Goal: Task Accomplishment & Management: Manage account settings

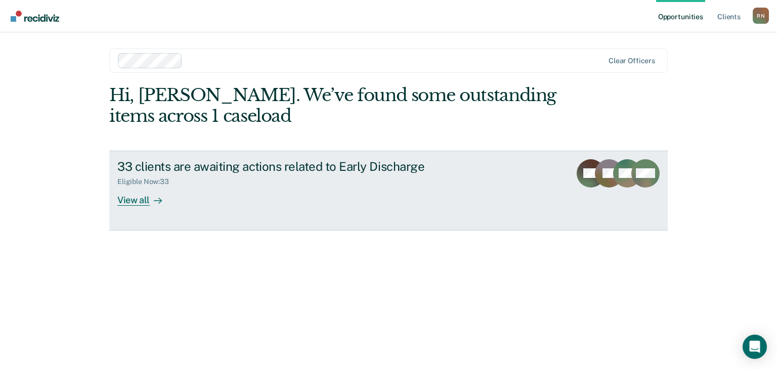
click at [151, 197] on div at bounding box center [156, 200] width 12 height 12
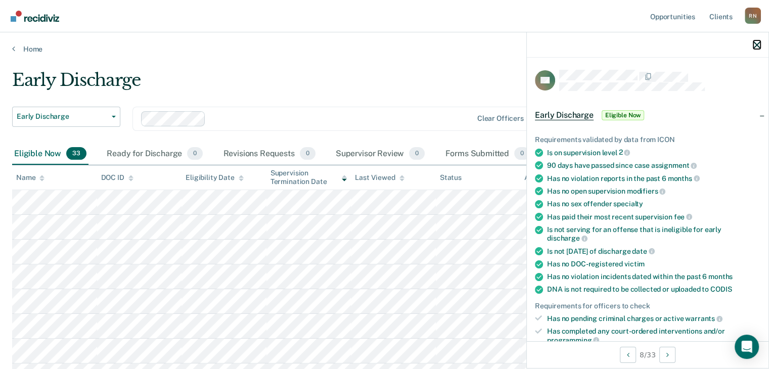
click at [755, 45] on icon "button" at bounding box center [757, 44] width 7 height 7
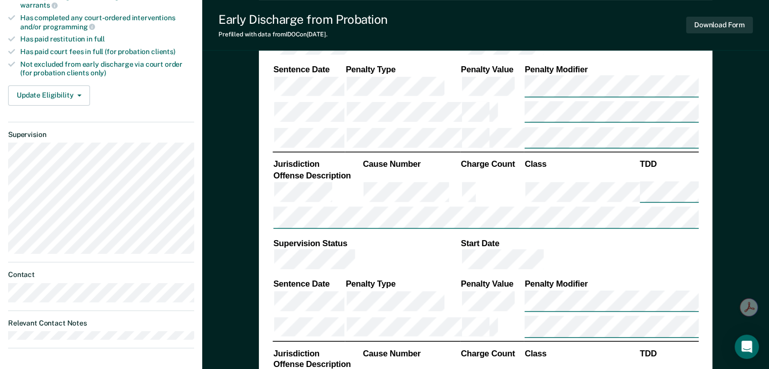
scroll to position [51, 0]
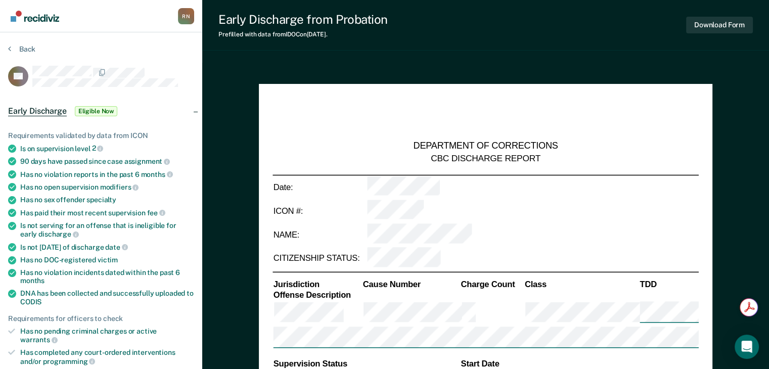
type textarea "x"
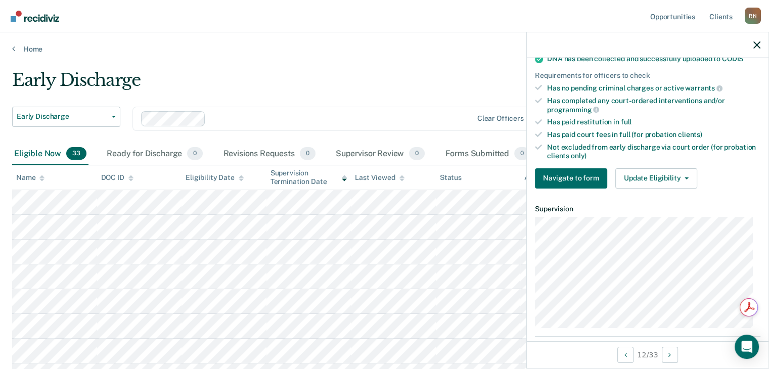
scroll to position [253, 0]
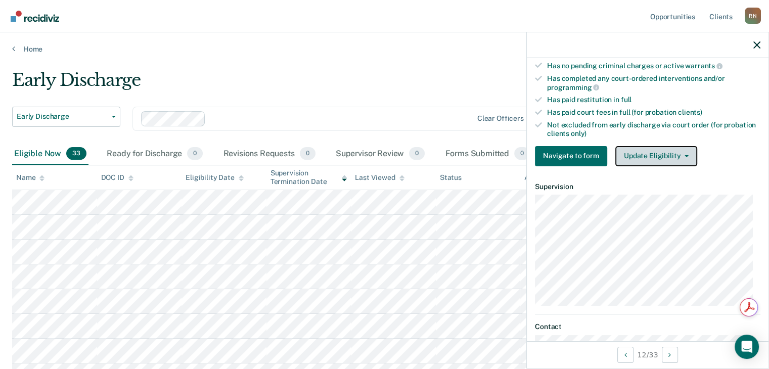
click at [685, 155] on icon "button" at bounding box center [687, 156] width 4 height 2
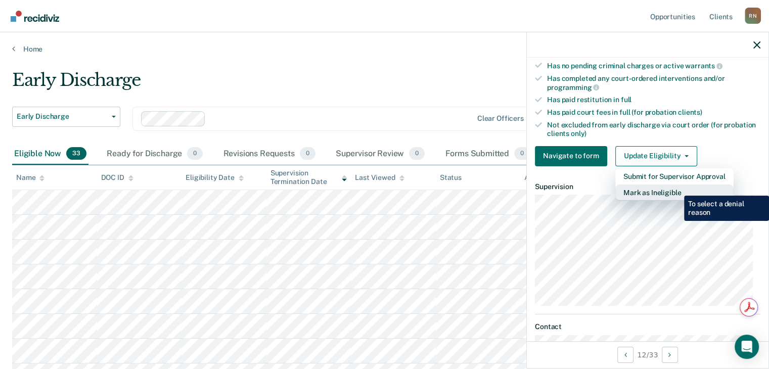
click at [677, 188] on button "Mark as Ineligible" at bounding box center [675, 193] width 118 height 16
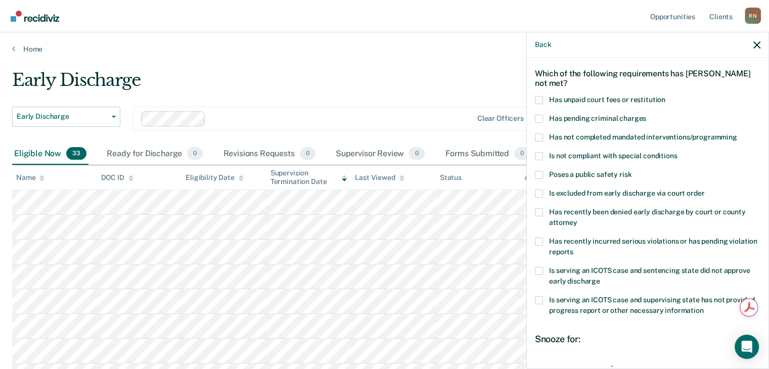
scroll to position [36, 0]
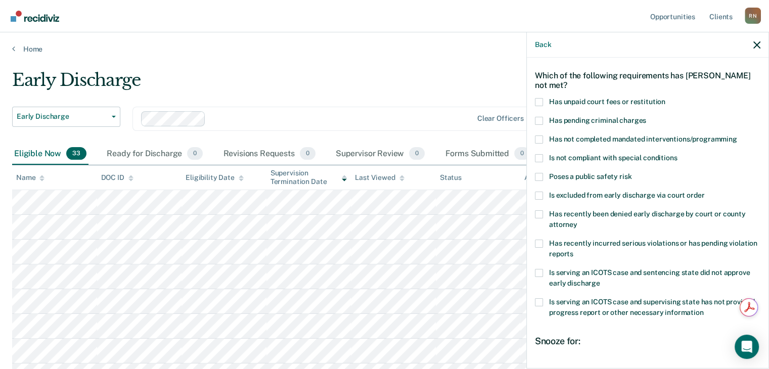
click at [542, 271] on span at bounding box center [539, 273] width 8 height 8
click at [600, 280] on input "Is serving an ICOTS case and sentencing state did not approve early discharge" at bounding box center [600, 280] width 0 height 0
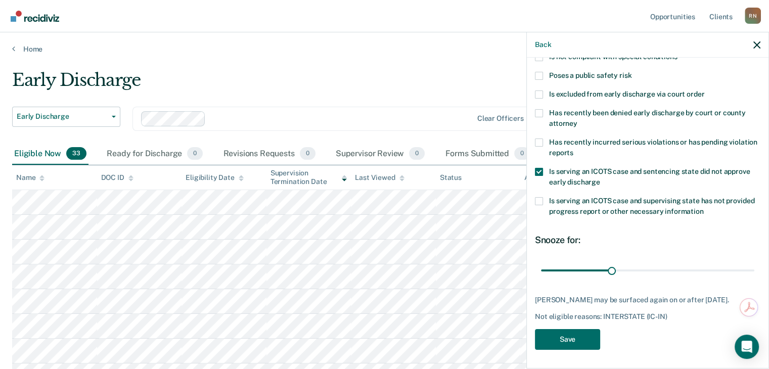
scroll to position [51, 0]
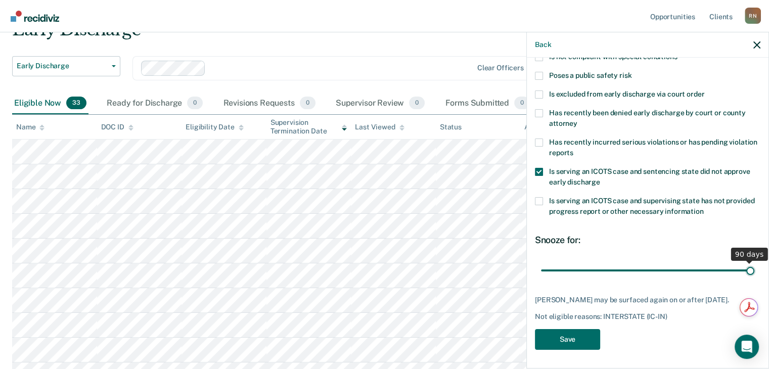
drag, startPoint x: 612, startPoint y: 271, endPoint x: 769, endPoint y: 270, distance: 156.8
type input "90"
click at [755, 270] on input "range" at bounding box center [647, 271] width 213 height 18
click at [674, 321] on div "Not eligible reasons: INTERSTATE (IC-IN)" at bounding box center [648, 317] width 226 height 9
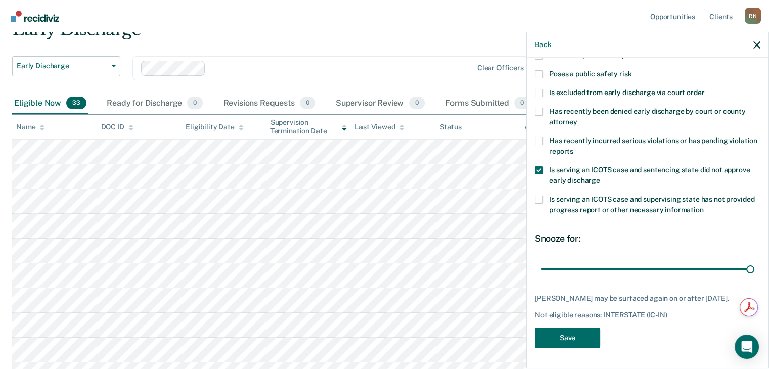
scroll to position [146, 0]
click at [584, 336] on button "Save" at bounding box center [567, 338] width 65 height 21
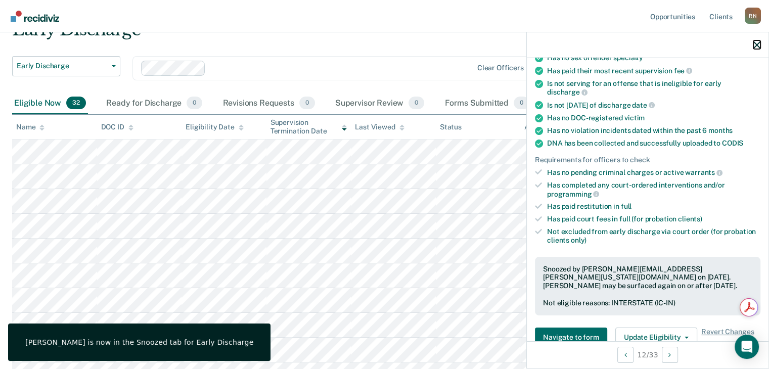
click at [757, 45] on icon "button" at bounding box center [757, 44] width 7 height 7
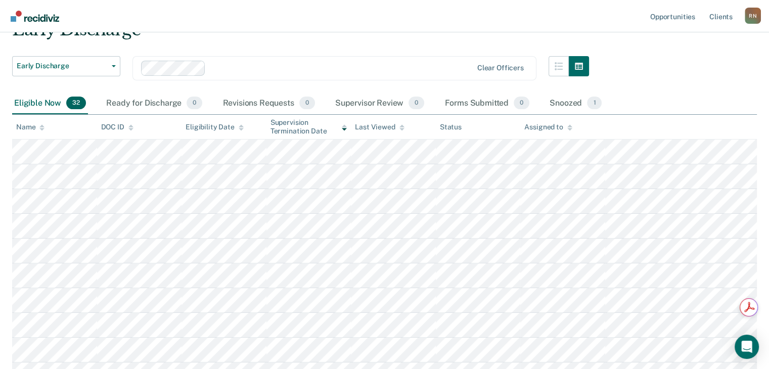
type textarea "x"
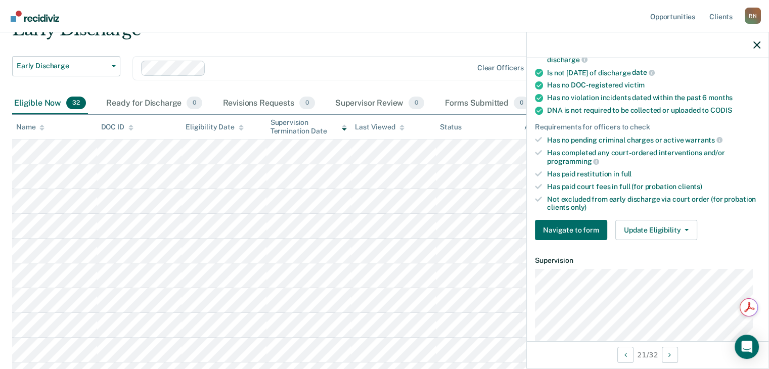
scroll to position [202, 0]
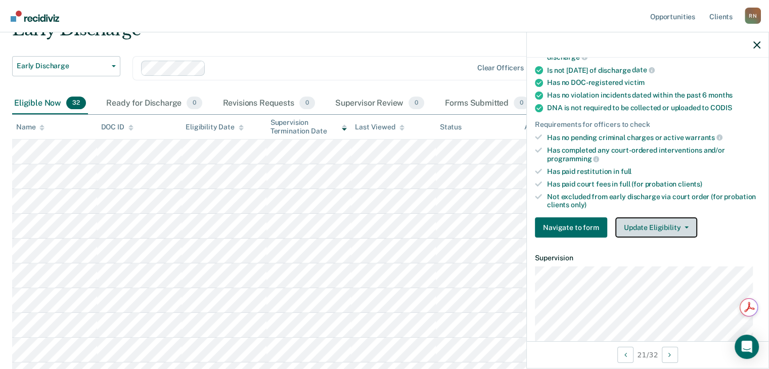
click at [670, 225] on button "Update Eligibility" at bounding box center [657, 228] width 82 height 20
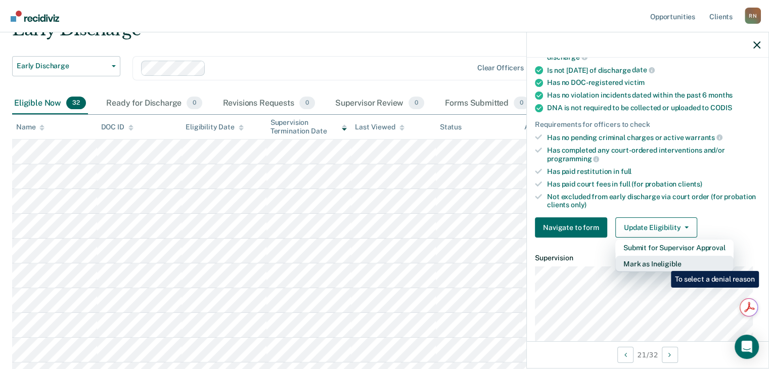
click at [664, 264] on button "Mark as Ineligible" at bounding box center [675, 264] width 118 height 16
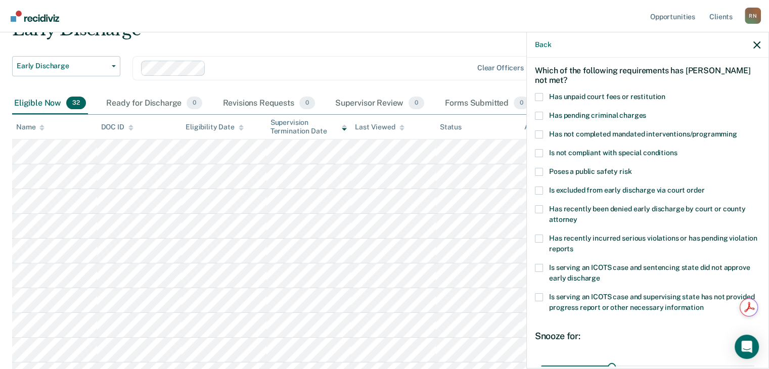
scroll to position [36, 0]
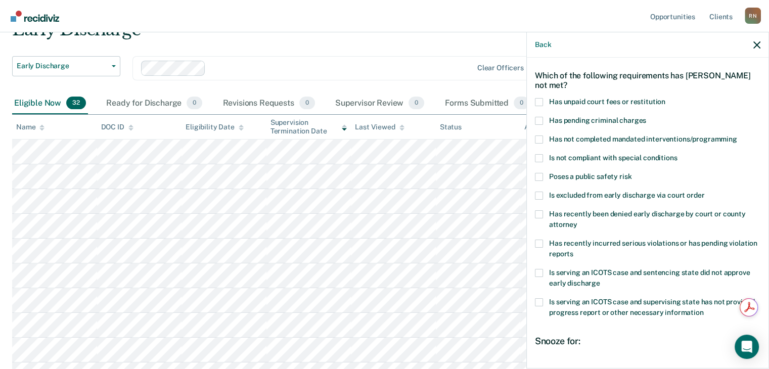
click at [540, 175] on span at bounding box center [539, 177] width 8 height 8
click at [632, 173] on input "Poses a public safety risk" at bounding box center [632, 173] width 0 height 0
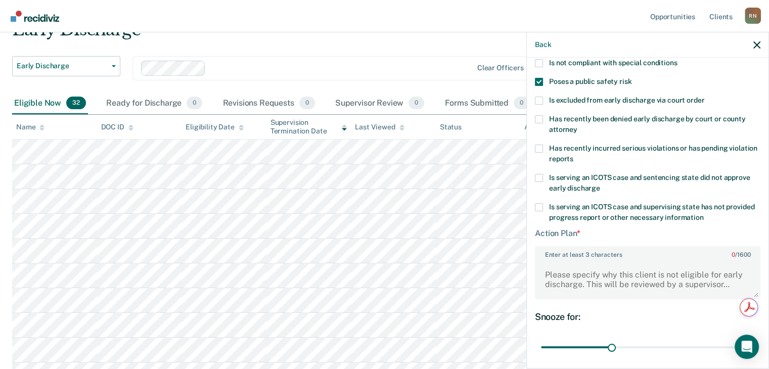
scroll to position [138, 0]
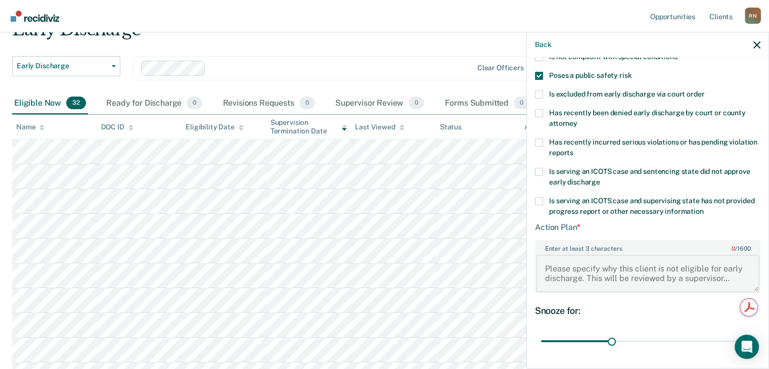
click at [641, 270] on textarea "Enter at least 3 characters 0 / 1600" at bounding box center [648, 273] width 224 height 37
drag, startPoint x: 659, startPoint y: 270, endPoint x: 601, endPoint y: 267, distance: 57.7
click at [601, 267] on textarea "Client is on for a domestic" at bounding box center [648, 273] width 224 height 37
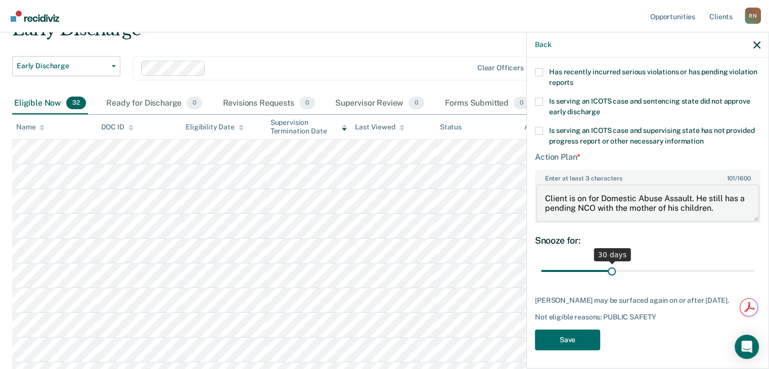
type textarea "Client is on for Domestic Abuse Assault. He still has a pending NCO with the mo…"
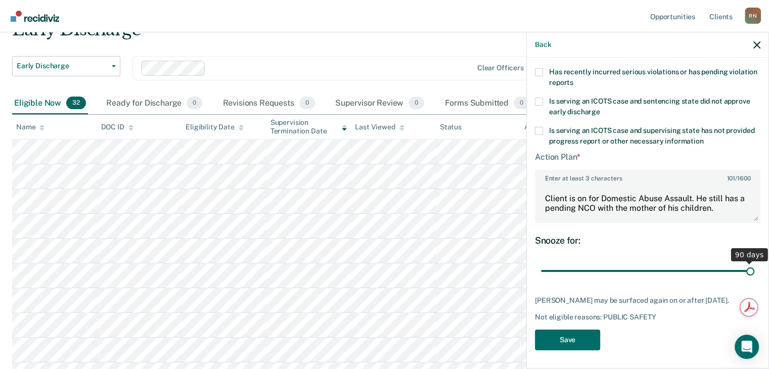
drag, startPoint x: 609, startPoint y: 269, endPoint x: 776, endPoint y: 272, distance: 167.5
type input "90"
click at [755, 272] on input "range" at bounding box center [647, 272] width 213 height 18
click at [582, 344] on button "Save" at bounding box center [567, 340] width 65 height 21
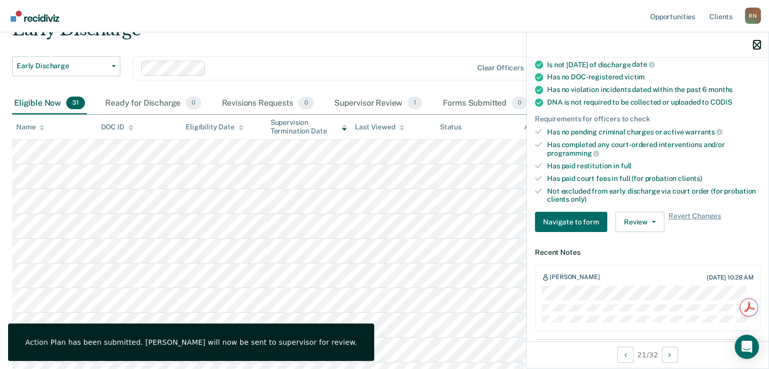
click at [757, 44] on icon "button" at bounding box center [757, 44] width 7 height 7
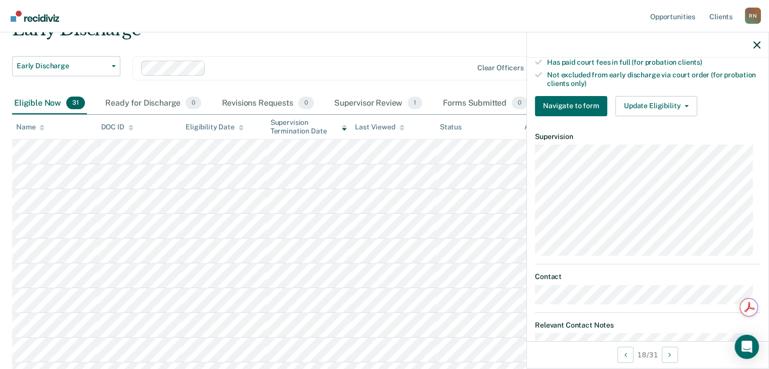
scroll to position [304, 0]
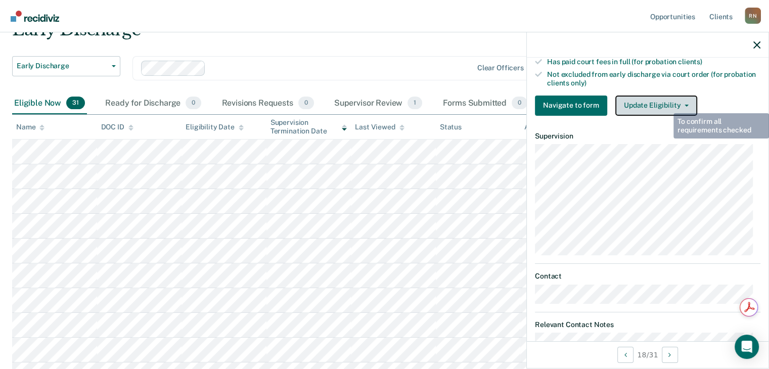
click at [666, 104] on button "Update Eligibility" at bounding box center [657, 106] width 82 height 20
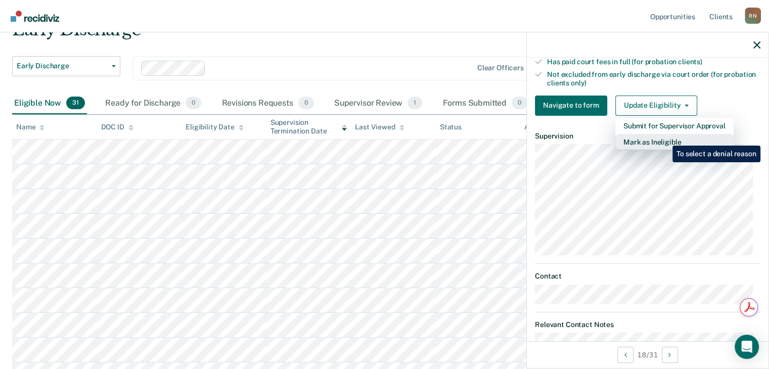
click at [665, 138] on button "Mark as Ineligible" at bounding box center [675, 142] width 118 height 16
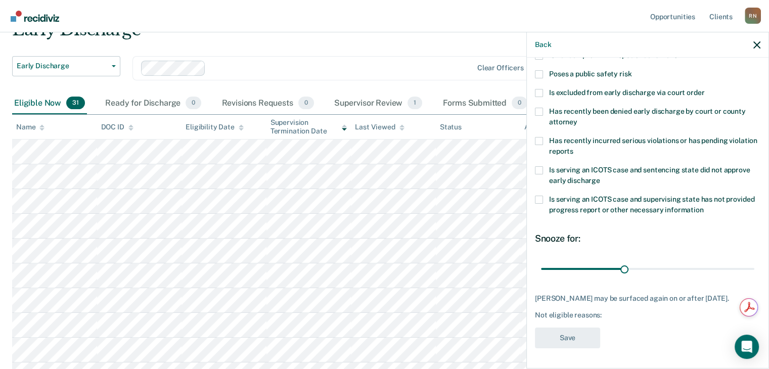
click at [538, 70] on span at bounding box center [539, 74] width 8 height 8
click at [632, 70] on input "Poses a public safety risk" at bounding box center [632, 70] width 0 height 0
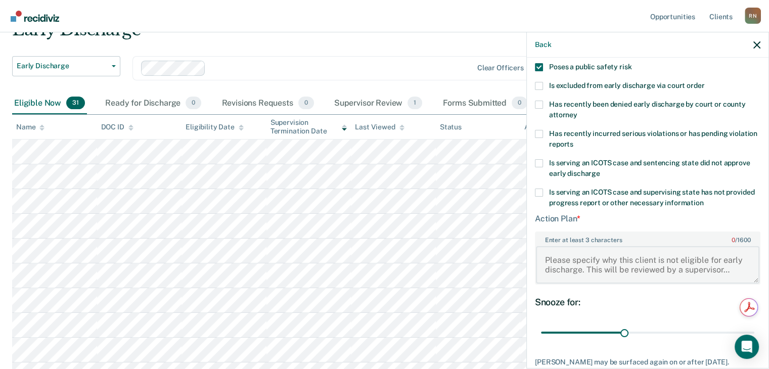
click at [577, 258] on textarea "Enter at least 3 characters 0 / 1600" at bounding box center [648, 264] width 224 height 37
paste textarea "Assault with bodily injury or mental illness"
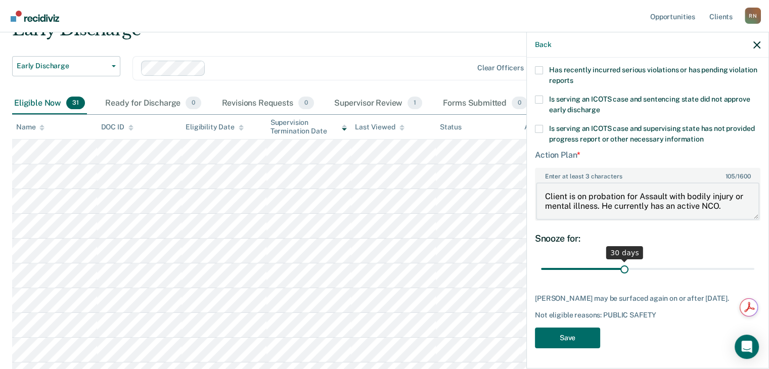
scroll to position [217, 0]
type textarea "Client is on probation for Assault with bodily injury or mental illness. He cur…"
drag, startPoint x: 623, startPoint y: 263, endPoint x: 776, endPoint y: 270, distance: 153.9
type input "76"
click at [755, 270] on input "range" at bounding box center [647, 270] width 213 height 18
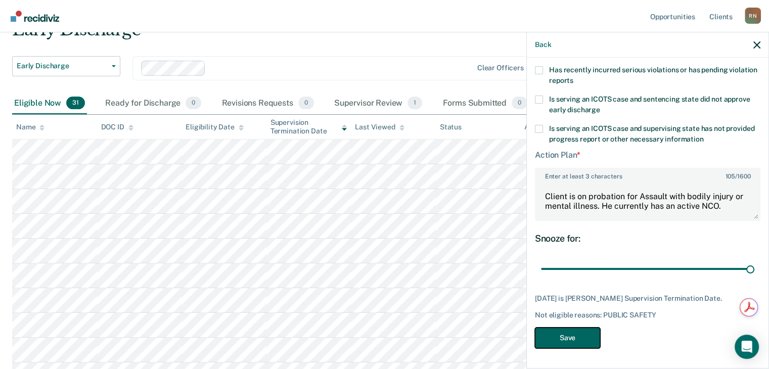
click at [563, 335] on button "Save" at bounding box center [567, 338] width 65 height 21
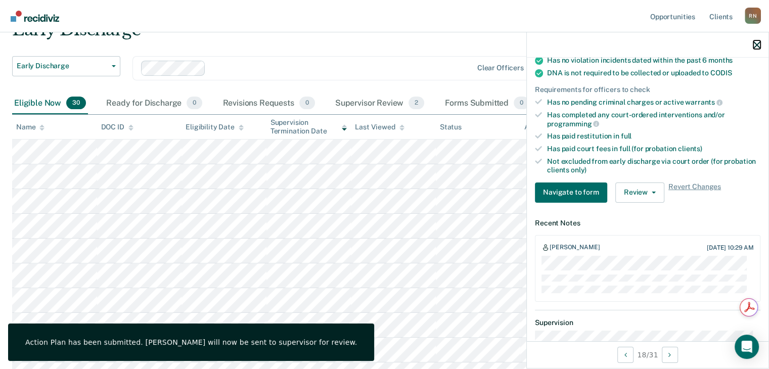
click at [758, 43] on icon "button" at bounding box center [757, 44] width 7 height 7
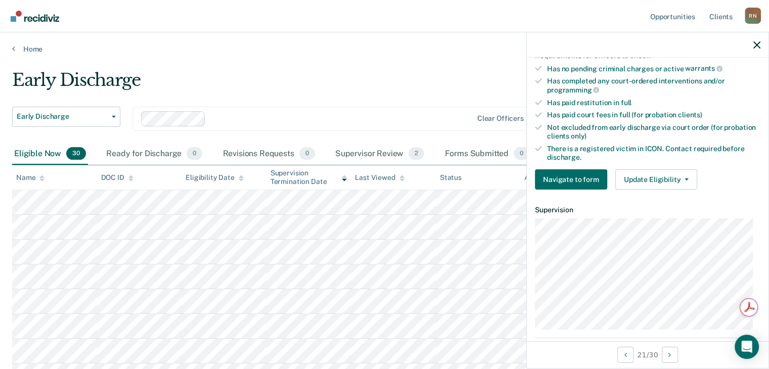
scroll to position [304, 0]
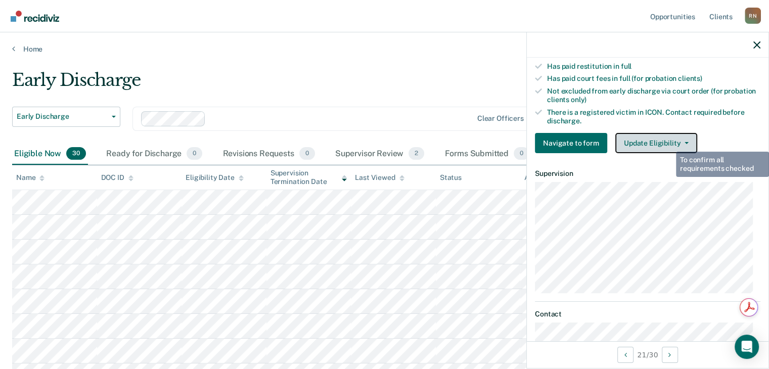
click at [668, 140] on button "Update Eligibility" at bounding box center [657, 143] width 82 height 20
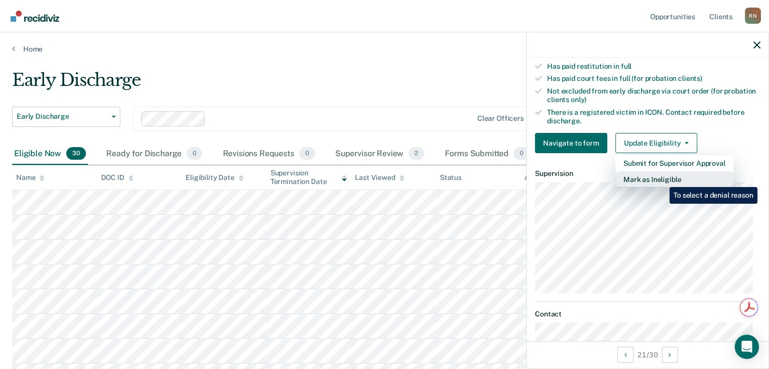
click at [663, 180] on button "Mark as Ineligible" at bounding box center [675, 179] width 118 height 16
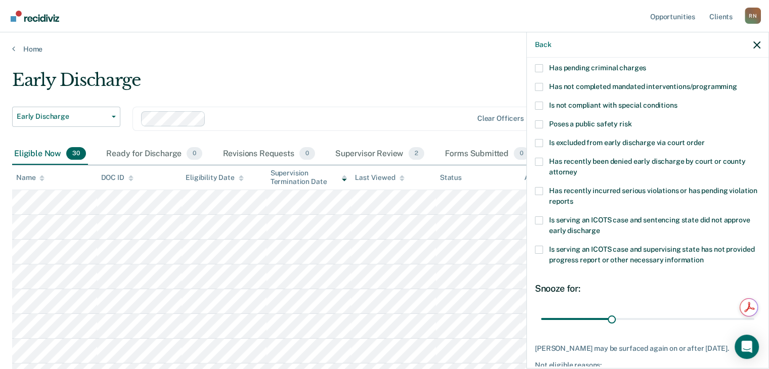
scroll to position [45, 0]
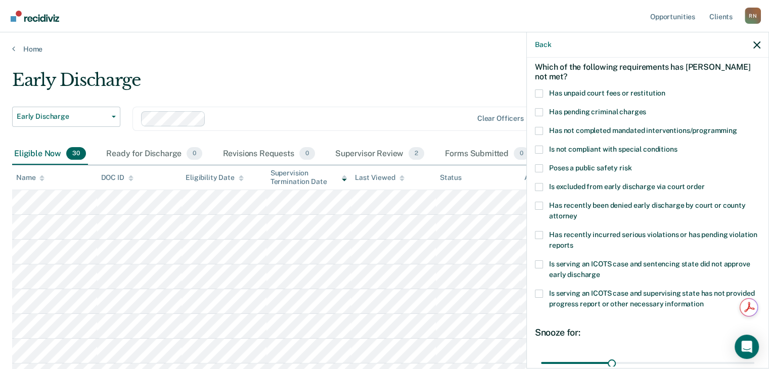
click at [540, 91] on span at bounding box center [539, 94] width 8 height 8
click at [666, 90] on input "Has unpaid court fees or restitution" at bounding box center [666, 90] width 0 height 0
click at [539, 129] on span at bounding box center [539, 131] width 8 height 8
click at [738, 127] on input "Has not completed mandated interventions/programming" at bounding box center [738, 127] width 0 height 0
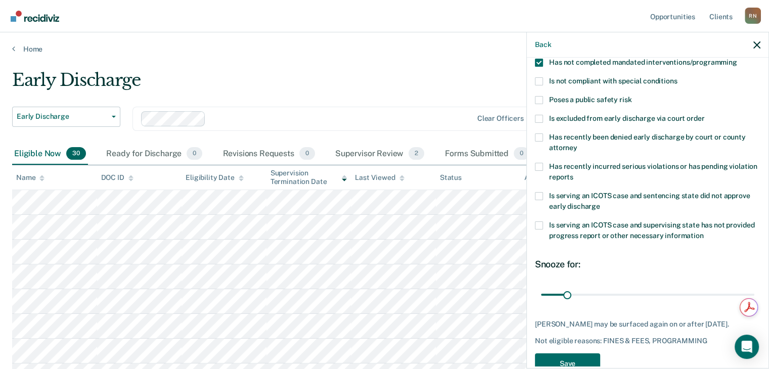
scroll to position [146, 0]
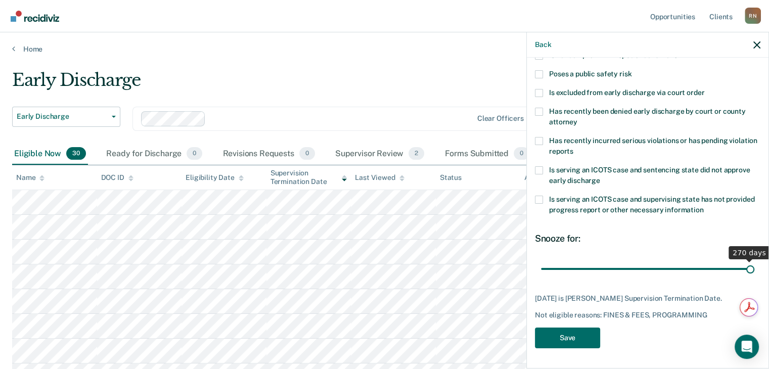
drag, startPoint x: 569, startPoint y: 262, endPoint x: 776, endPoint y: 263, distance: 207.9
type input "270"
click at [755, 263] on input "range" at bounding box center [647, 270] width 213 height 18
click at [573, 342] on button "Save" at bounding box center [567, 338] width 65 height 21
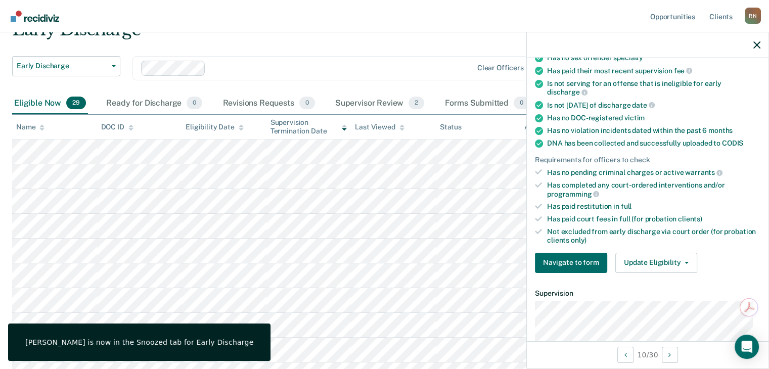
scroll to position [104, 0]
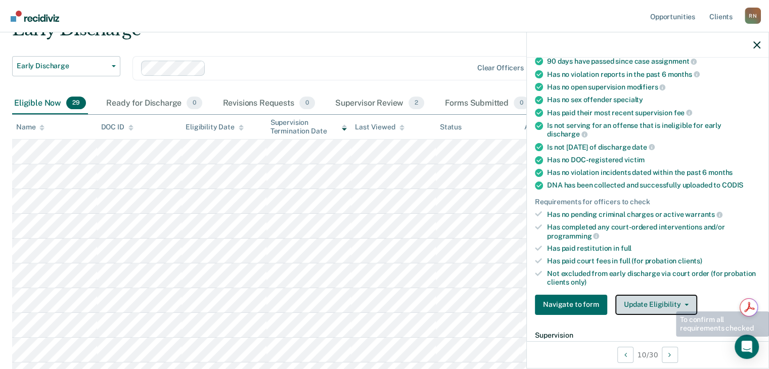
click at [669, 298] on button "Update Eligibility" at bounding box center [657, 305] width 82 height 20
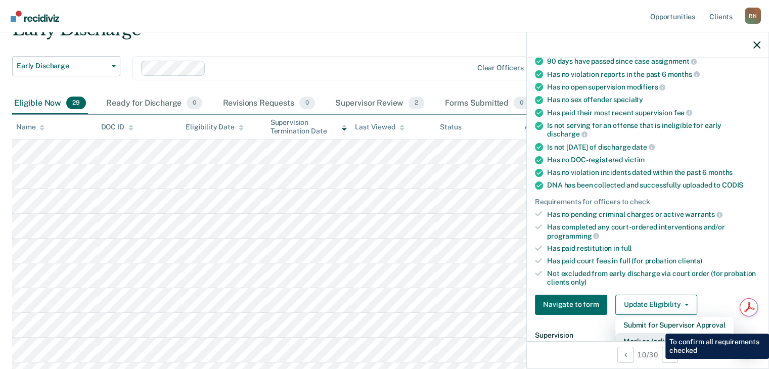
scroll to position [108, 0]
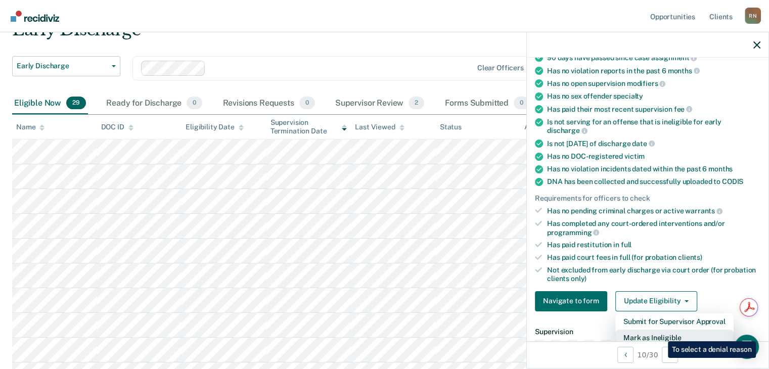
click at [661, 334] on button "Mark as Ineligible" at bounding box center [675, 338] width 118 height 16
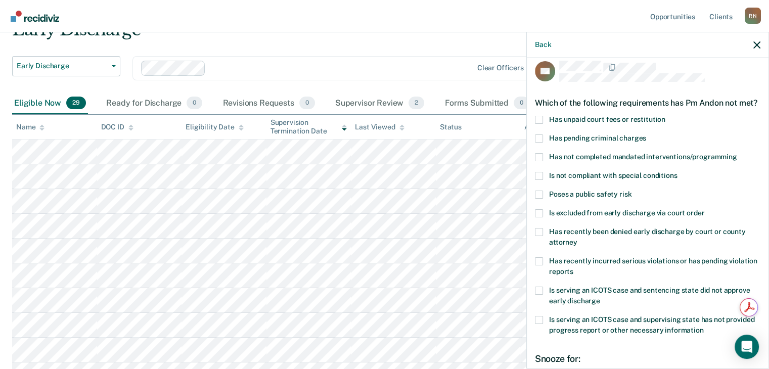
scroll to position [0, 0]
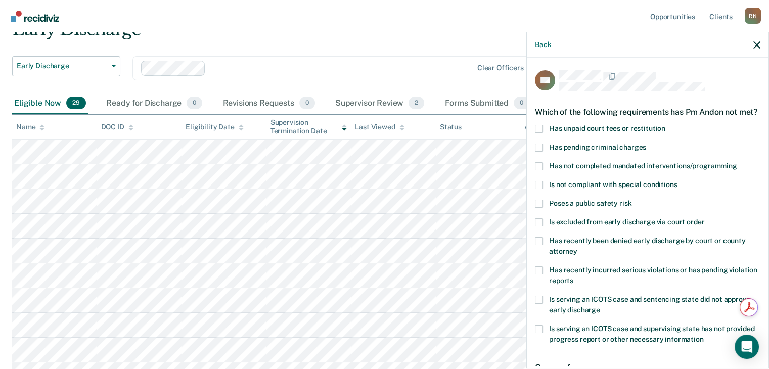
click at [538, 133] on span at bounding box center [539, 129] width 8 height 8
click at [666, 125] on input "Has unpaid court fees or restitution" at bounding box center [666, 125] width 0 height 0
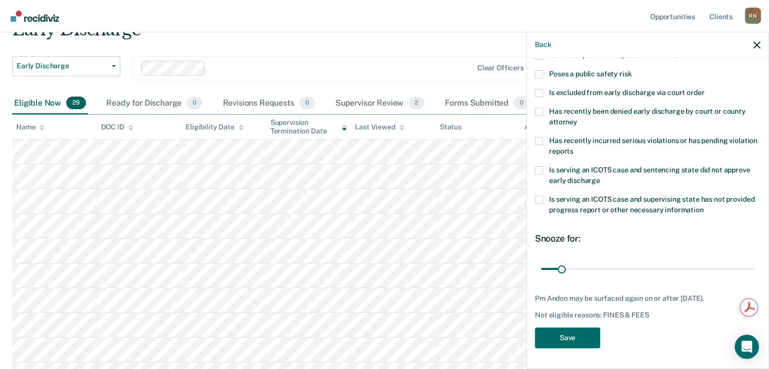
scroll to position [138, 0]
drag, startPoint x: 564, startPoint y: 270, endPoint x: 776, endPoint y: 275, distance: 213.0
type input "354"
click at [755, 275] on input "range" at bounding box center [647, 270] width 213 height 18
click at [578, 340] on button "Save" at bounding box center [567, 338] width 65 height 21
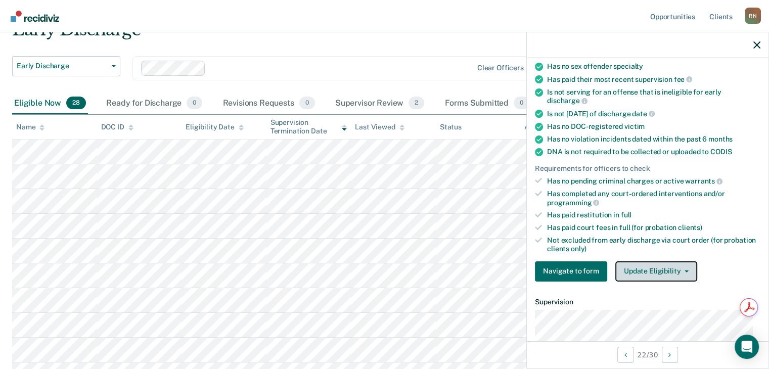
click at [672, 265] on button "Update Eligibility" at bounding box center [657, 272] width 82 height 20
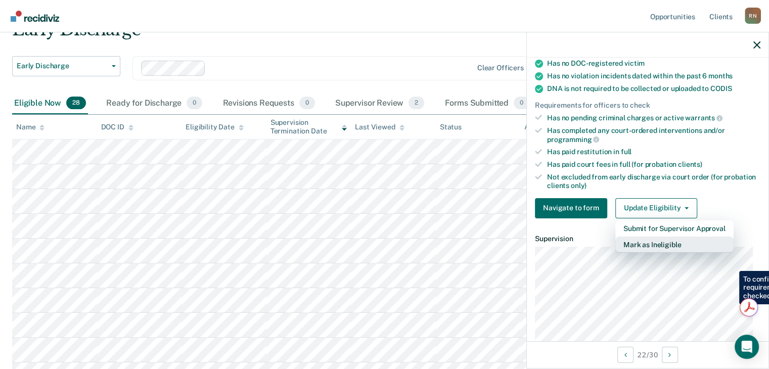
scroll to position [253, 0]
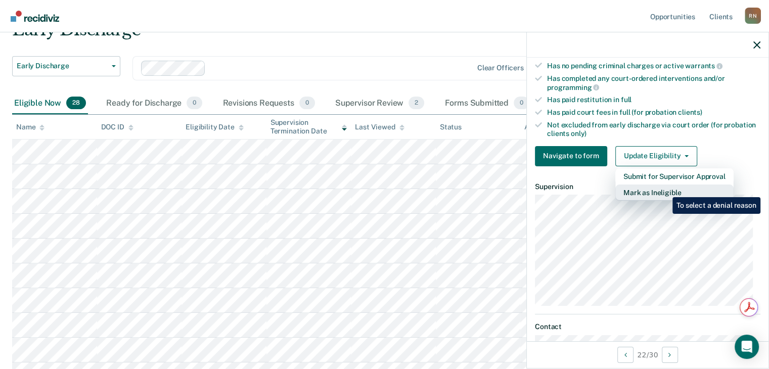
click at [665, 189] on button "Mark as Ineligible" at bounding box center [675, 193] width 118 height 16
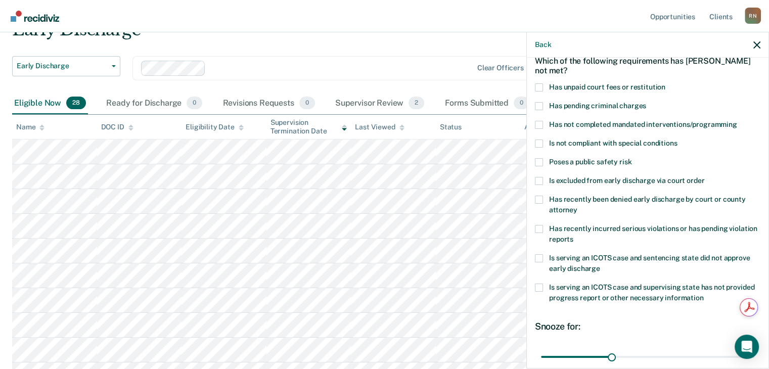
scroll to position [0, 0]
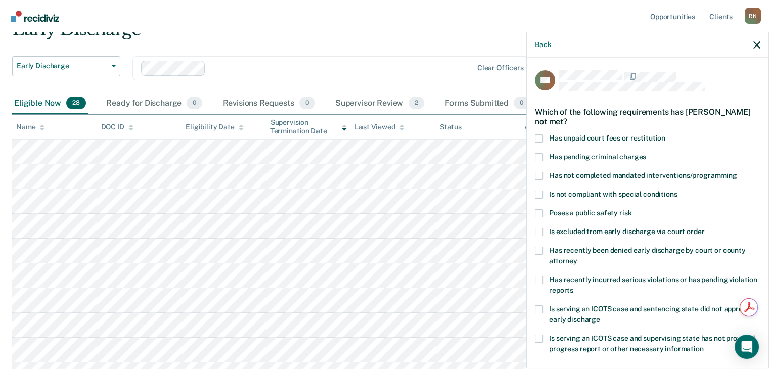
click at [541, 139] on span at bounding box center [539, 139] width 8 height 8
click at [666, 135] on input "Has unpaid court fees or restitution" at bounding box center [666, 135] width 0 height 0
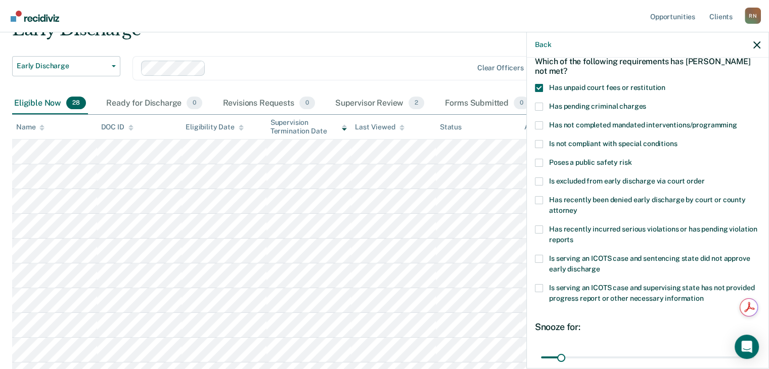
click at [538, 122] on span at bounding box center [539, 125] width 8 height 8
click at [738, 121] on input "Has not completed mandated interventions/programming" at bounding box center [738, 121] width 0 height 0
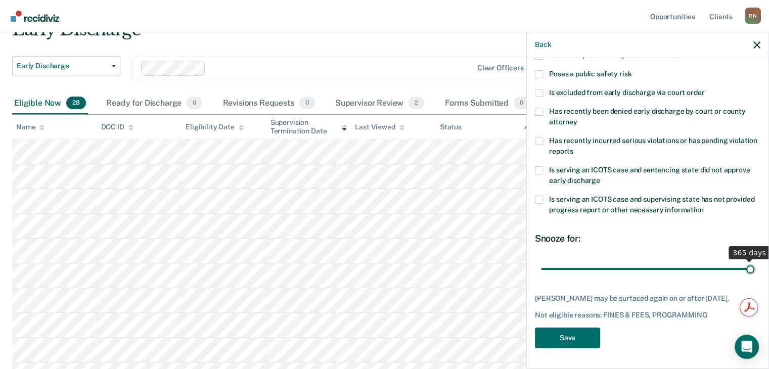
scroll to position [138, 0]
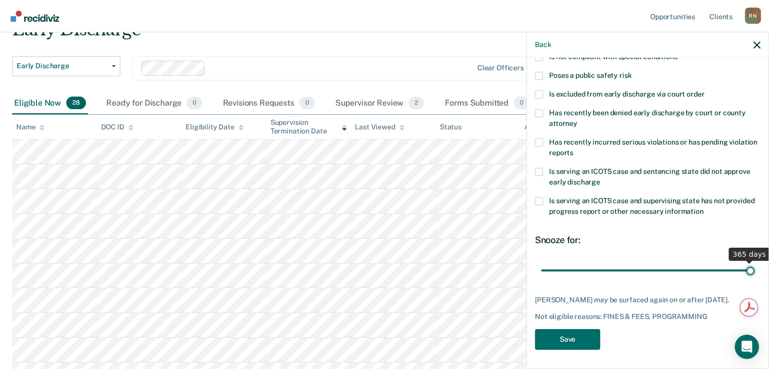
drag, startPoint x: 559, startPoint y: 262, endPoint x: 765, endPoint y: 274, distance: 206.3
type input "365"
click at [755, 274] on input "range" at bounding box center [647, 271] width 213 height 18
click at [573, 337] on button "Save" at bounding box center [567, 339] width 65 height 21
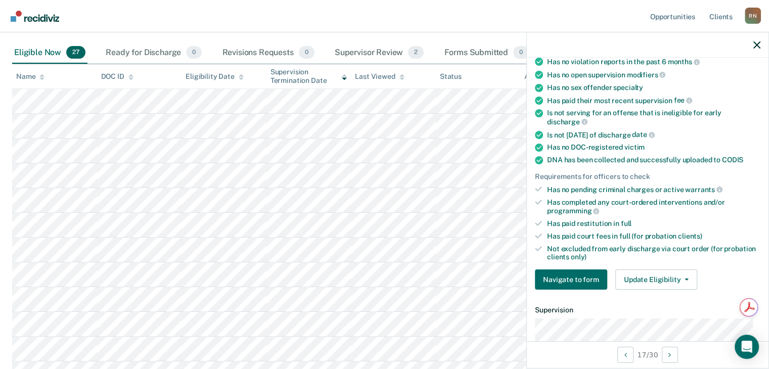
scroll to position [159, 0]
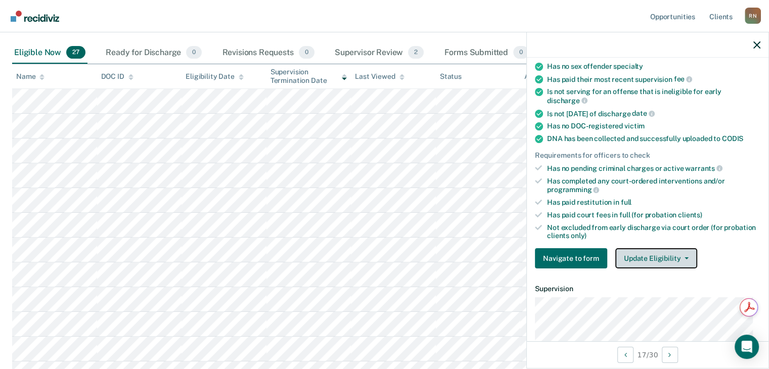
click at [681, 257] on span "button" at bounding box center [685, 258] width 8 height 2
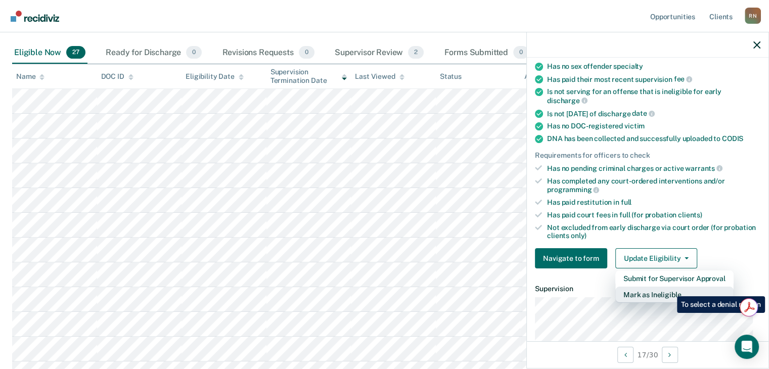
click at [670, 289] on button "Mark as Ineligible" at bounding box center [675, 295] width 118 height 16
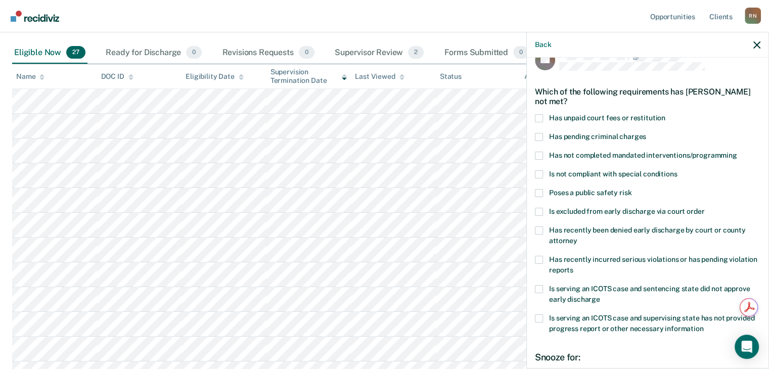
scroll to position [0, 0]
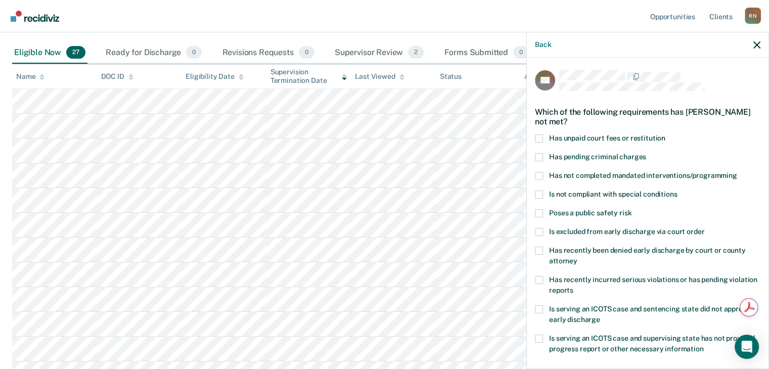
click at [539, 174] on span at bounding box center [539, 176] width 8 height 8
click at [738, 172] on input "Has not completed mandated interventions/programming" at bounding box center [738, 172] width 0 height 0
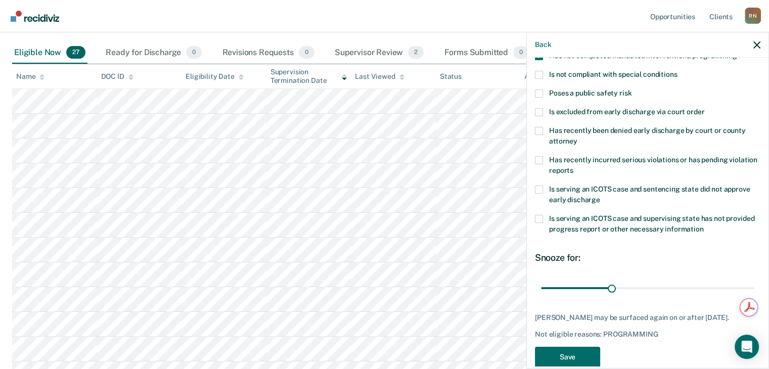
scroll to position [146, 0]
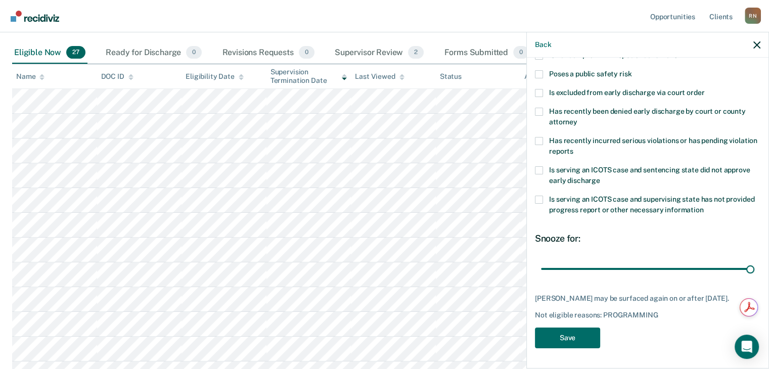
drag, startPoint x: 611, startPoint y: 257, endPoint x: 745, endPoint y: 289, distance: 137.2
type input "90"
click at [755, 268] on input "range" at bounding box center [647, 270] width 213 height 18
click at [567, 336] on button "Save" at bounding box center [567, 338] width 65 height 21
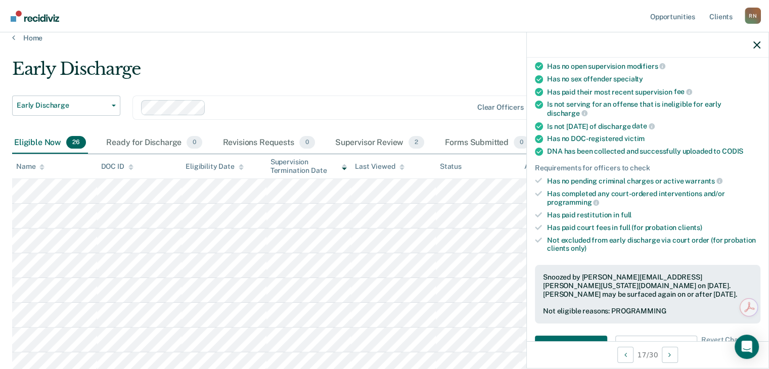
scroll to position [0, 0]
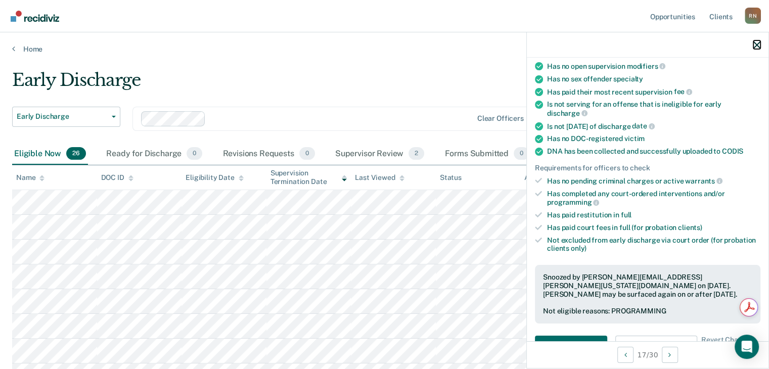
click at [758, 45] on icon "button" at bounding box center [757, 44] width 7 height 7
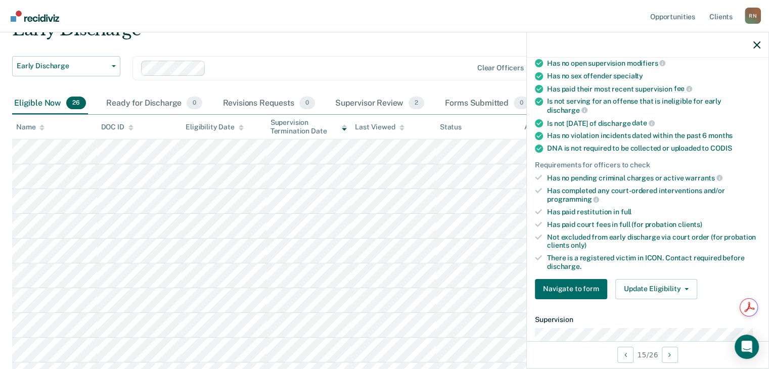
scroll to position [152, 0]
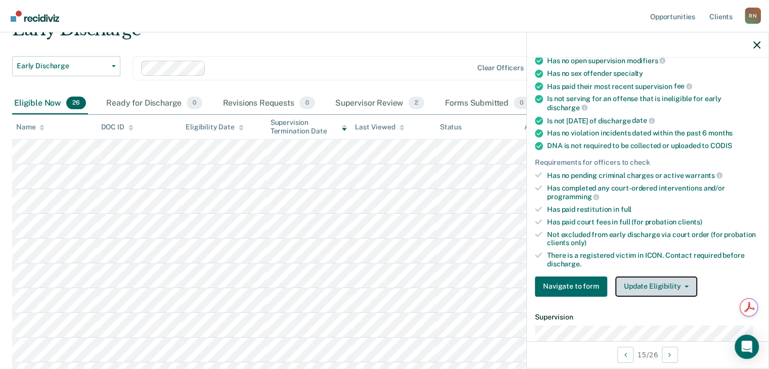
click at [681, 281] on button "Update Eligibility" at bounding box center [657, 287] width 82 height 20
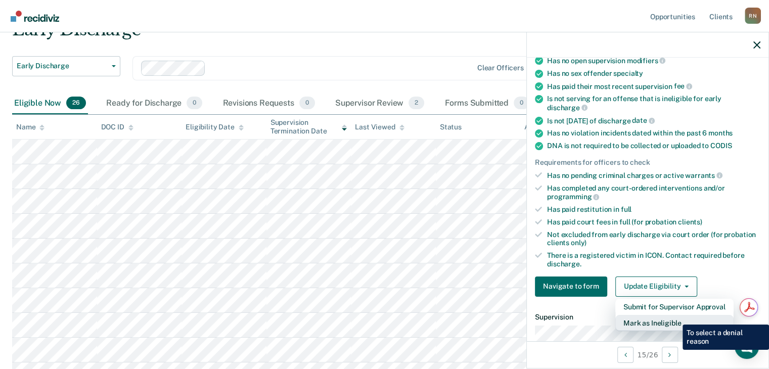
click at [675, 317] on button "Mark as Ineligible" at bounding box center [675, 323] width 118 height 16
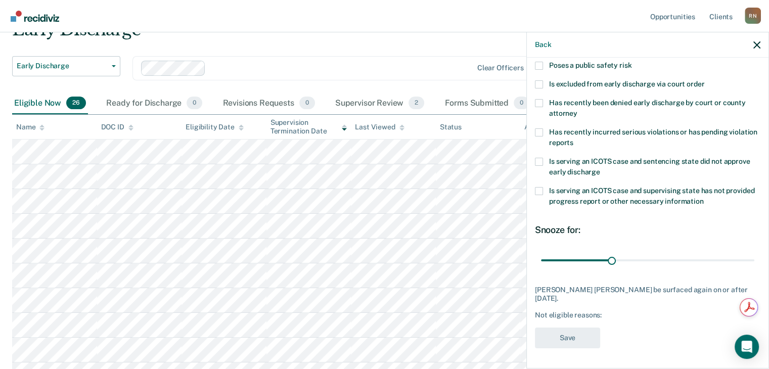
scroll to position [138, 0]
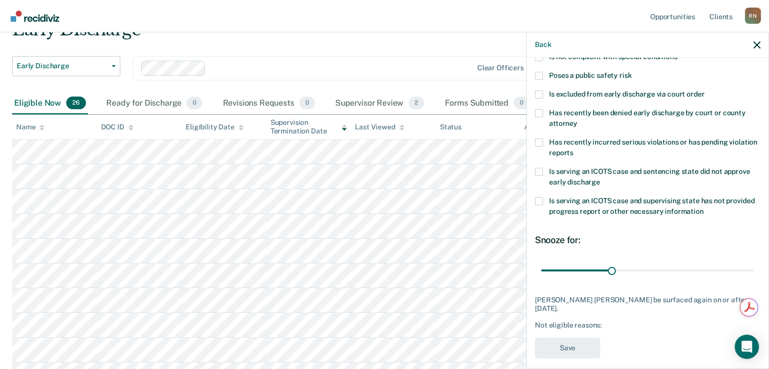
click at [538, 72] on span at bounding box center [539, 76] width 8 height 8
click at [632, 72] on input "Poses a public safety risk" at bounding box center [632, 72] width 0 height 0
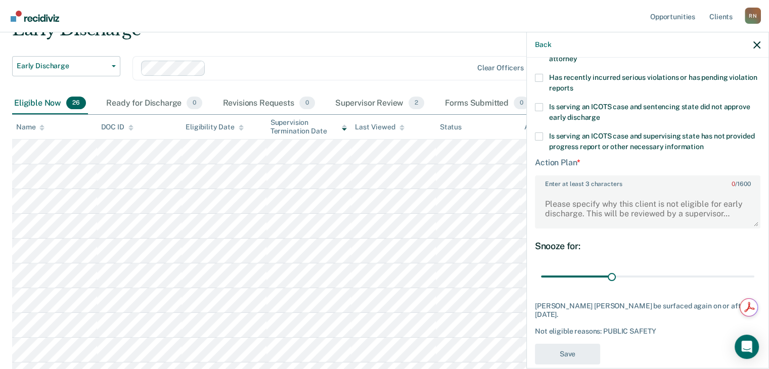
scroll to position [208, 0]
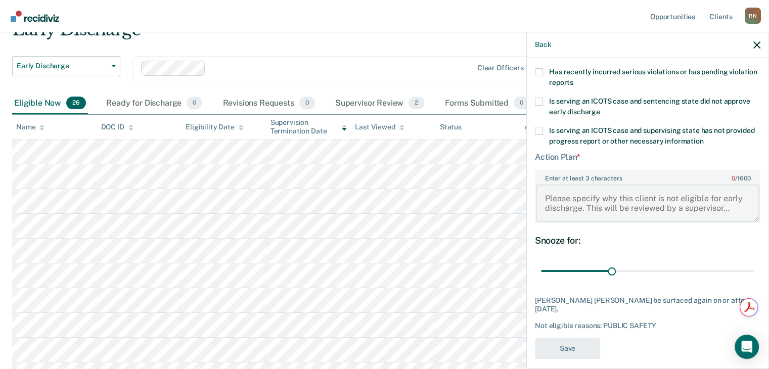
click at [594, 191] on textarea "Enter at least 3 characters 0 / 1600" at bounding box center [648, 203] width 224 height 37
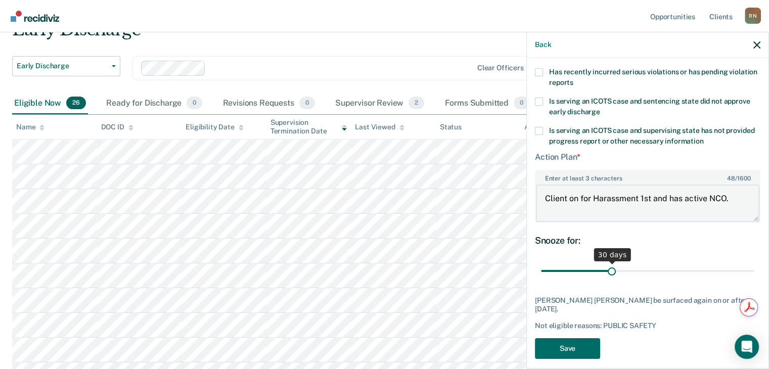
type textarea "Client on for Harassment 1st and has active NCO."
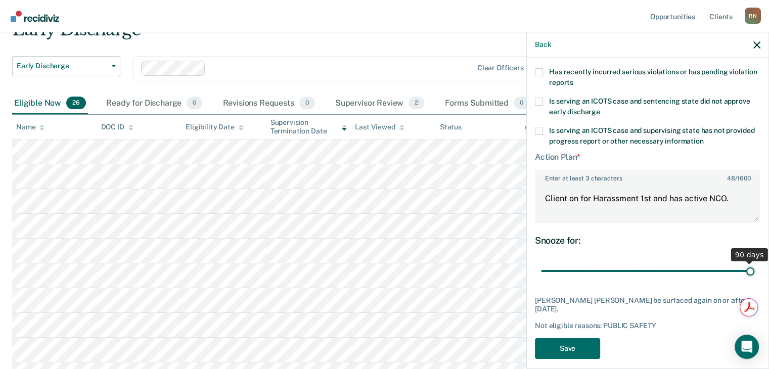
drag, startPoint x: 611, startPoint y: 270, endPoint x: 769, endPoint y: 270, distance: 158.3
type input "90"
click at [755, 270] on input "range" at bounding box center [647, 272] width 213 height 18
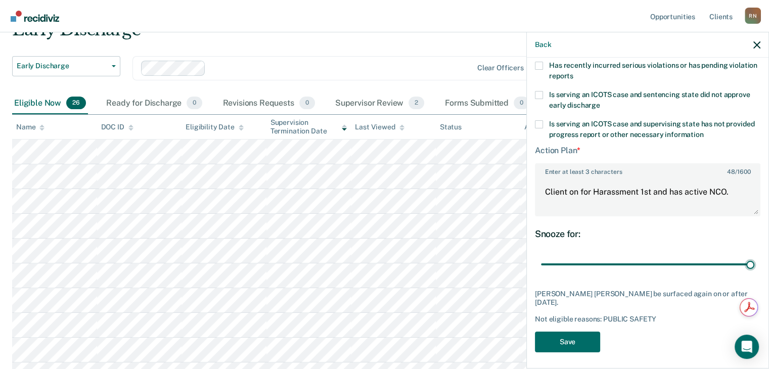
scroll to position [217, 0]
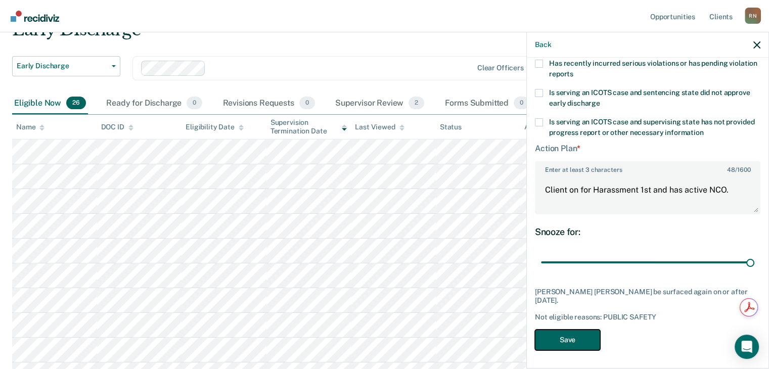
click at [585, 338] on button "Save" at bounding box center [567, 340] width 65 height 21
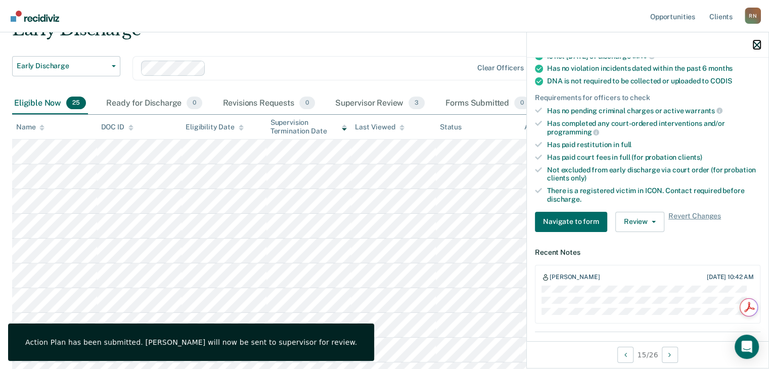
click at [758, 41] on button "button" at bounding box center [757, 44] width 7 height 9
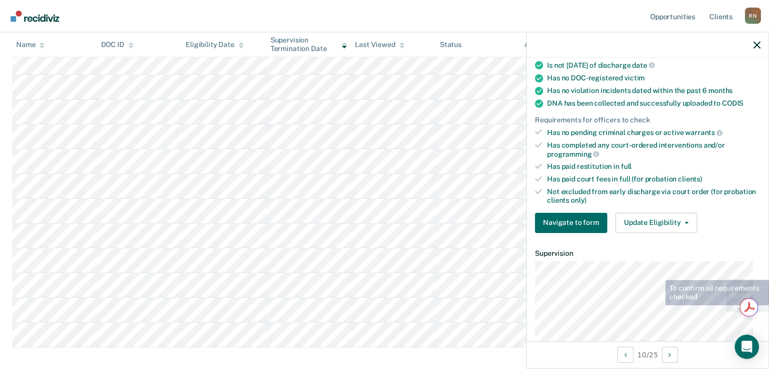
scroll to position [202, 0]
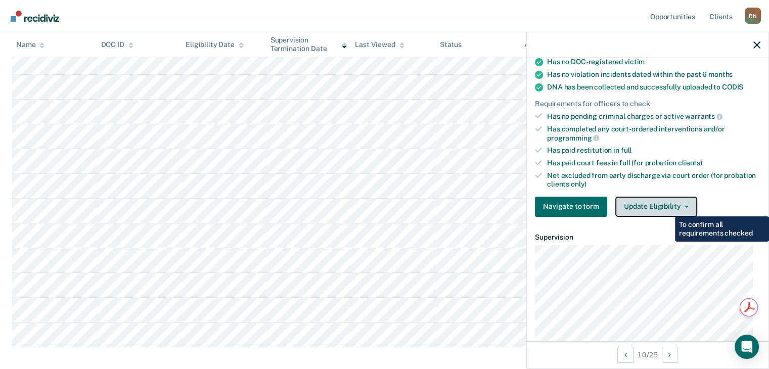
click at [659, 197] on button "Update Eligibility" at bounding box center [657, 207] width 82 height 20
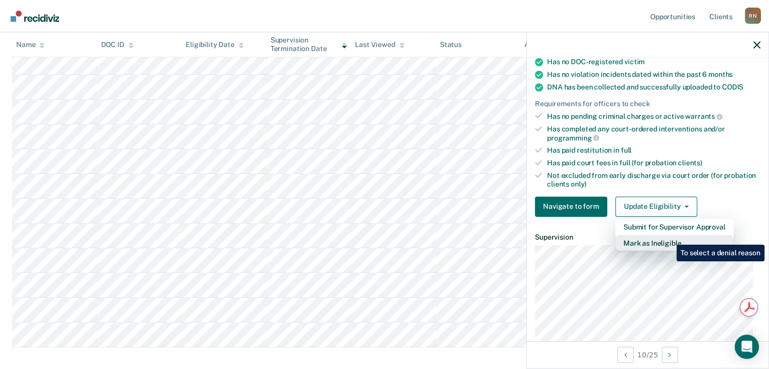
click at [669, 237] on button "Mark as Ineligible" at bounding box center [675, 243] width 118 height 16
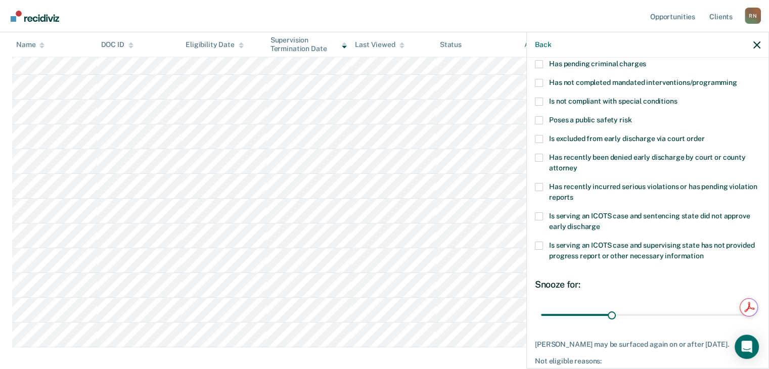
scroll to position [36, 0]
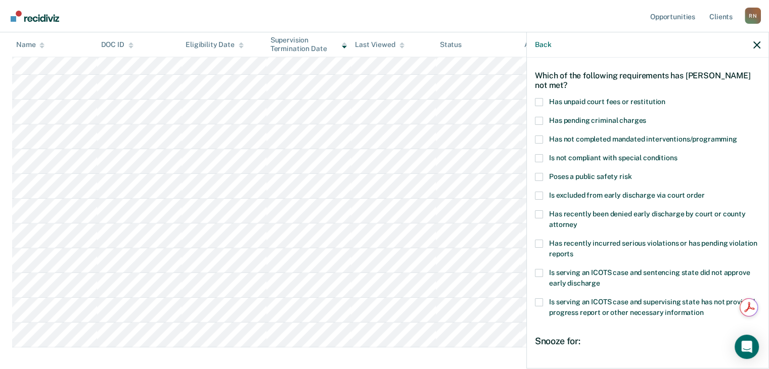
click at [542, 102] on span at bounding box center [539, 102] width 8 height 8
click at [666, 98] on input "Has unpaid court fees or restitution" at bounding box center [666, 98] width 0 height 0
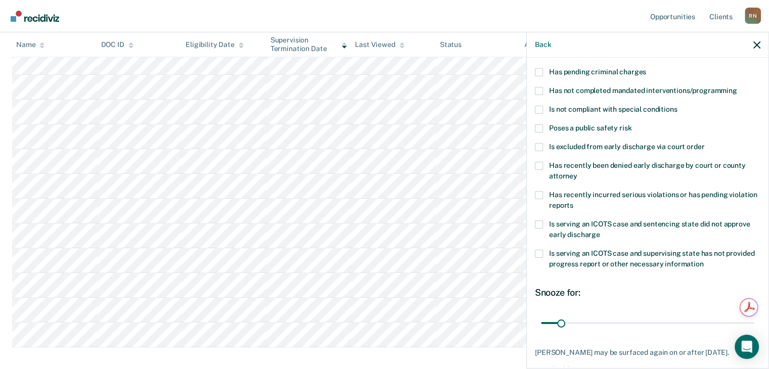
scroll to position [138, 0]
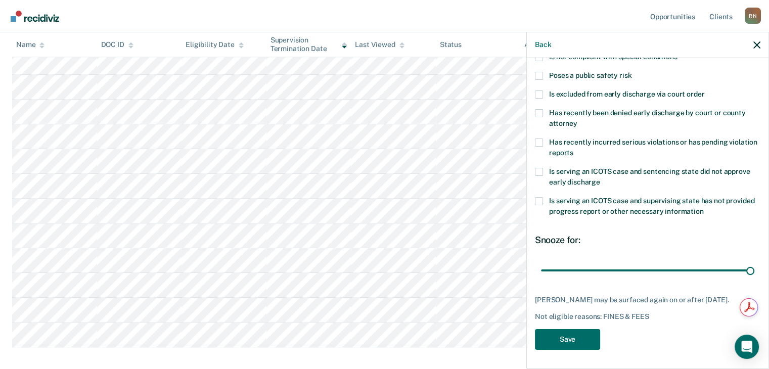
drag, startPoint x: 571, startPoint y: 271, endPoint x: 695, endPoint y: 308, distance: 129.9
type input "365"
click at [755, 279] on input "range" at bounding box center [647, 271] width 213 height 18
click at [552, 341] on button "Save" at bounding box center [567, 339] width 65 height 21
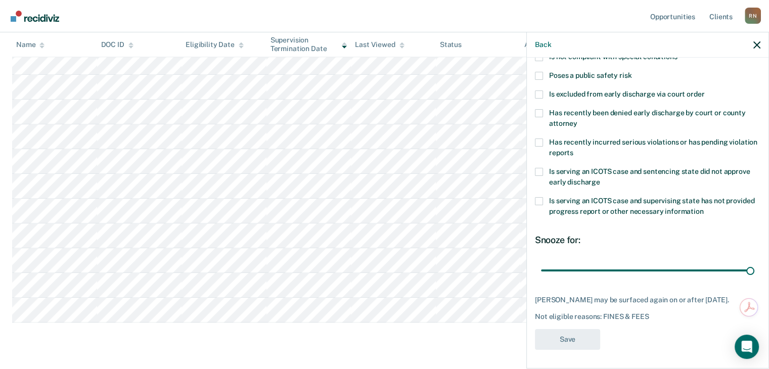
scroll to position [214, 0]
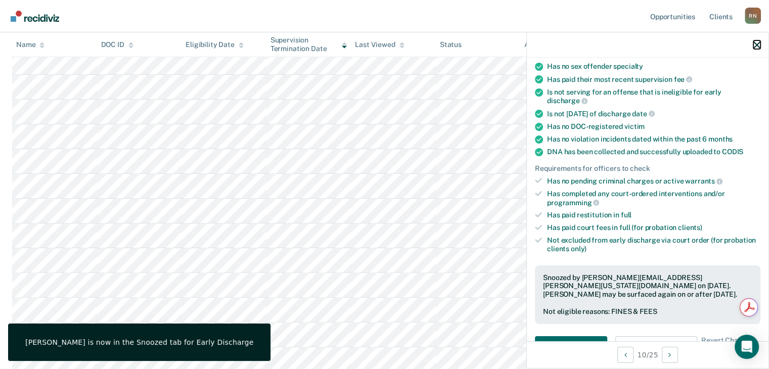
click at [755, 47] on icon "button" at bounding box center [757, 44] width 7 height 7
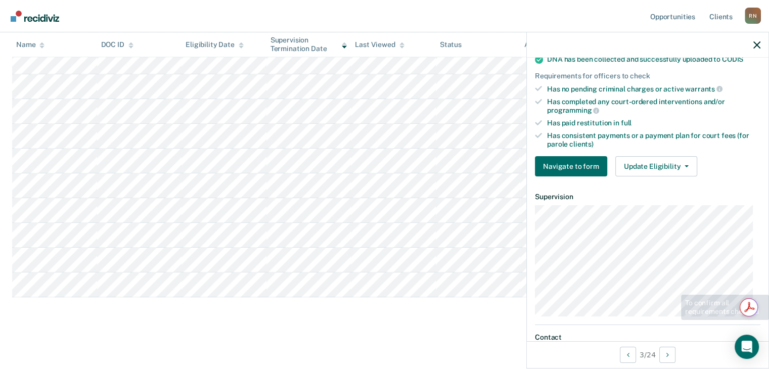
scroll to position [304, 0]
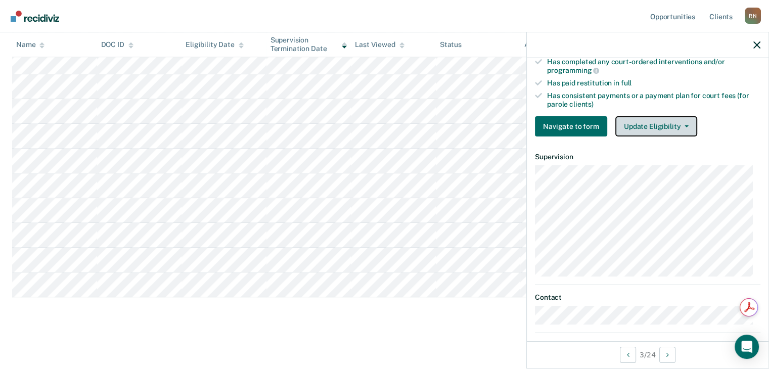
click at [671, 123] on button "Update Eligibility" at bounding box center [657, 126] width 82 height 20
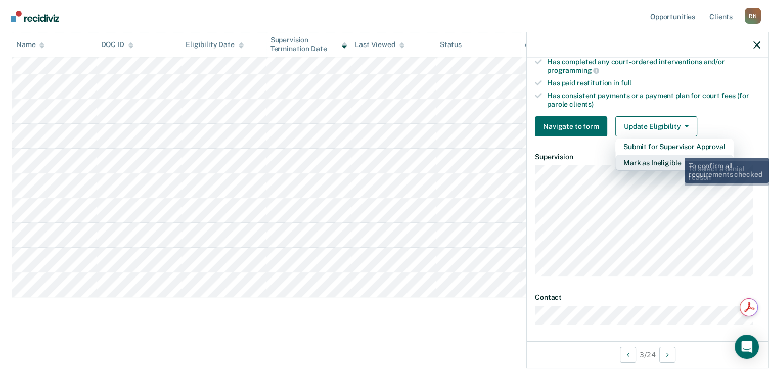
click at [676, 158] on button "Mark as Ineligible" at bounding box center [675, 163] width 118 height 16
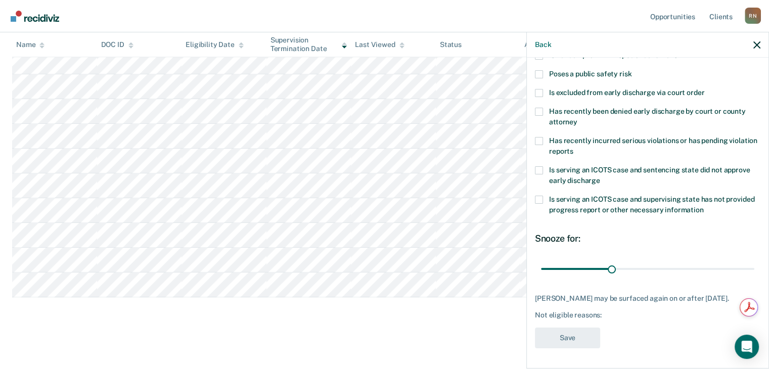
scroll to position [146, 0]
click at [539, 137] on span at bounding box center [539, 141] width 8 height 8
click at [574, 148] on input "Has recently incurred serious violations or has pending violation reports" at bounding box center [574, 148] width 0 height 0
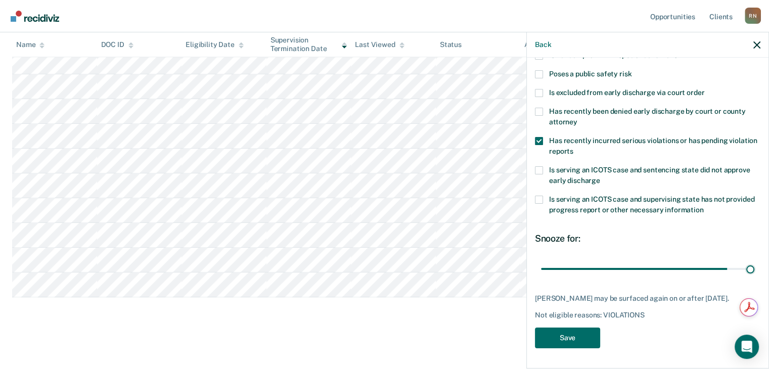
drag, startPoint x: 644, startPoint y: 264, endPoint x: 776, endPoint y: 270, distance: 132.2
type input "90"
click at [755, 270] on input "range" at bounding box center [647, 270] width 213 height 18
click at [576, 339] on button "Save" at bounding box center [567, 338] width 65 height 21
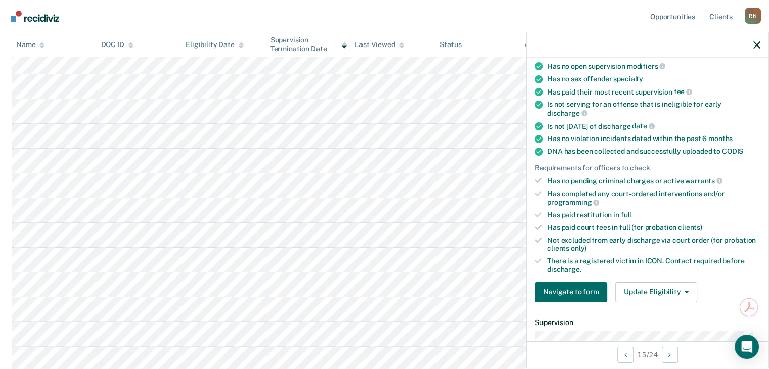
scroll to position [134, 0]
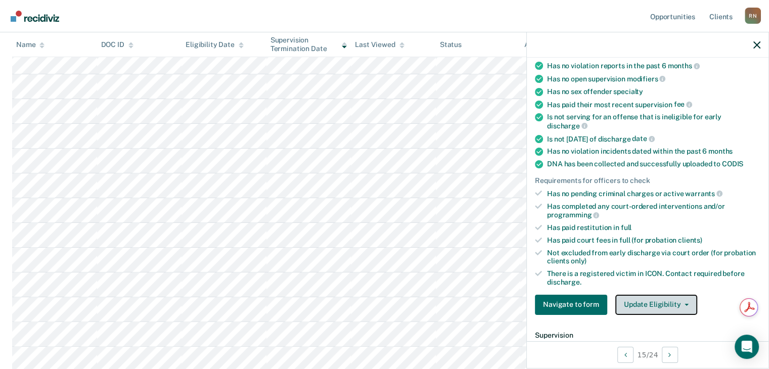
click at [670, 298] on button "Update Eligibility" at bounding box center [657, 305] width 82 height 20
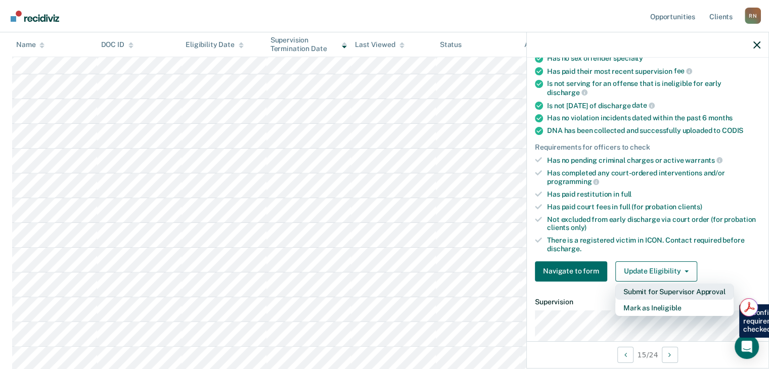
scroll to position [184, 0]
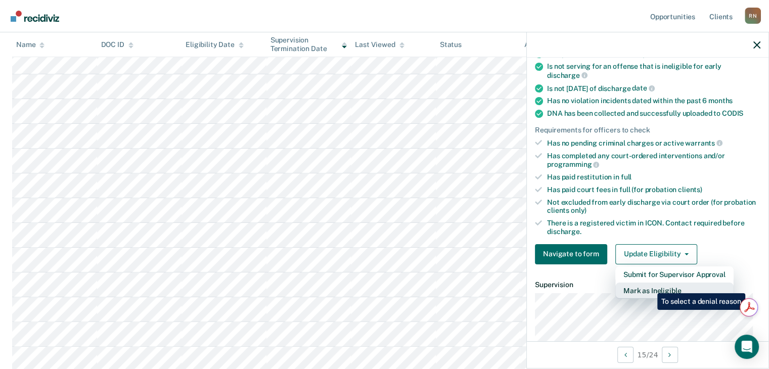
click at [650, 286] on button "Mark as Ineligible" at bounding box center [675, 291] width 118 height 16
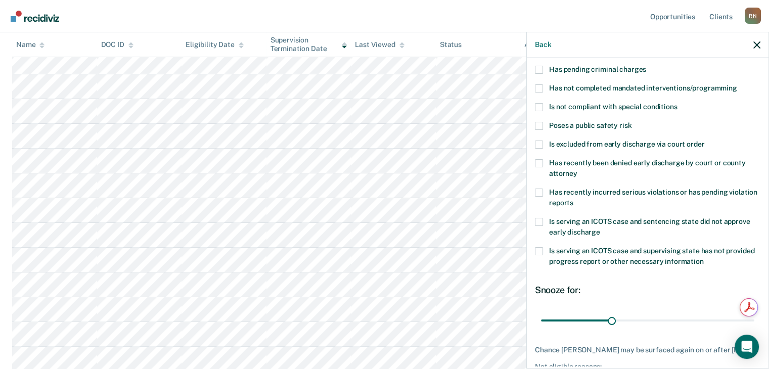
scroll to position [0, 0]
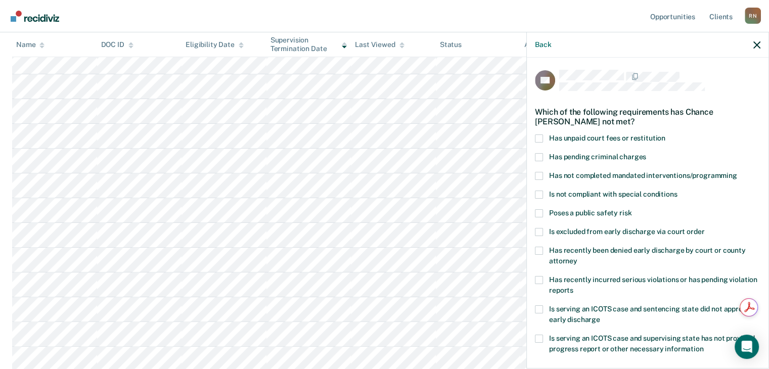
click at [542, 136] on span at bounding box center [539, 139] width 8 height 8
click at [666, 135] on input "Has unpaid court fees or restitution" at bounding box center [666, 135] width 0 height 0
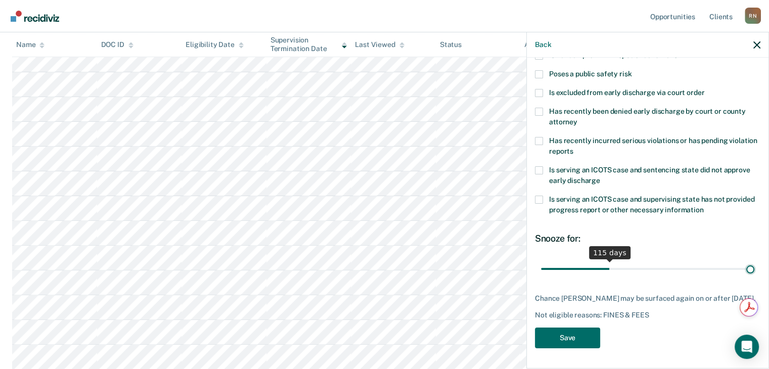
scroll to position [138, 0]
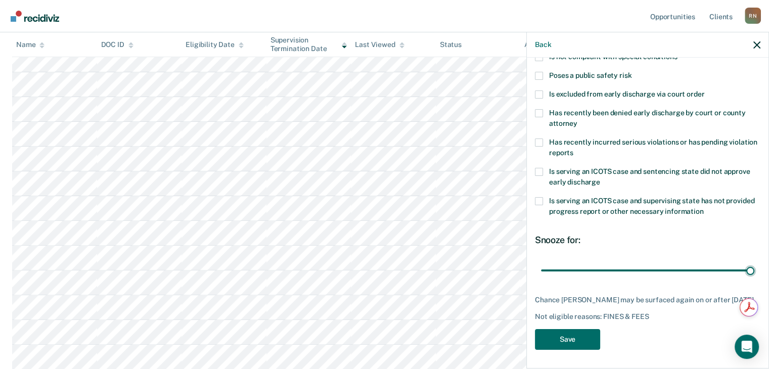
drag, startPoint x: 567, startPoint y: 258, endPoint x: 776, endPoint y: 272, distance: 209.9
type input "365"
click at [755, 272] on input "range" at bounding box center [647, 271] width 213 height 18
click at [585, 337] on button "Save" at bounding box center [567, 339] width 65 height 21
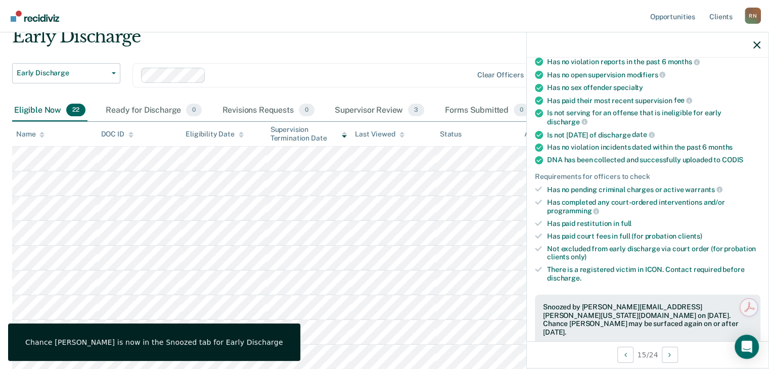
scroll to position [94, 0]
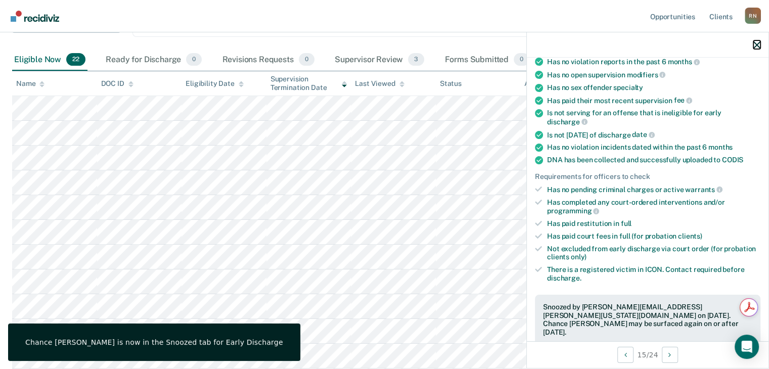
click at [757, 42] on icon "button" at bounding box center [757, 44] width 7 height 7
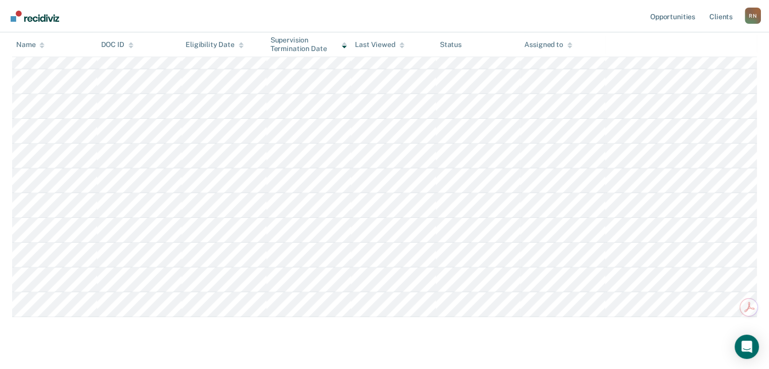
scroll to position [439, 0]
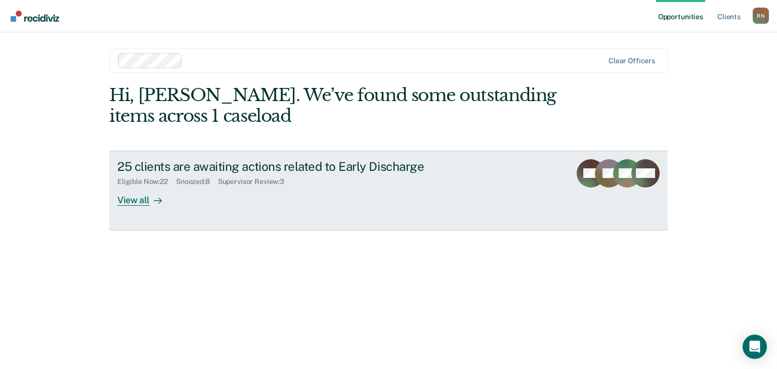
click at [140, 203] on div "View all" at bounding box center [145, 196] width 57 height 20
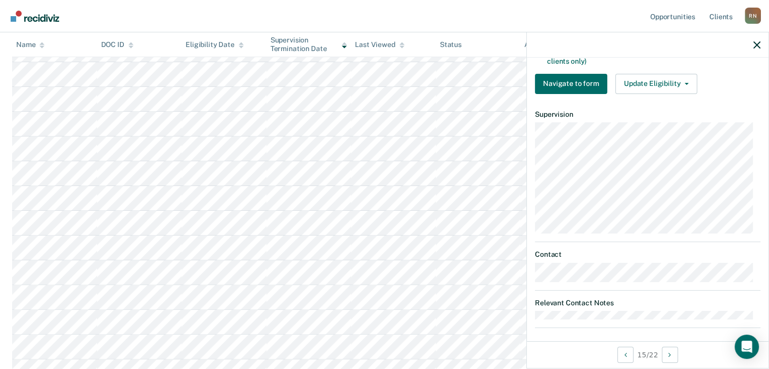
scroll to position [328, 0]
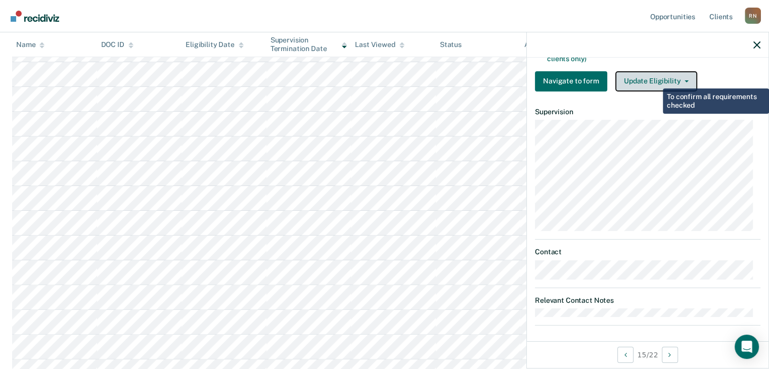
click at [656, 79] on button "Update Eligibility" at bounding box center [657, 81] width 82 height 20
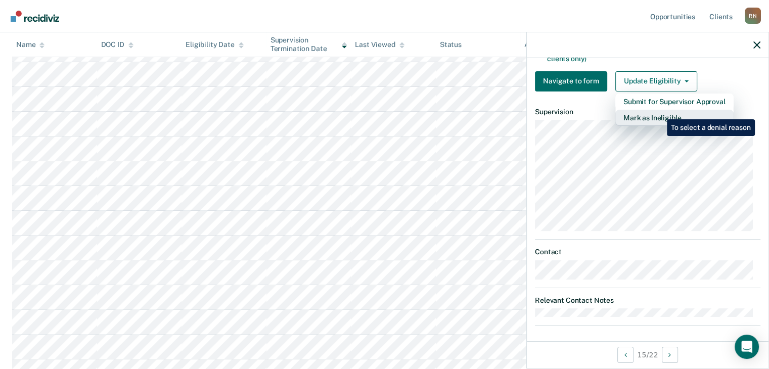
click at [660, 112] on button "Mark as Ineligible" at bounding box center [675, 118] width 118 height 16
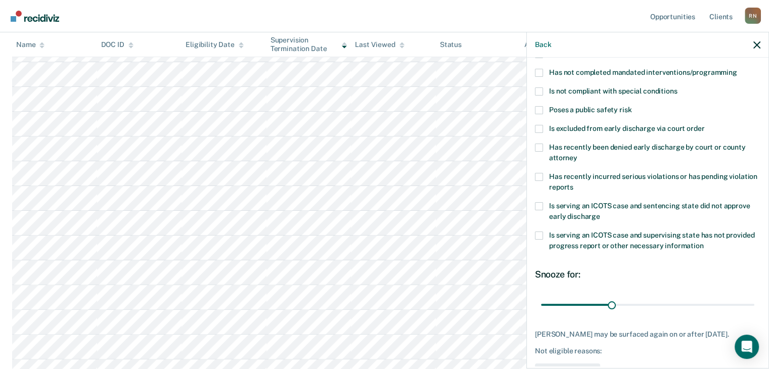
scroll to position [87, 0]
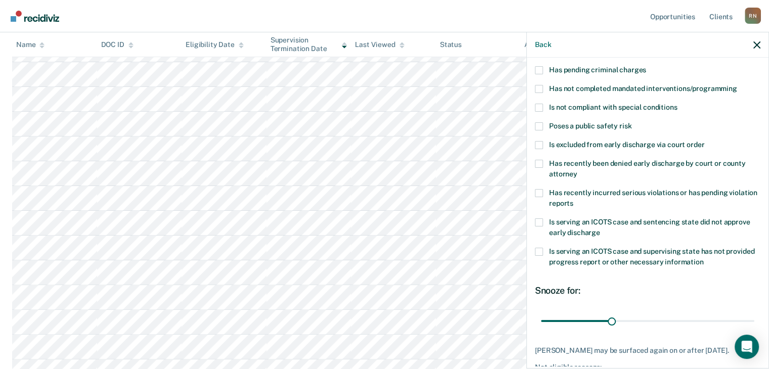
click at [539, 124] on span at bounding box center [539, 126] width 8 height 8
click at [632, 122] on input "Poses a public safety risk" at bounding box center [632, 122] width 0 height 0
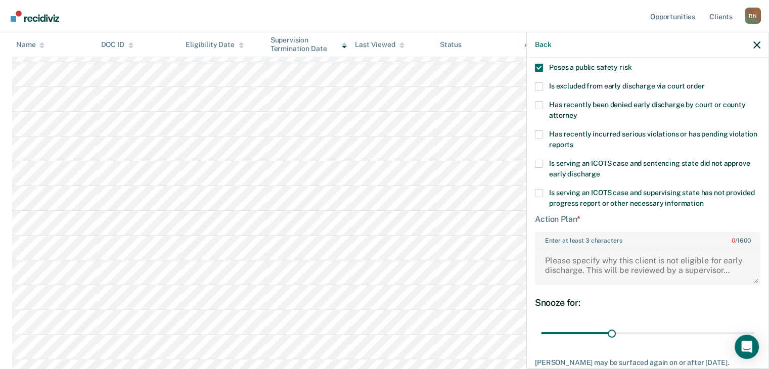
scroll to position [208, 0]
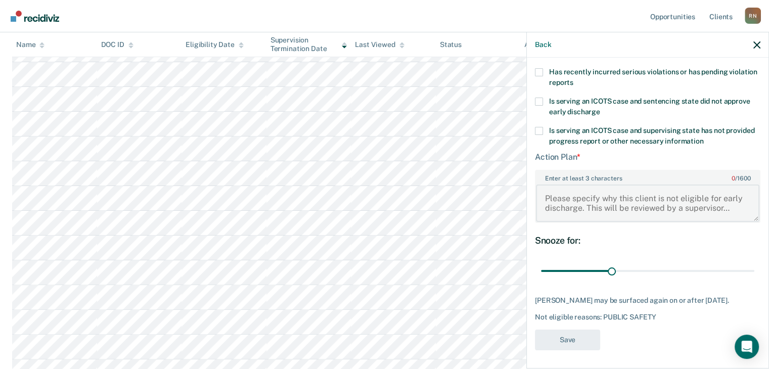
click at [590, 203] on textarea "Enter at least 3 characters 0 / 1600" at bounding box center [648, 203] width 224 height 37
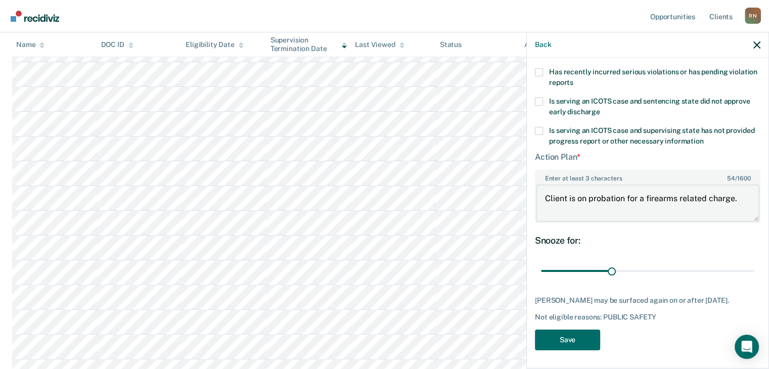
click at [741, 200] on textarea "Client is on probation for a firearms related charge." at bounding box center [648, 203] width 224 height 37
type textarea "Client is on probation for a firearms related charge. His halfway point would b…"
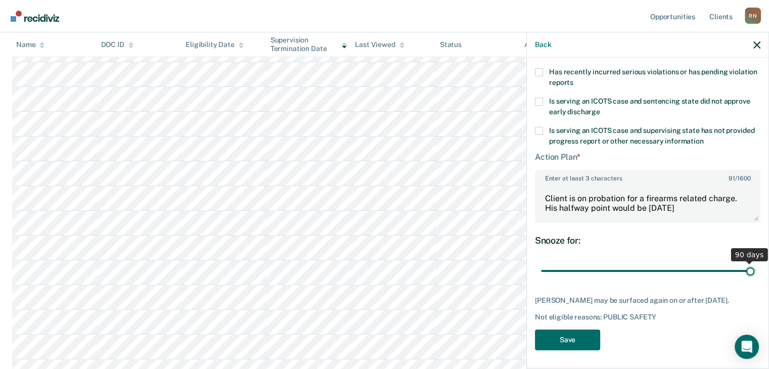
drag, startPoint x: 611, startPoint y: 272, endPoint x: 757, endPoint y: 276, distance: 146.2
type input "90"
click at [755, 276] on input "range" at bounding box center [647, 272] width 213 height 18
click at [592, 334] on button "Save" at bounding box center [567, 340] width 65 height 21
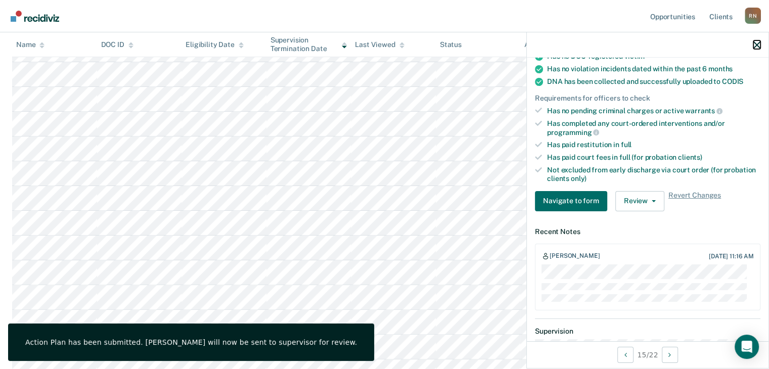
click at [760, 45] on icon "button" at bounding box center [757, 44] width 7 height 7
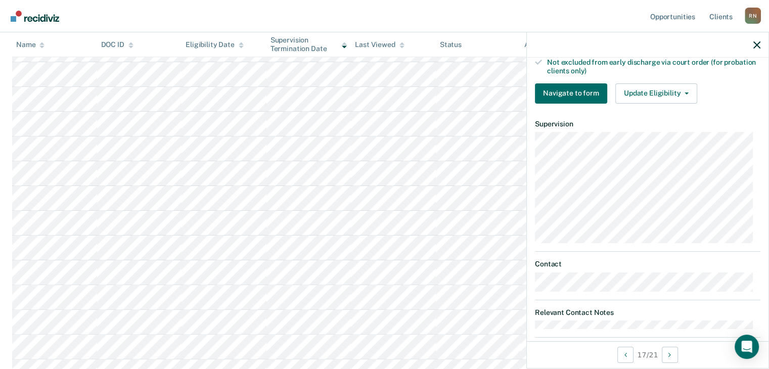
scroll to position [328, 0]
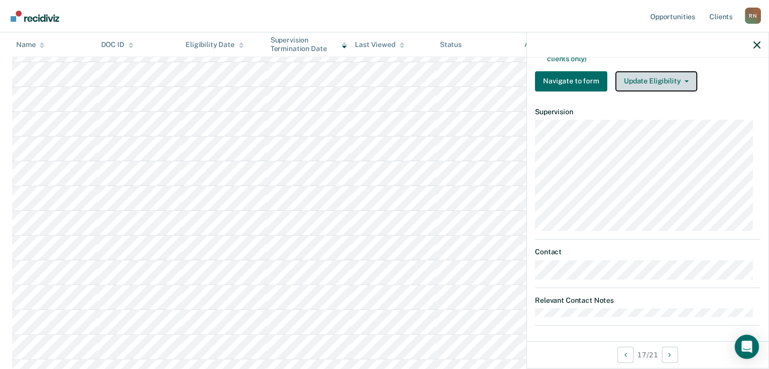
click at [640, 76] on button "Update Eligibility" at bounding box center [657, 81] width 82 height 20
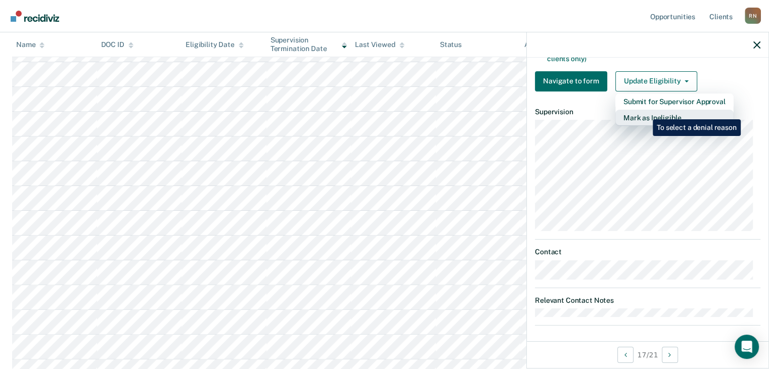
click at [645, 112] on button "Mark as Ineligible" at bounding box center [675, 118] width 118 height 16
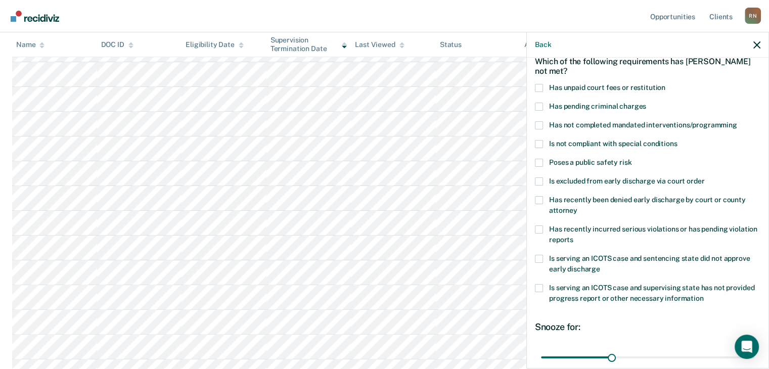
scroll to position [0, 0]
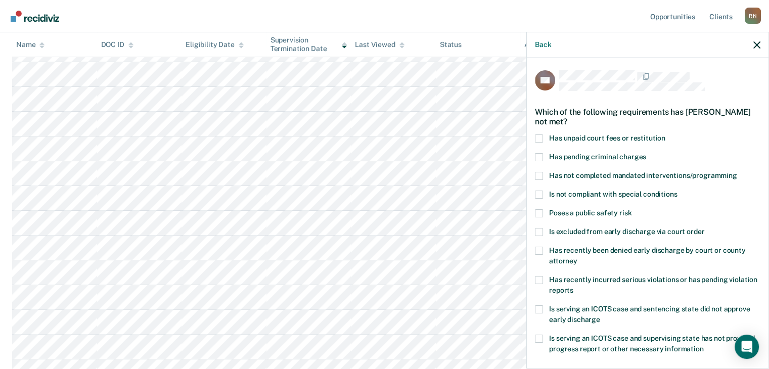
click at [540, 138] on span at bounding box center [539, 139] width 8 height 8
click at [666, 135] on input "Has unpaid court fees or restitution" at bounding box center [666, 135] width 0 height 0
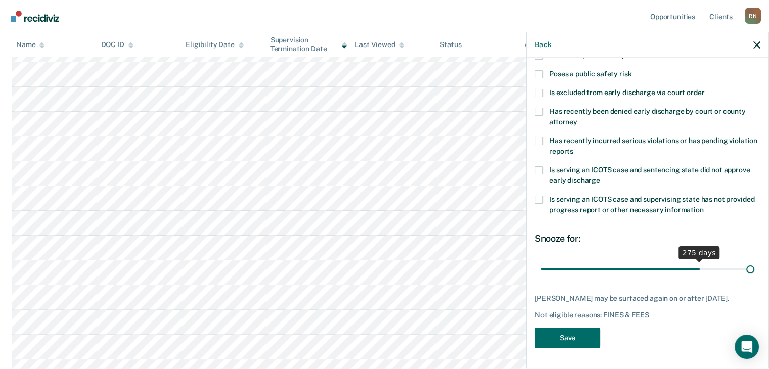
scroll to position [146, 0]
drag, startPoint x: 562, startPoint y: 259, endPoint x: 767, endPoint y: 273, distance: 204.8
type input "365"
click at [755, 271] on input "range" at bounding box center [647, 270] width 213 height 18
click at [581, 334] on button "Save" at bounding box center [567, 338] width 65 height 21
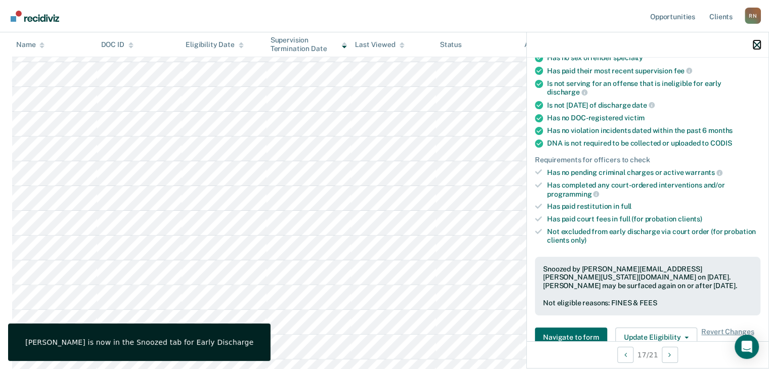
click at [757, 41] on icon "button" at bounding box center [757, 44] width 7 height 7
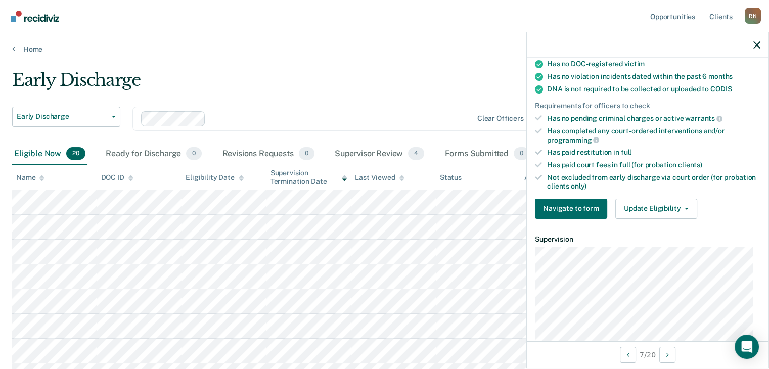
scroll to position [202, 0]
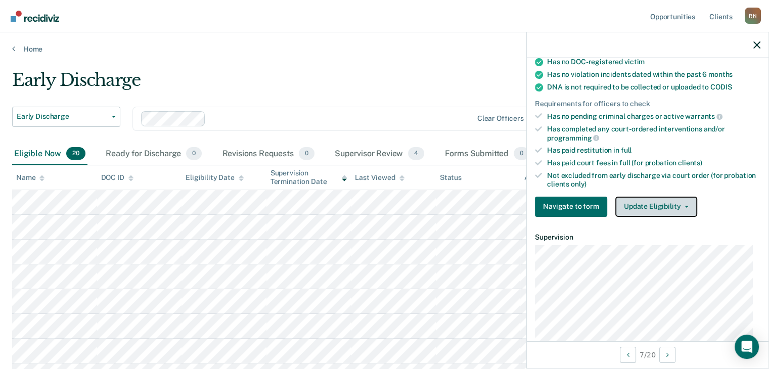
click at [665, 201] on button "Update Eligibility" at bounding box center [657, 207] width 82 height 20
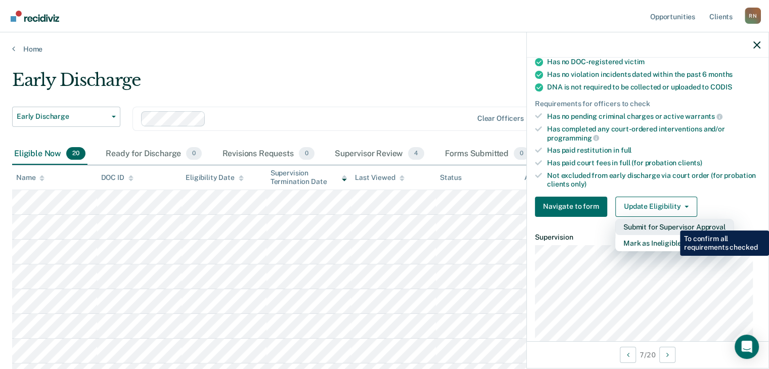
click at [673, 223] on button "Submit for Supervisor Approval" at bounding box center [675, 227] width 118 height 16
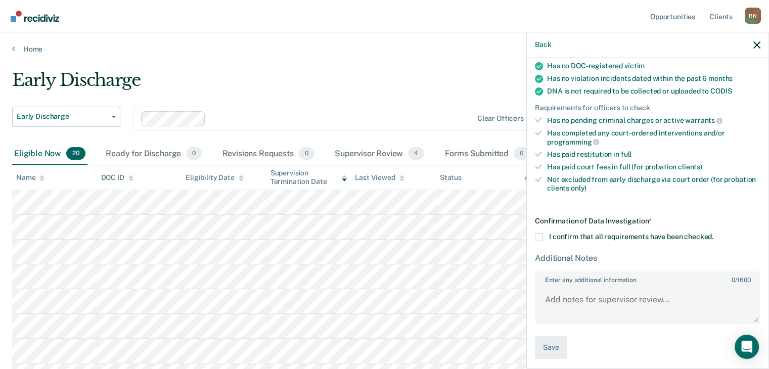
click at [538, 233] on span at bounding box center [539, 237] width 8 height 8
click at [714, 233] on input "I confirm that all requirements have been checked." at bounding box center [714, 233] width 0 height 0
click at [611, 306] on textarea "Enter any additional information 0 / 1600" at bounding box center [648, 304] width 224 height 37
drag, startPoint x: 720, startPoint y: 293, endPoint x: 600, endPoint y: 297, distance: 120.5
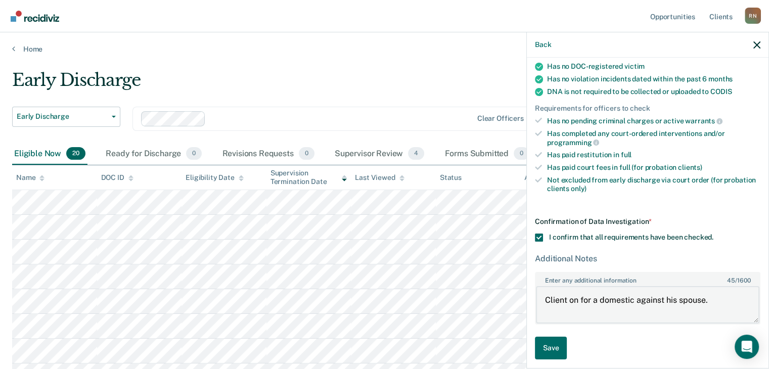
click at [600, 297] on textarea "Client on for a domestic against his spouse." at bounding box center [648, 304] width 224 height 37
paste textarea "Domestic Abuse Assault w/Intent to Inflict Ser. Inj.-1st Off."
paste textarea "Interference with Official Acts-Bodily Injury"
paste textarea "Child Endangerment/No Injury"
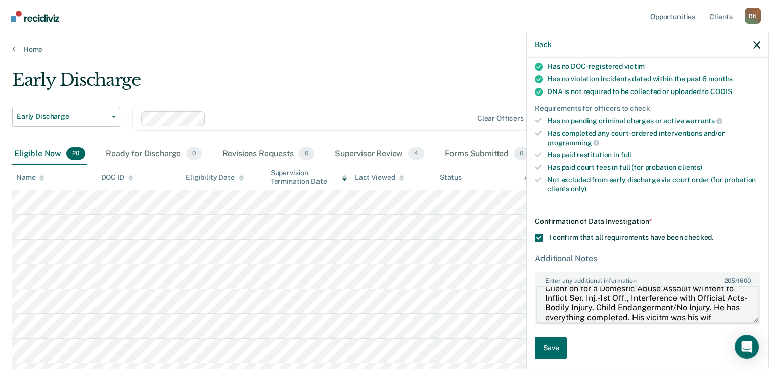
scroll to position [21, 0]
click at [712, 304] on textarea "Client on for a Domestic Abuse Assault w/Intent to Inflict Ser. Inj.-1st Off., …" at bounding box center [648, 304] width 224 height 37
click at [606, 311] on textarea "Client on for a Domestic Abuse Assault w/Intent to Inflict Ser. Inj.-1st Off., …" at bounding box center [648, 304] width 224 height 37
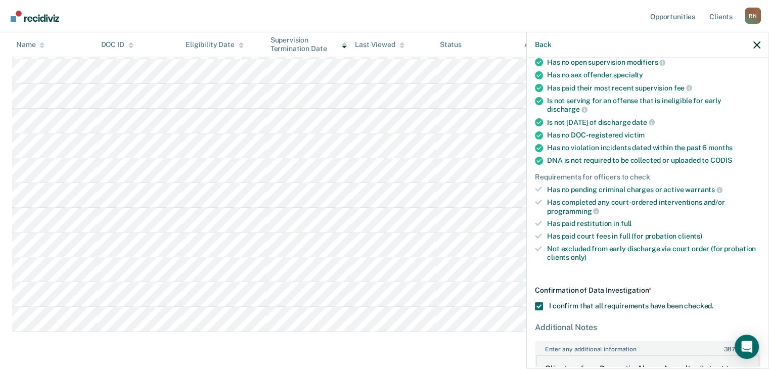
scroll to position [198, 0]
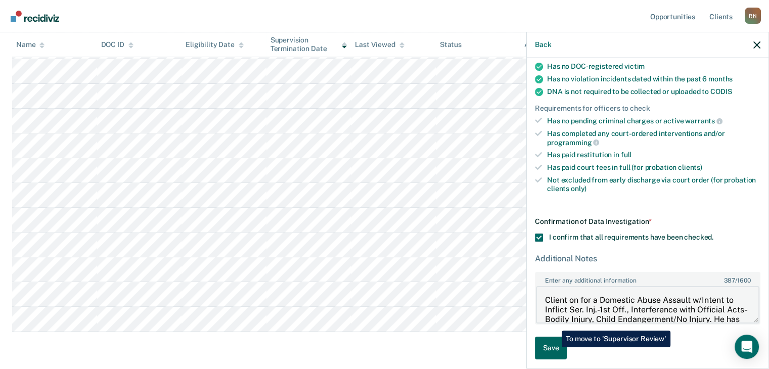
type textarea "Client on for a Domestic Abuse Assault w/Intent to Inflict Ser. Inj.-1st Off., …"
click at [554, 348] on button "Save" at bounding box center [551, 348] width 32 height 23
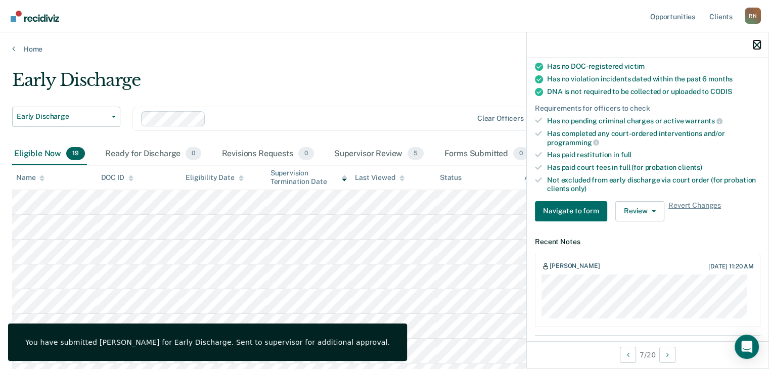
click at [759, 46] on icon "button" at bounding box center [757, 44] width 7 height 7
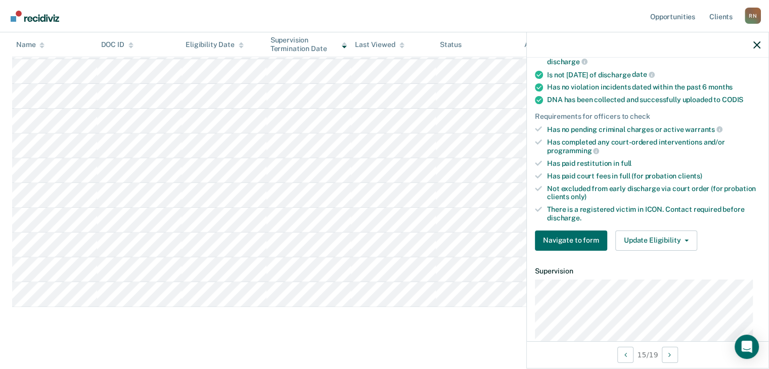
scroll to position [202, 0]
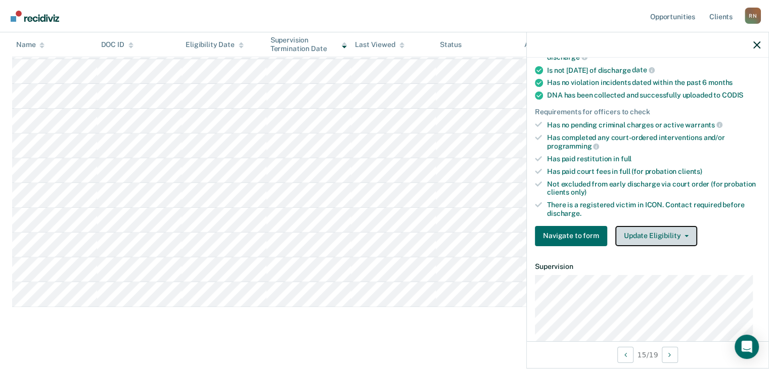
click at [681, 235] on span "button" at bounding box center [685, 236] width 8 height 2
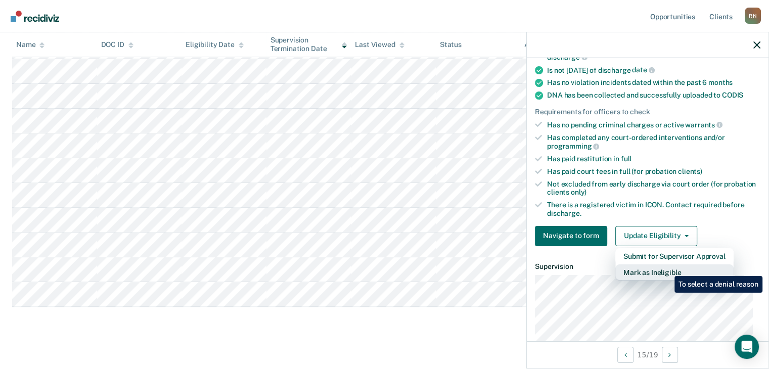
click at [667, 269] on button "Mark as Ineligible" at bounding box center [675, 273] width 118 height 16
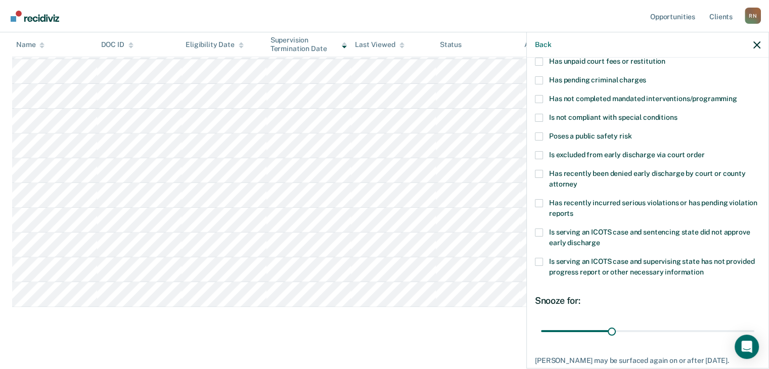
scroll to position [0, 0]
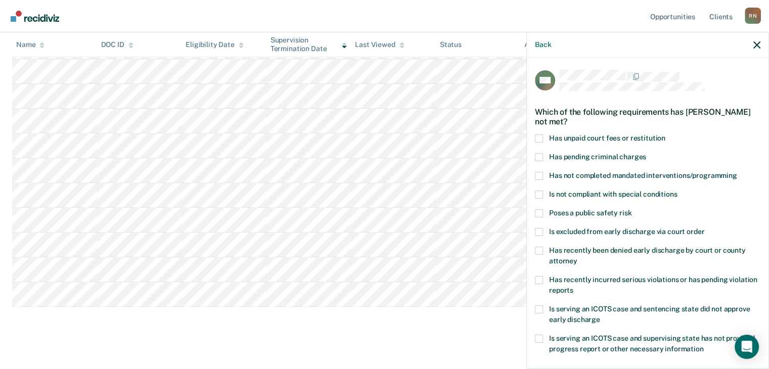
click at [541, 136] on span at bounding box center [539, 139] width 8 height 8
click at [666, 135] on input "Has unpaid court fees or restitution" at bounding box center [666, 135] width 0 height 0
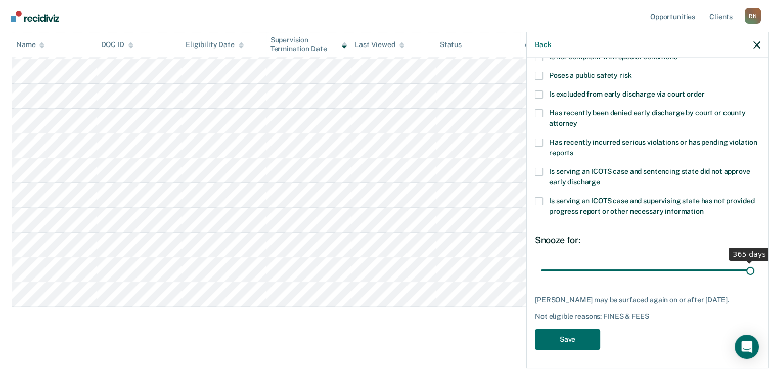
scroll to position [138, 0]
drag, startPoint x: 565, startPoint y: 258, endPoint x: 776, endPoint y: 275, distance: 212.6
type input "365"
click at [755, 275] on input "range" at bounding box center [647, 271] width 213 height 18
click at [561, 335] on button "Save" at bounding box center [567, 339] width 65 height 21
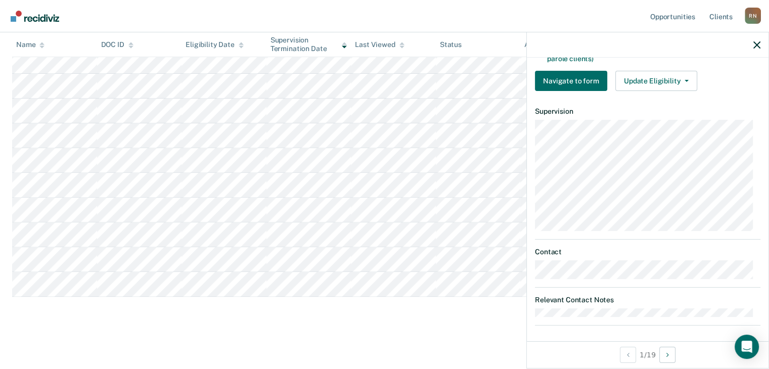
scroll to position [298, 0]
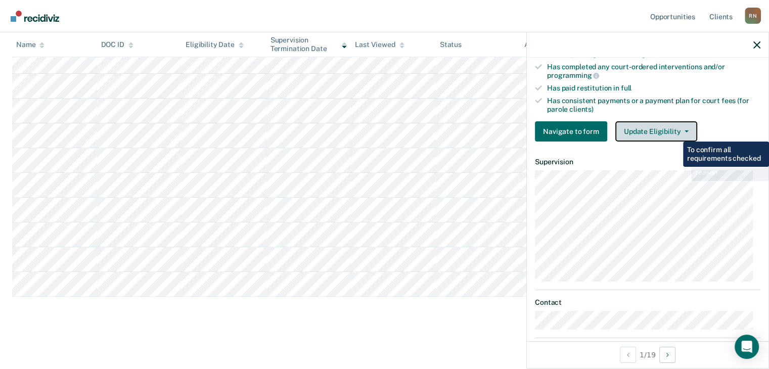
click at [673, 131] on button "Update Eligibility" at bounding box center [657, 131] width 82 height 20
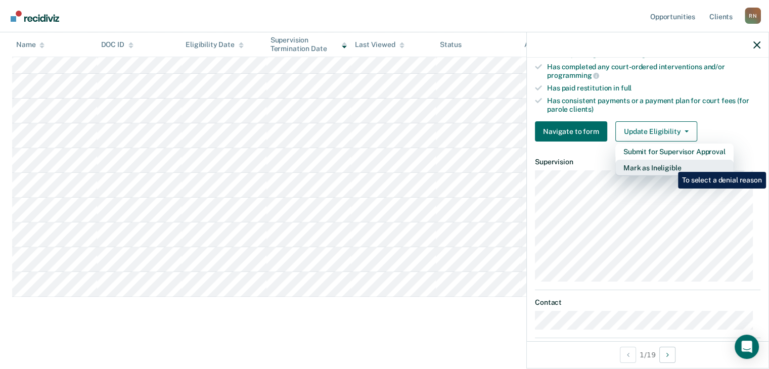
click at [671, 164] on button "Mark as Ineligible" at bounding box center [675, 168] width 118 height 16
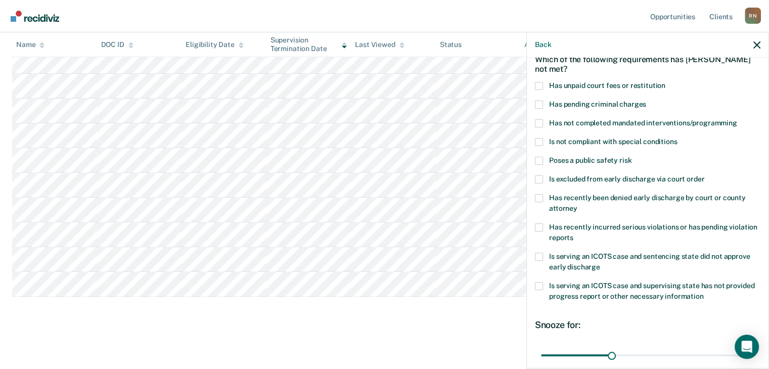
scroll to position [0, 0]
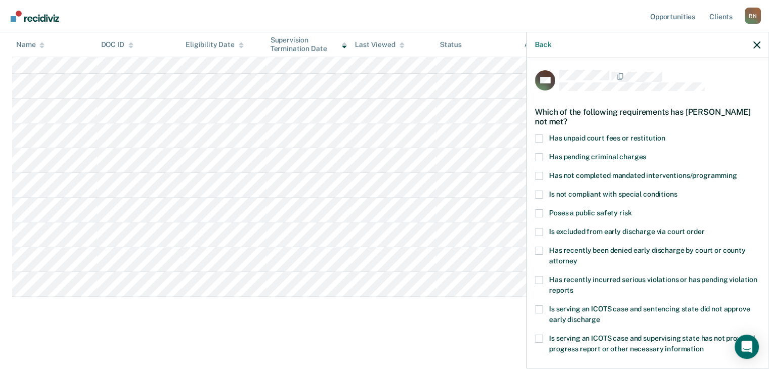
click at [538, 139] on span at bounding box center [539, 139] width 8 height 8
click at [666, 135] on input "Has unpaid court fees or restitution" at bounding box center [666, 135] width 0 height 0
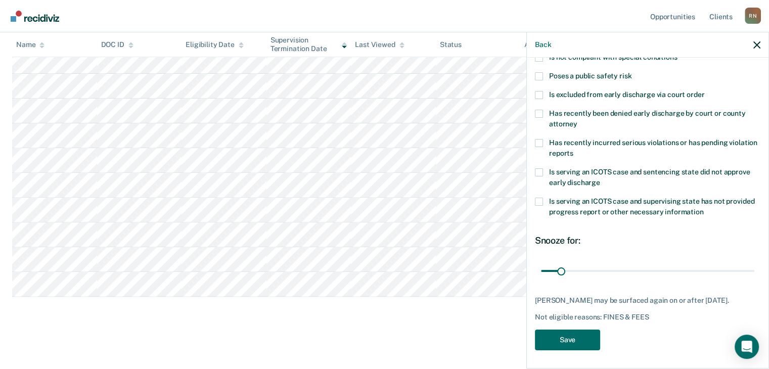
scroll to position [138, 0]
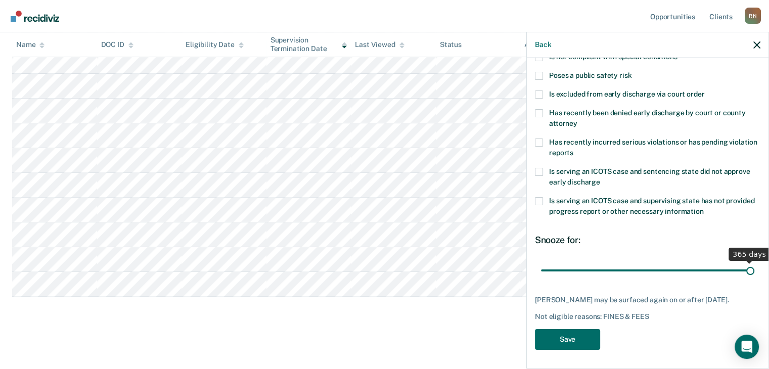
drag, startPoint x: 561, startPoint y: 273, endPoint x: 776, endPoint y: 274, distance: 215.5
type input "365"
click at [755, 274] on input "range" at bounding box center [647, 271] width 213 height 18
click at [569, 341] on button "Save" at bounding box center [567, 339] width 65 height 21
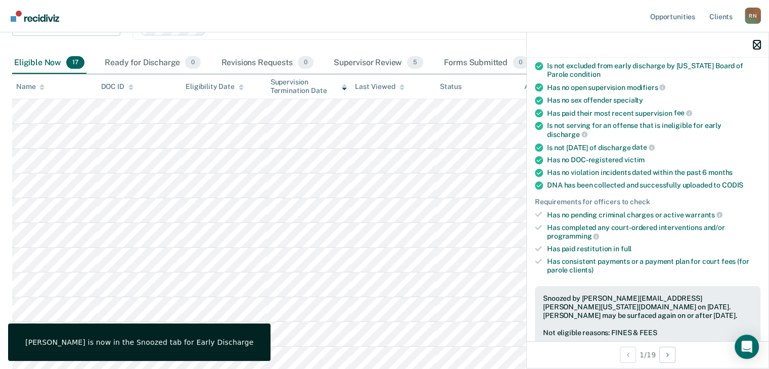
click at [755, 45] on icon "button" at bounding box center [757, 44] width 7 height 7
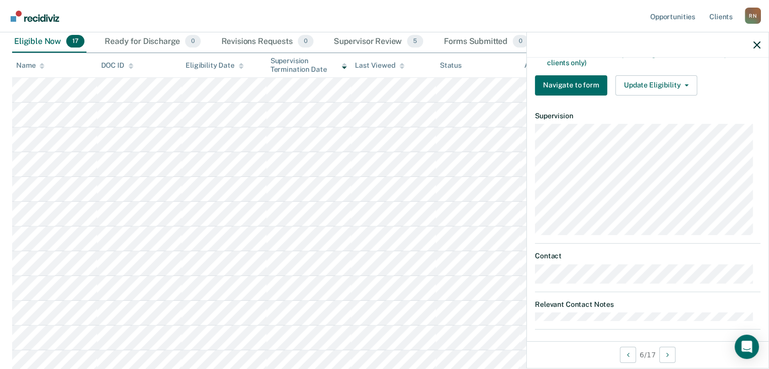
scroll to position [328, 0]
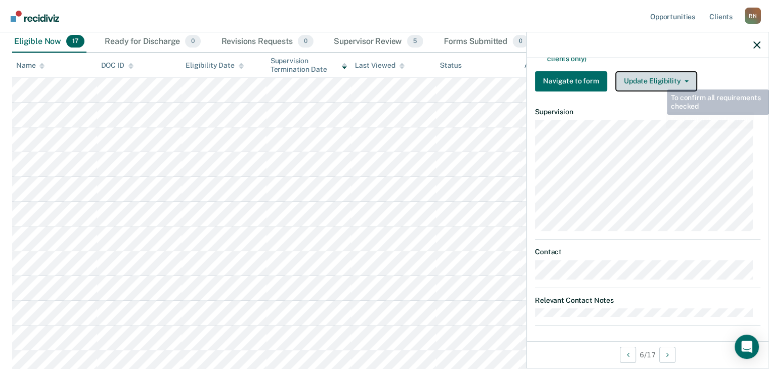
click at [660, 79] on button "Update Eligibility" at bounding box center [657, 81] width 82 height 20
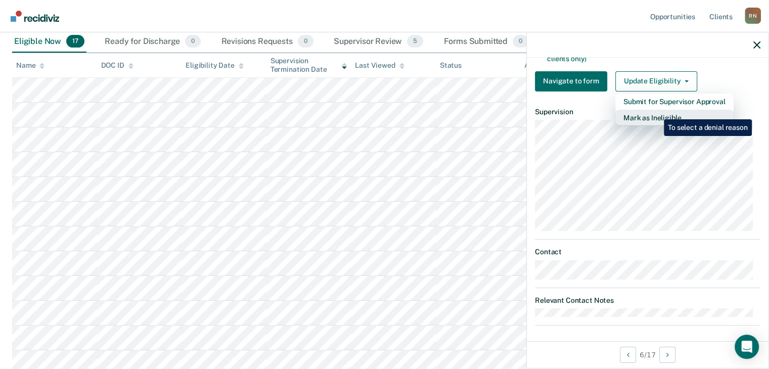
click at [657, 112] on button "Mark as Ineligible" at bounding box center [675, 118] width 118 height 16
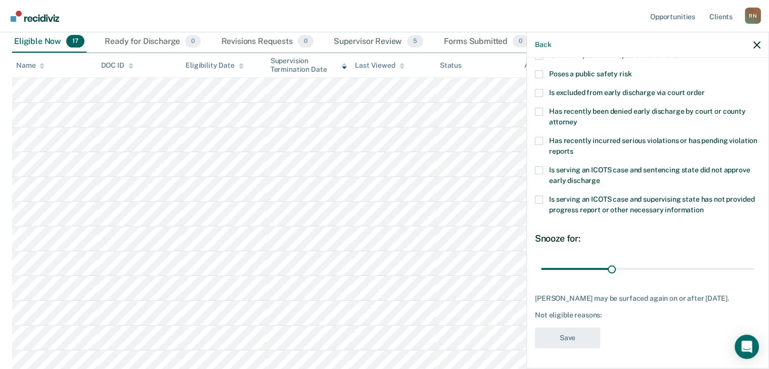
click at [538, 70] on span at bounding box center [539, 74] width 8 height 8
click at [632, 70] on input "Poses a public safety risk" at bounding box center [632, 70] width 0 height 0
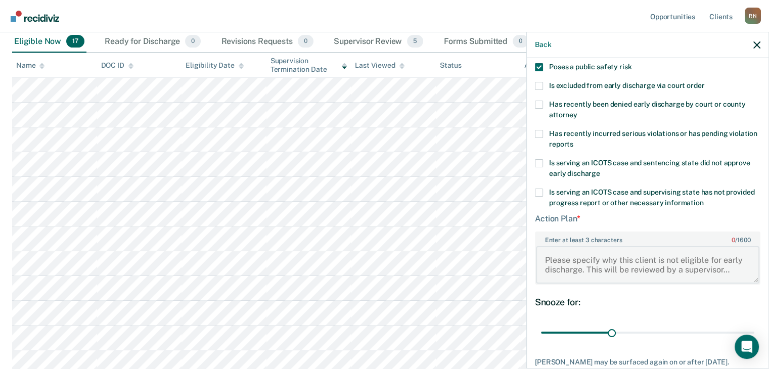
click at [586, 264] on textarea "Enter at least 3 characters 0 / 1600" at bounding box center [648, 264] width 224 height 37
paste textarea "Assault with bodily injury or mental illness"
paste textarea "GOING ARMED WITH INTENT"
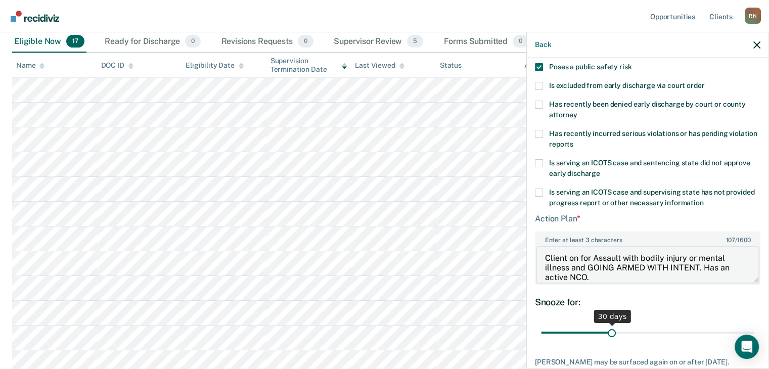
type textarea "Client on for Assault with bodily injury or mental illness and GOING ARMED WITH…"
drag, startPoint x: 647, startPoint y: 338, endPoint x: 754, endPoint y: 337, distance: 107.2
type input "90"
click at [754, 337] on input "range" at bounding box center [647, 333] width 213 height 18
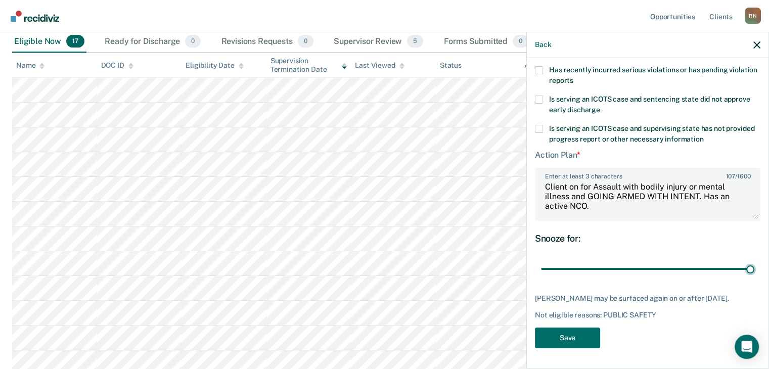
scroll to position [217, 0]
click at [574, 338] on button "Save" at bounding box center [567, 338] width 65 height 21
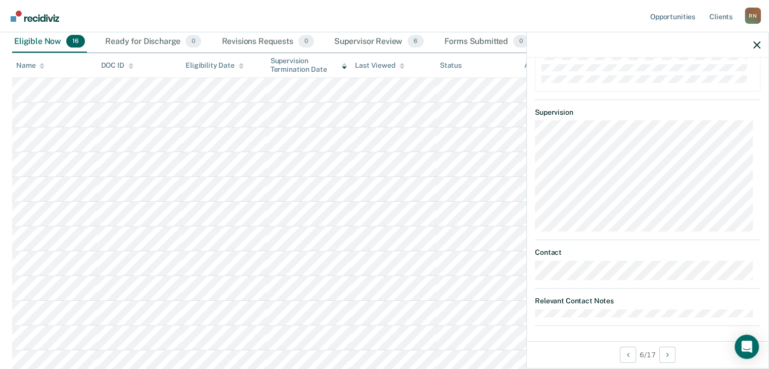
scroll to position [0, 0]
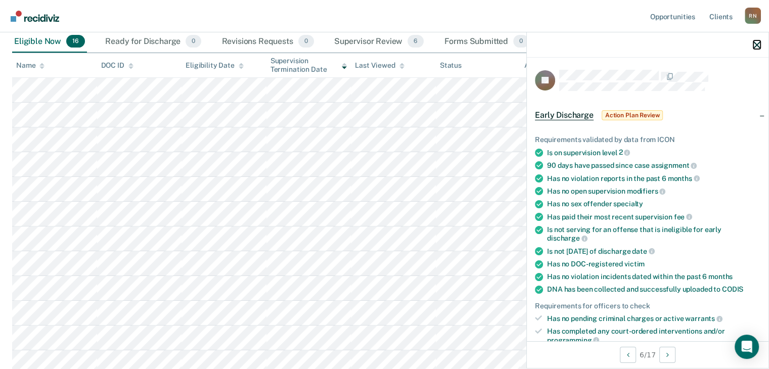
click at [757, 45] on icon "button" at bounding box center [757, 44] width 7 height 7
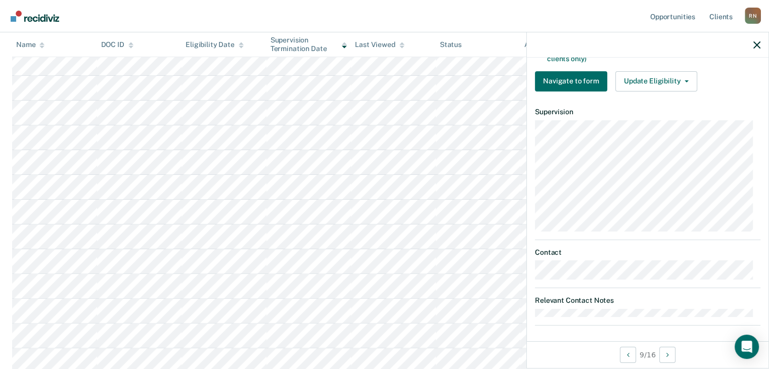
scroll to position [382, 0]
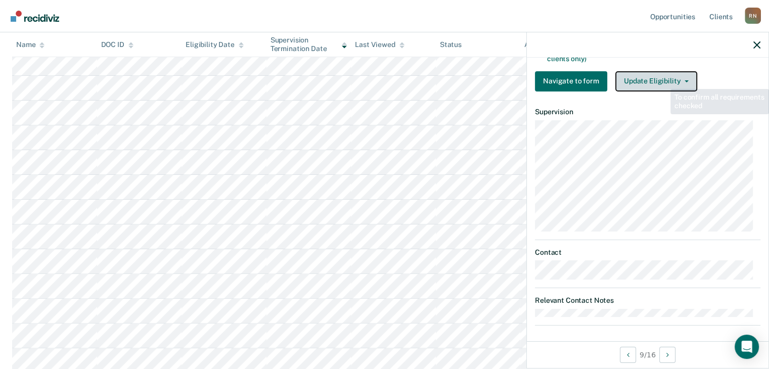
click at [662, 75] on button "Update Eligibility" at bounding box center [657, 81] width 82 height 20
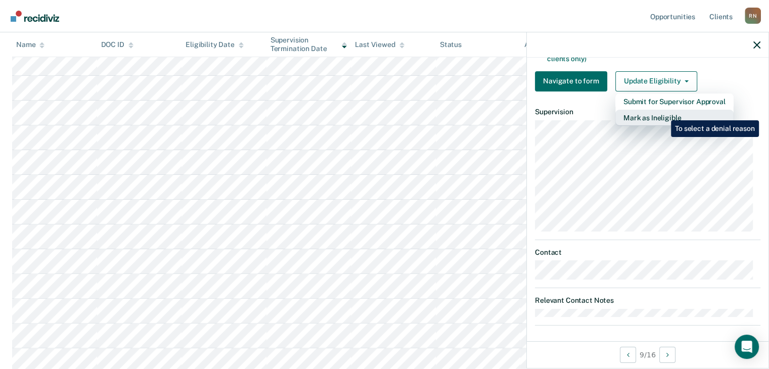
click at [664, 113] on button "Mark as Ineligible" at bounding box center [675, 118] width 118 height 16
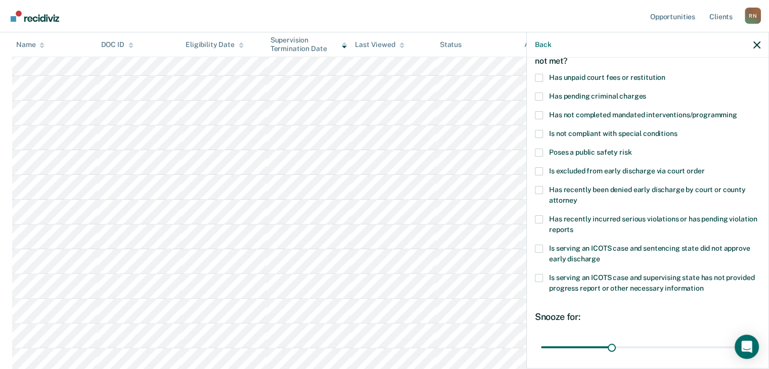
scroll to position [0, 0]
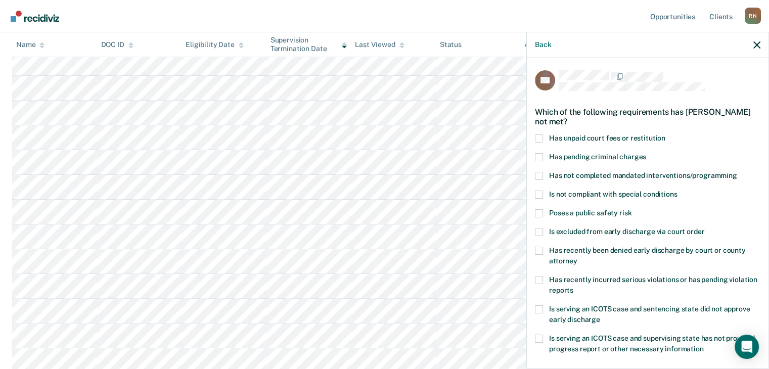
click at [543, 136] on label "Has unpaid court fees or restitution" at bounding box center [648, 140] width 226 height 11
click at [666, 135] on input "Has unpaid court fees or restitution" at bounding box center [666, 135] width 0 height 0
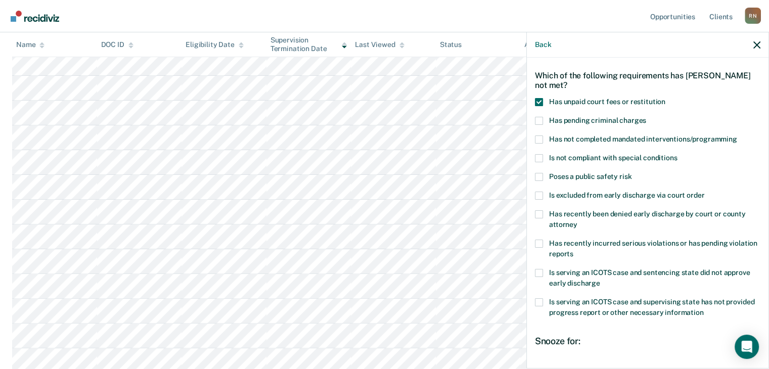
scroll to position [138, 0]
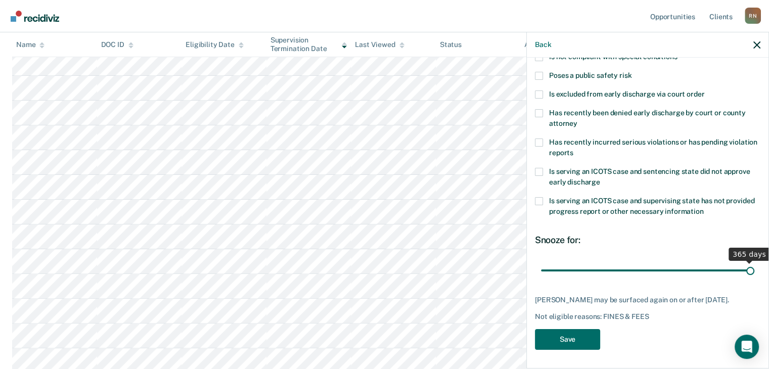
drag, startPoint x: 563, startPoint y: 272, endPoint x: 776, endPoint y: 278, distance: 213.6
type input "365"
click at [755, 278] on input "range" at bounding box center [647, 271] width 213 height 18
click at [570, 334] on button "Save" at bounding box center [567, 339] width 65 height 21
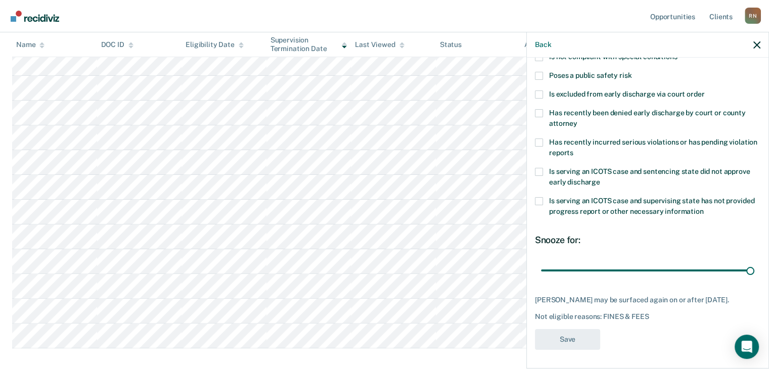
scroll to position [114, 0]
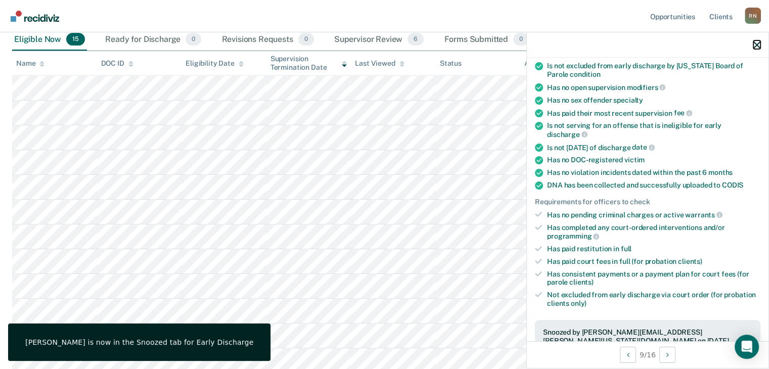
click at [756, 46] on icon "button" at bounding box center [757, 44] width 7 height 7
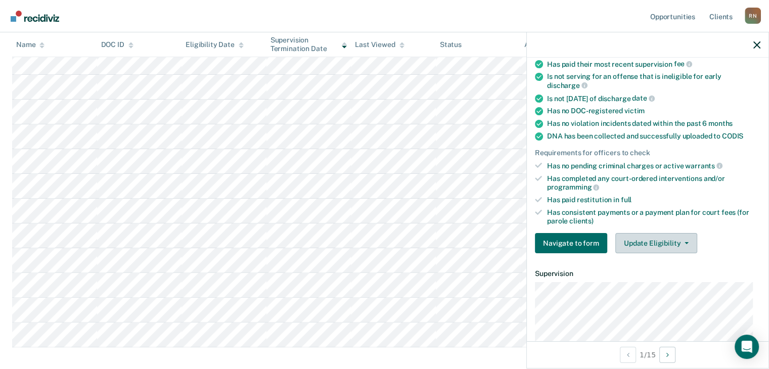
scroll to position [202, 0]
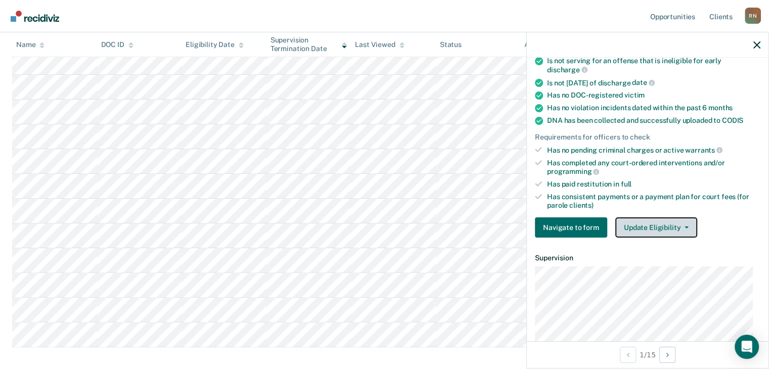
click at [685, 227] on icon "button" at bounding box center [687, 228] width 4 height 2
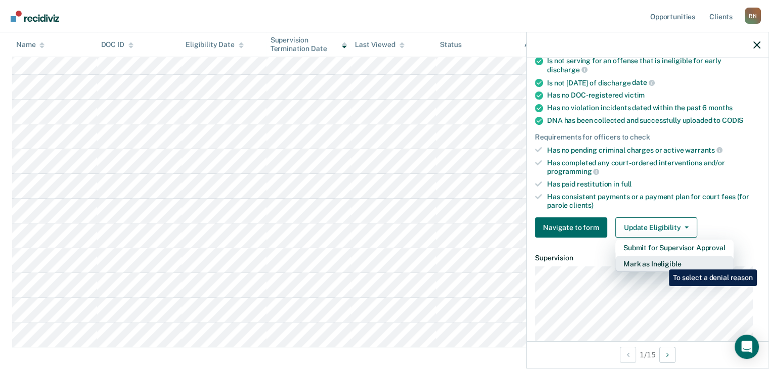
click at [662, 262] on button "Mark as Ineligible" at bounding box center [675, 264] width 118 height 16
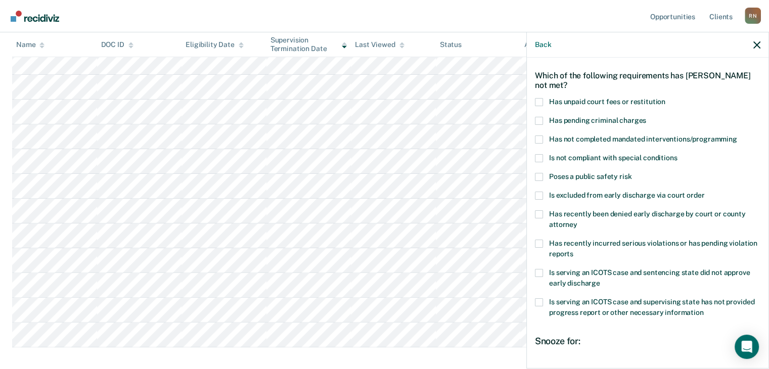
scroll to position [0, 0]
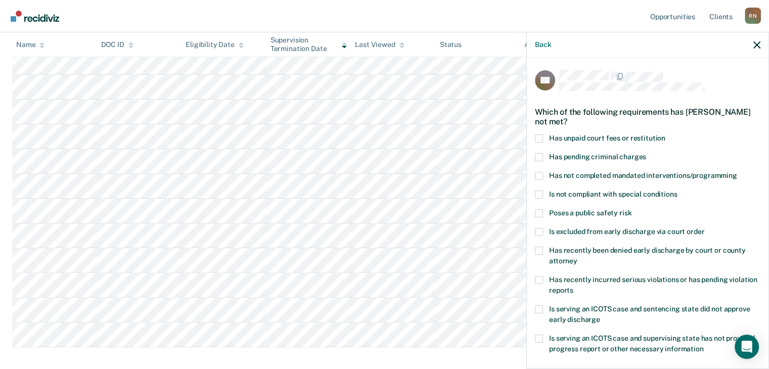
click at [539, 174] on span at bounding box center [539, 176] width 8 height 8
click at [738, 172] on input "Has not completed mandated interventions/programming" at bounding box center [738, 172] width 0 height 0
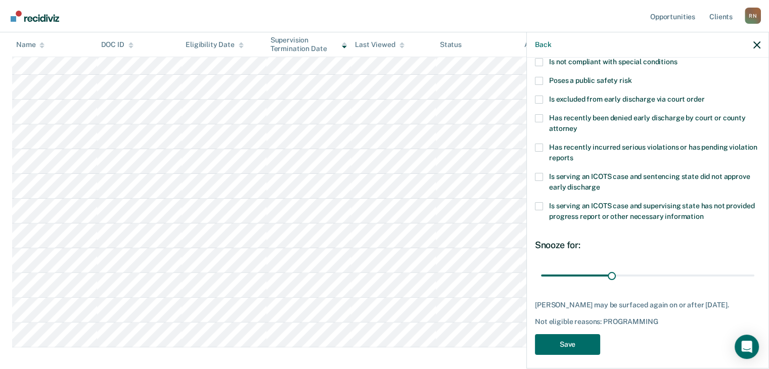
scroll to position [138, 0]
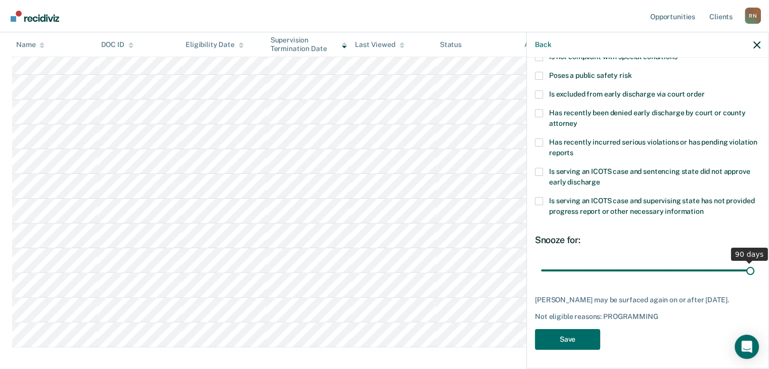
drag, startPoint x: 613, startPoint y: 268, endPoint x: 776, endPoint y: 300, distance: 166.5
type input "90"
click at [755, 280] on input "range" at bounding box center [647, 271] width 213 height 18
click at [572, 336] on button "Save" at bounding box center [567, 339] width 65 height 21
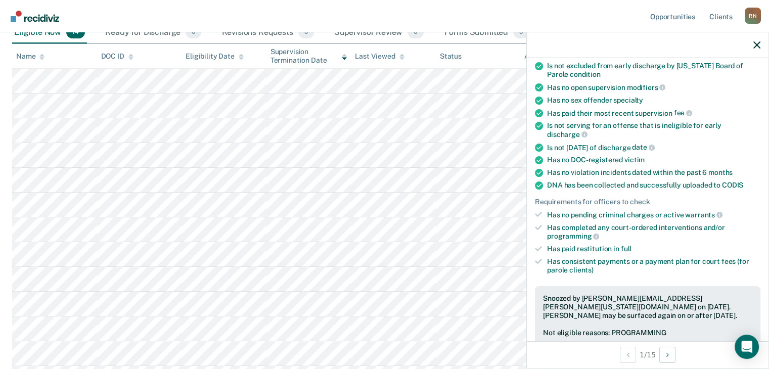
scroll to position [139, 0]
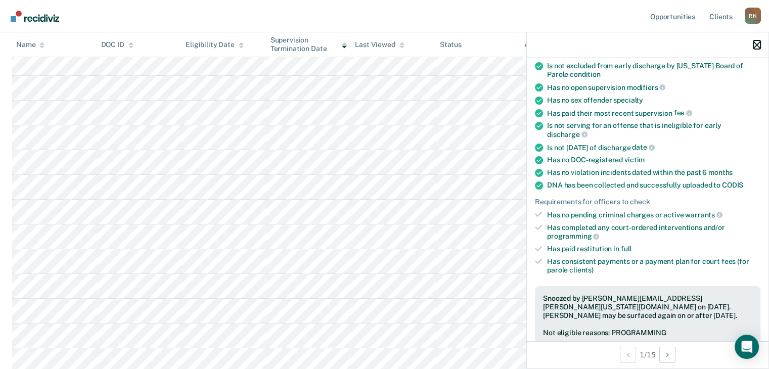
click at [757, 43] on icon "button" at bounding box center [757, 44] width 7 height 7
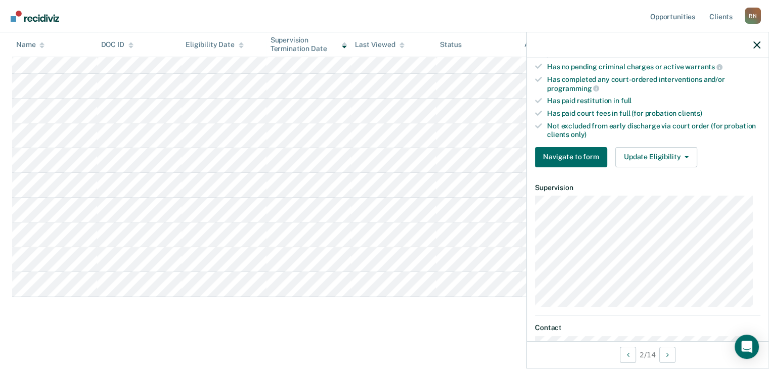
scroll to position [253, 0]
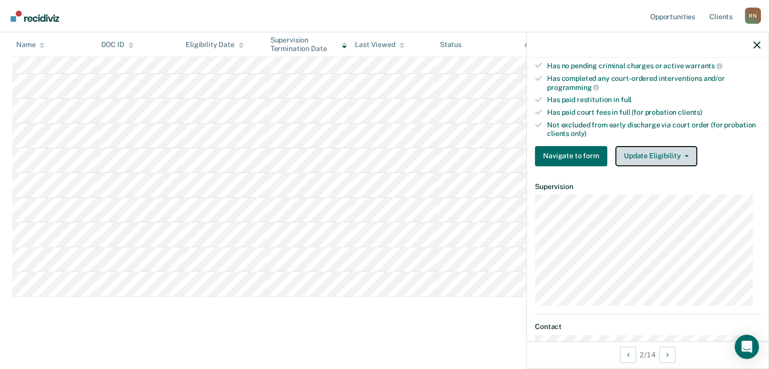
click at [664, 149] on button "Update Eligibility" at bounding box center [657, 156] width 82 height 20
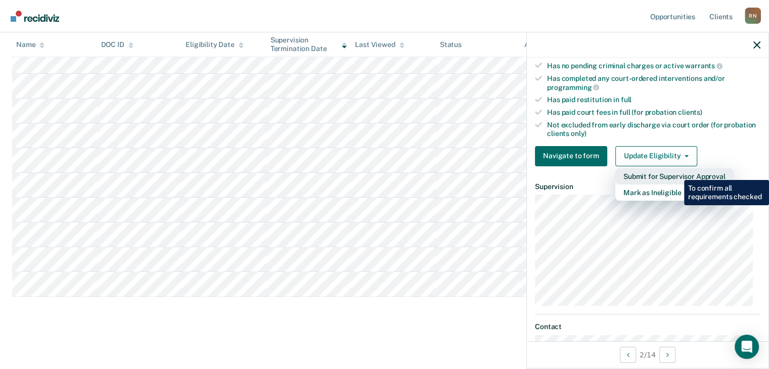
click at [677, 172] on button "Submit for Supervisor Approval" at bounding box center [675, 176] width 118 height 16
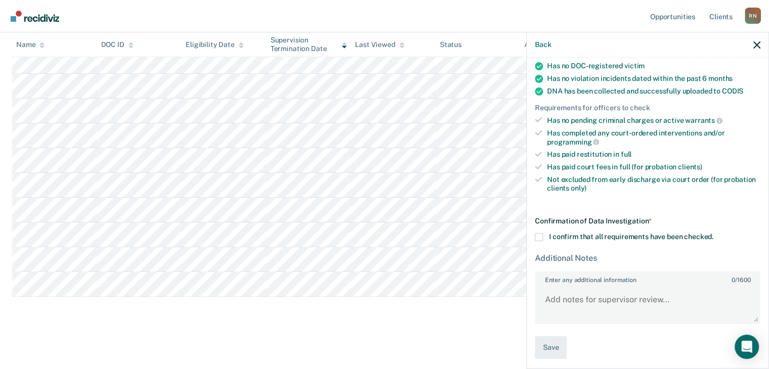
scroll to position [198, 0]
click at [538, 234] on span at bounding box center [539, 238] width 8 height 8
click at [714, 234] on input "I confirm that all requirements have been checked." at bounding box center [714, 234] width 0 height 0
click at [617, 299] on textarea "Enter any additional information 0 / 1600" at bounding box center [648, 304] width 224 height 37
paste textarea "PUBLIC INTOXICATION"
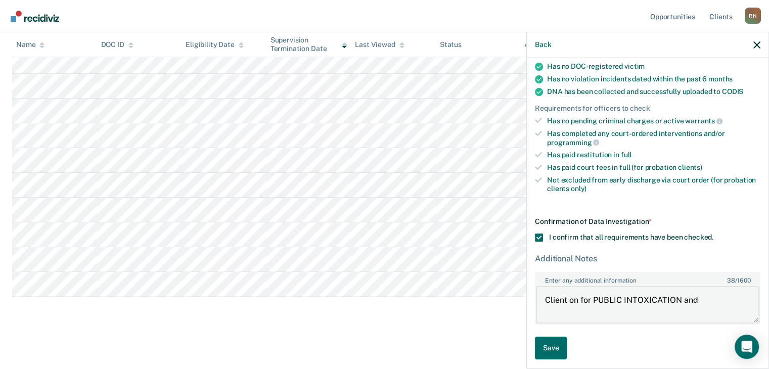
paste textarea "Child Endangerment-Bodily Injury"
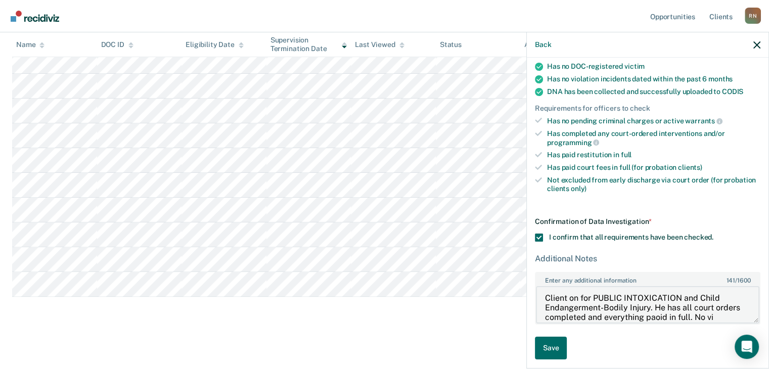
scroll to position [12, 0]
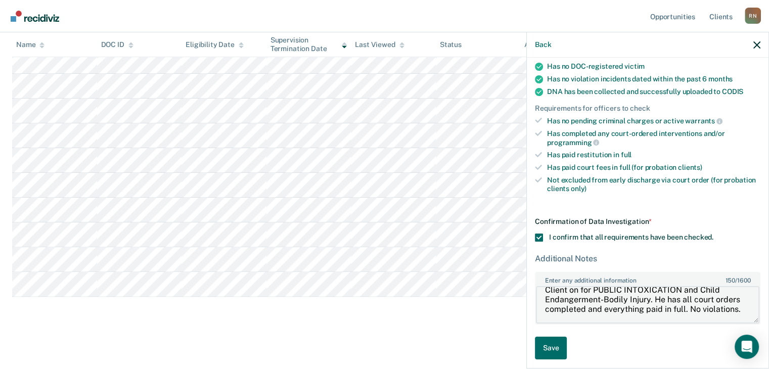
click at [601, 312] on textarea "Client on for PUBLIC INTOXICATION and Child Endangerment-Bodily Injury. He has …" at bounding box center [648, 304] width 224 height 37
click at [678, 312] on textarea "Client on for PUBLIC INTOXICATION and Child Endangerment-Bodily Injury. He has …" at bounding box center [648, 304] width 224 height 37
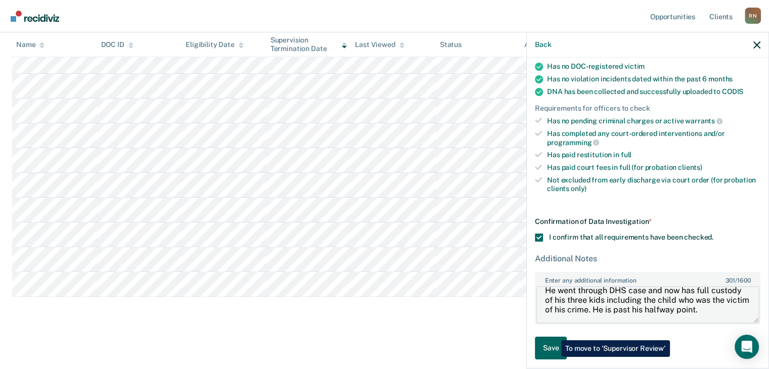
type textarea "Client on for PUBLIC INTOXICATION and Child Endangerment-Bodily Injury. He has …"
click at [554, 337] on button "Save" at bounding box center [551, 348] width 32 height 23
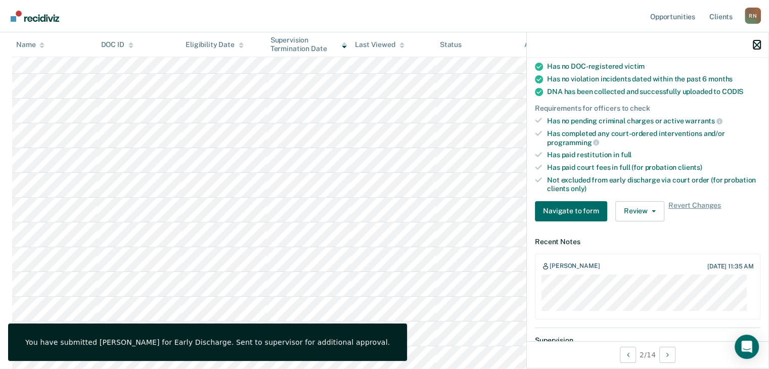
click at [756, 45] on icon "button" at bounding box center [757, 44] width 7 height 7
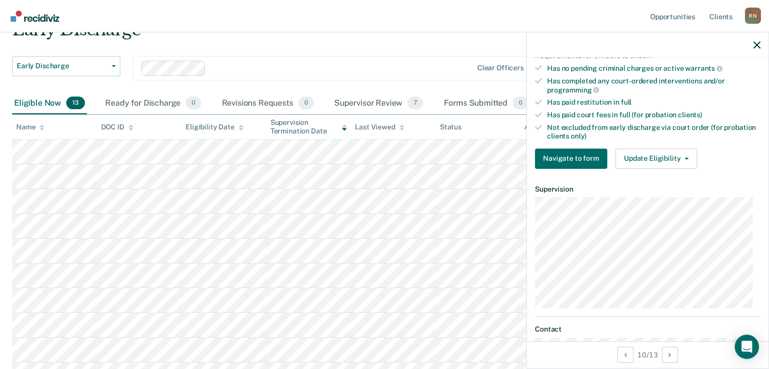
scroll to position [253, 0]
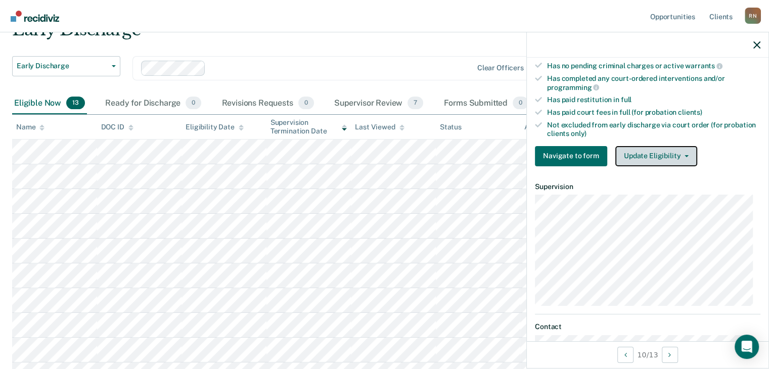
click at [663, 152] on button "Update Eligibility" at bounding box center [657, 156] width 82 height 20
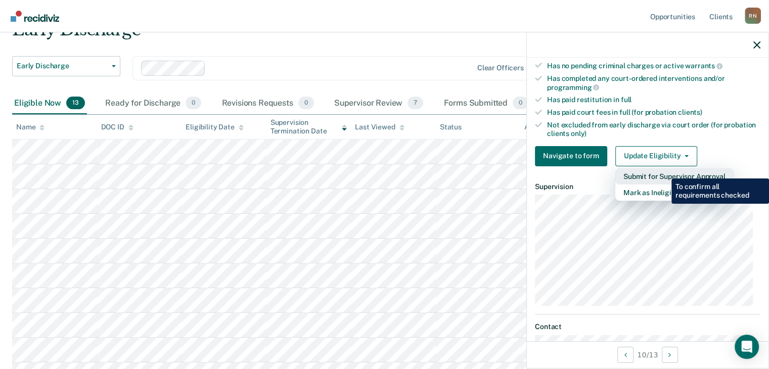
click at [664, 171] on button "Submit for Supervisor Approval" at bounding box center [675, 176] width 118 height 16
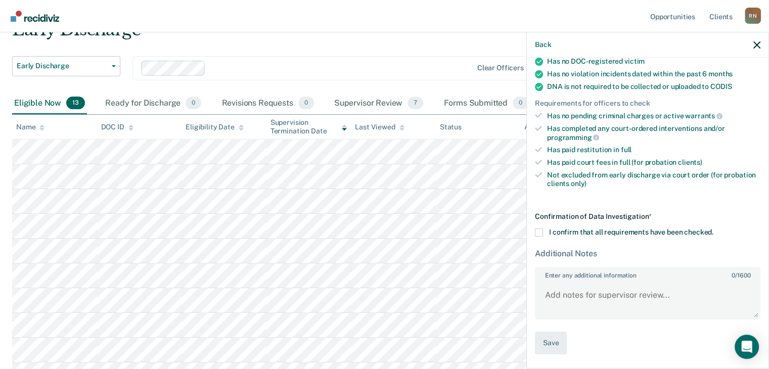
scroll to position [198, 0]
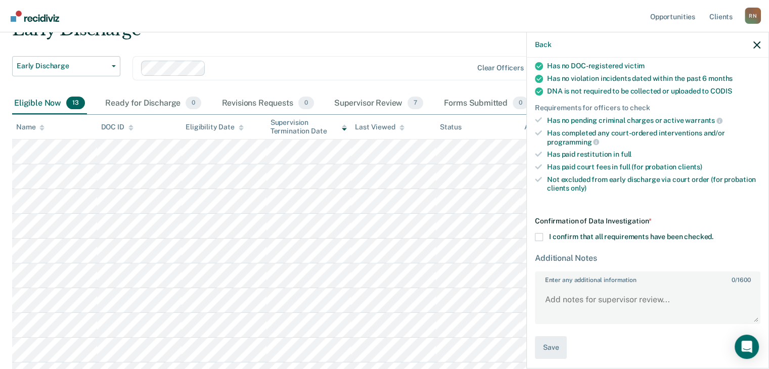
click at [536, 233] on span at bounding box center [539, 237] width 8 height 8
click at [714, 233] on input "I confirm that all requirements have been checked." at bounding box center [714, 233] width 0 height 0
click at [570, 297] on textarea "Enter any additional information 0 / 1600" at bounding box center [648, 304] width 224 height 37
paste textarea "Child Endangerment/No Injury"
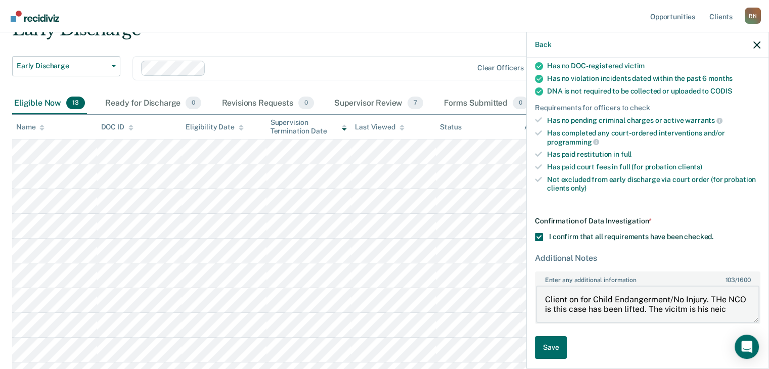
scroll to position [2, 0]
click at [582, 312] on textarea "Client on for Child Endangerment/No Injury. The NCO is this case has been lifte…" at bounding box center [648, 304] width 224 height 37
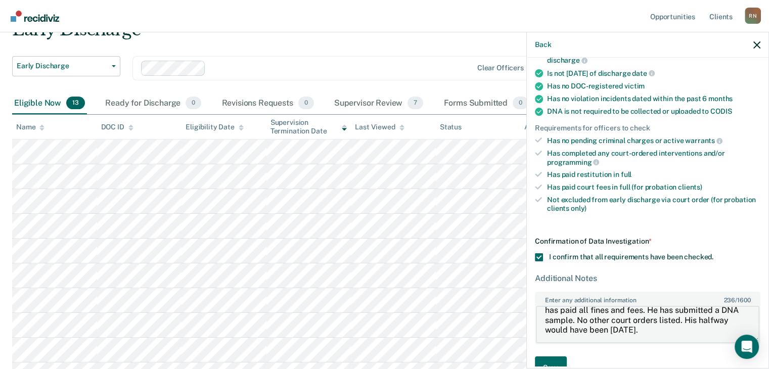
scroll to position [198, 0]
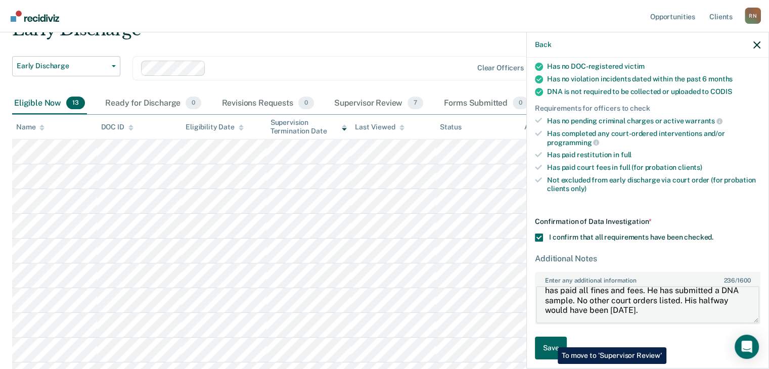
type textarea "Client on for Child Endangerment/No Injury. The NCO is this case has been lifte…"
click at [550, 340] on button "Save" at bounding box center [551, 348] width 32 height 23
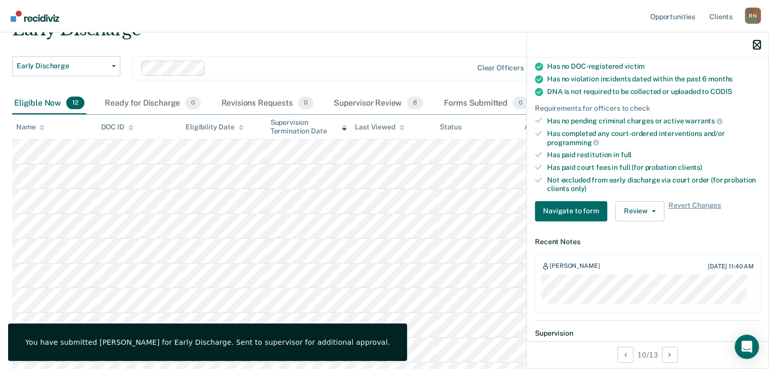
click at [757, 45] on icon "button" at bounding box center [757, 44] width 7 height 7
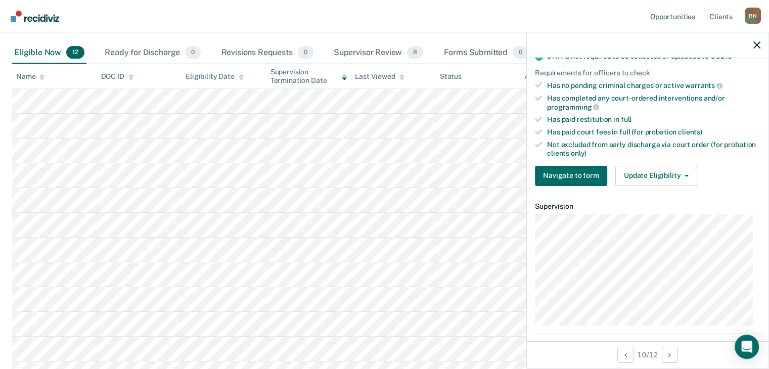
scroll to position [328, 0]
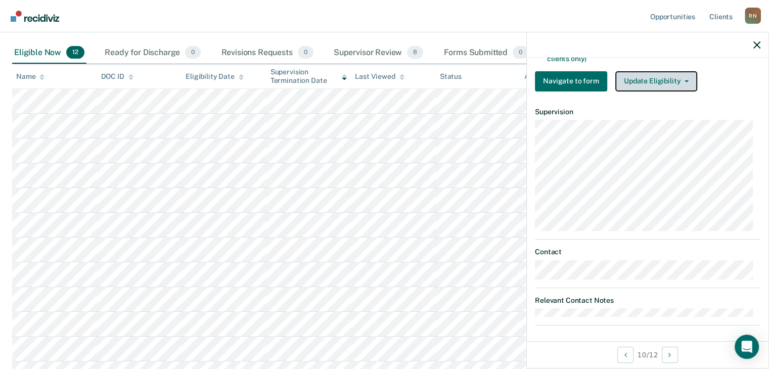
click at [666, 75] on button "Update Eligibility" at bounding box center [657, 81] width 82 height 20
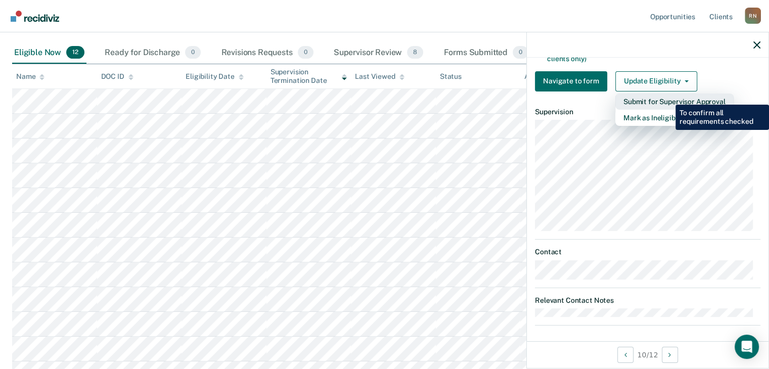
click at [668, 97] on button "Submit for Supervisor Approval" at bounding box center [675, 102] width 118 height 16
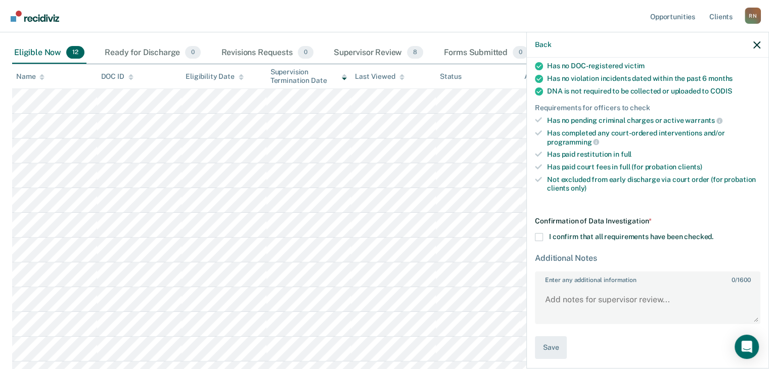
click at [538, 234] on span at bounding box center [539, 237] width 8 height 8
click at [714, 233] on input "I confirm that all requirements have been checked." at bounding box center [714, 233] width 0 height 0
click at [562, 286] on textarea "Enter any additional information 0 / 1600" at bounding box center [648, 304] width 224 height 37
paste textarea "HARASSMENT / 2ND DEG."
click at [704, 297] on textarea "Client on for HARASSMENT / 2ND DEG." at bounding box center [648, 304] width 224 height 37
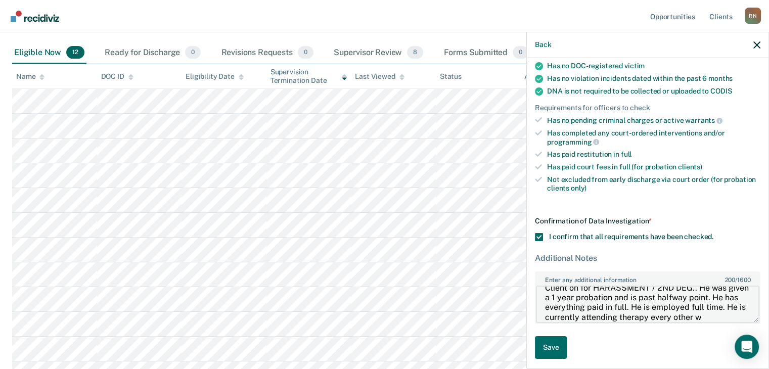
scroll to position [21, 0]
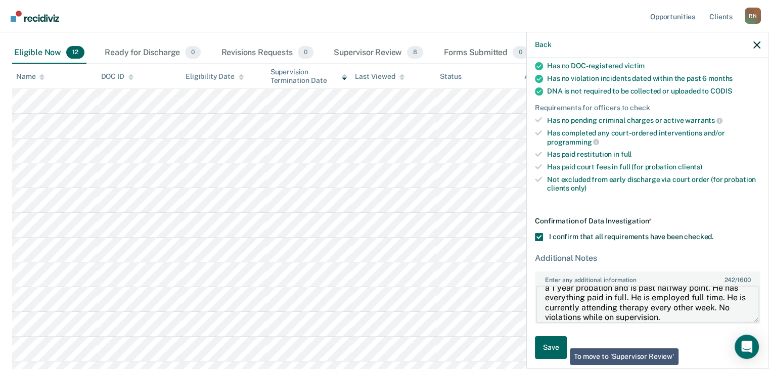
type textarea "Client on for HARASSMENT / 2ND DEG.. He was given a 1 year probation and is pas…"
click at [554, 344] on button "Save" at bounding box center [551, 347] width 32 height 23
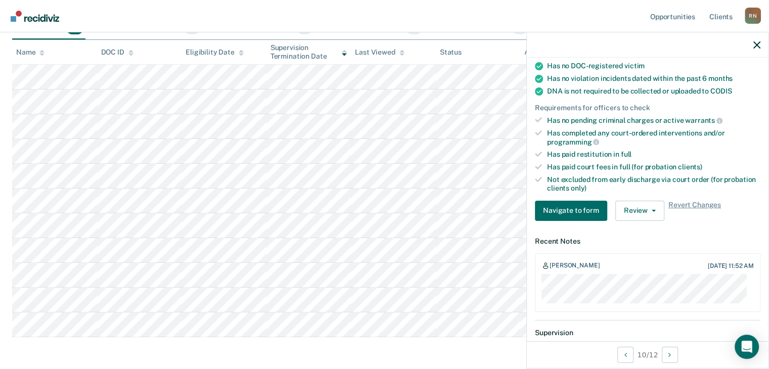
scroll to position [101, 0]
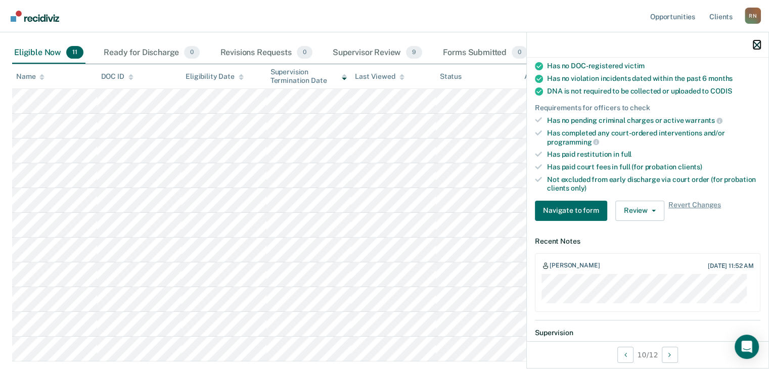
click at [759, 46] on icon "button" at bounding box center [757, 44] width 7 height 7
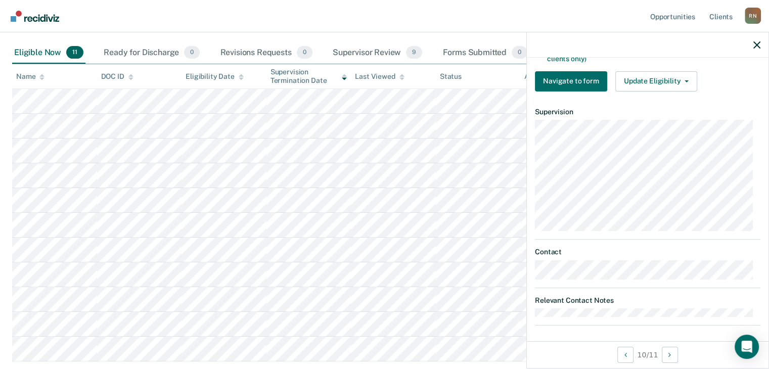
scroll to position [277, 0]
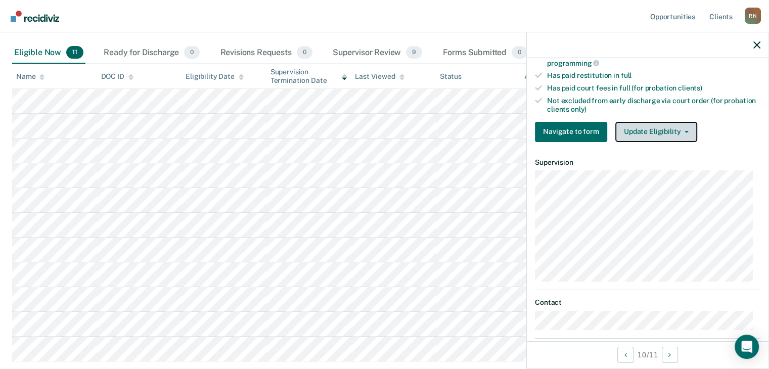
click at [675, 126] on button "Update Eligibility" at bounding box center [657, 132] width 82 height 20
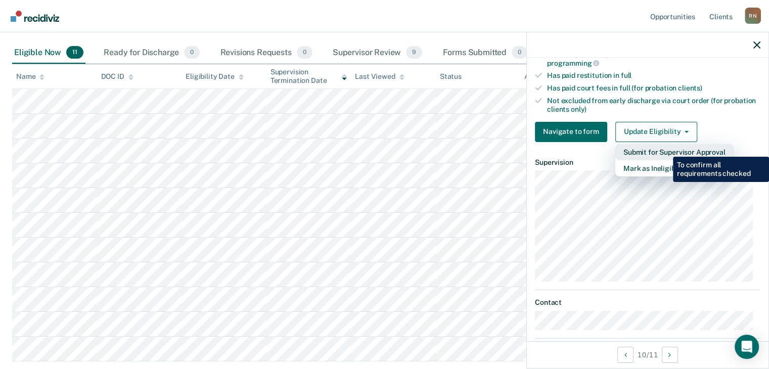
click at [666, 149] on button "Submit for Supervisor Approval" at bounding box center [675, 152] width 118 height 16
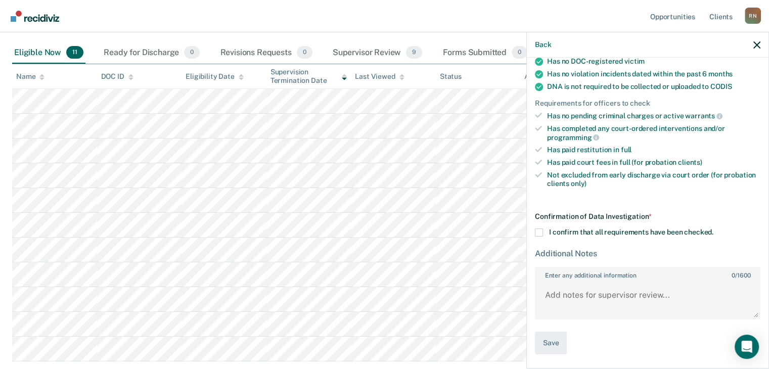
scroll to position [198, 0]
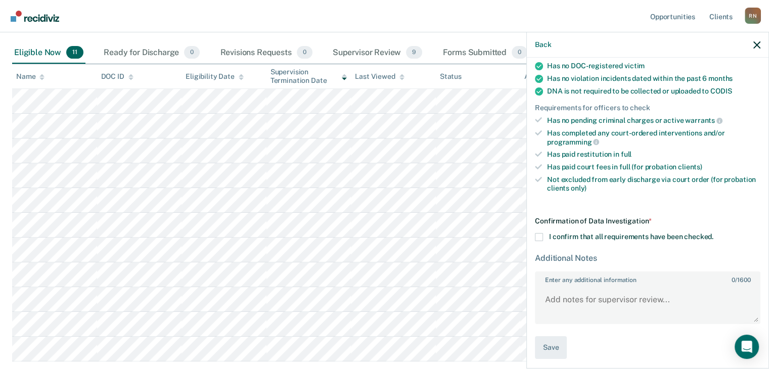
click at [540, 233] on span at bounding box center [539, 237] width 8 height 8
click at [714, 233] on input "I confirm that all requirements have been checked." at bounding box center [714, 233] width 0 height 0
click at [575, 296] on textarea "Enter any additional information 0 / 1600" at bounding box center [648, 304] width 224 height 37
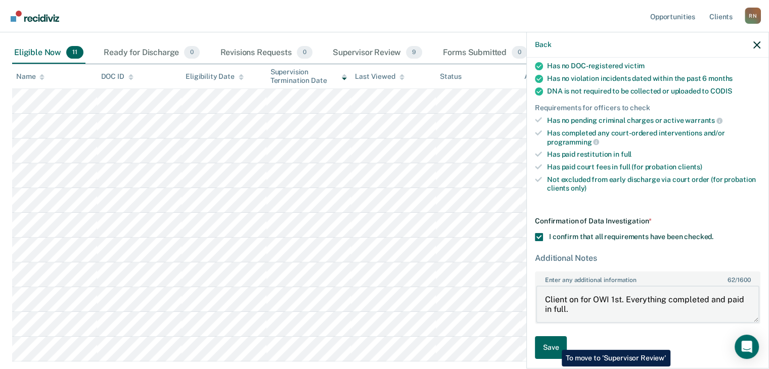
type textarea "Client on for OWI 1st. Everything completed and paid in full."
click at [554, 342] on button "Save" at bounding box center [551, 347] width 32 height 23
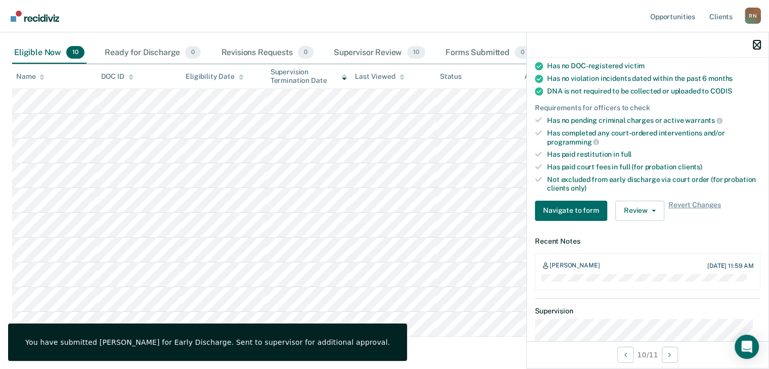
click at [756, 44] on icon "button" at bounding box center [757, 44] width 7 height 7
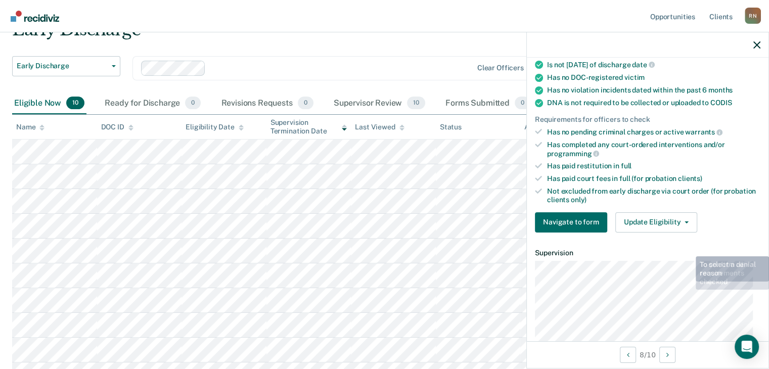
scroll to position [253, 0]
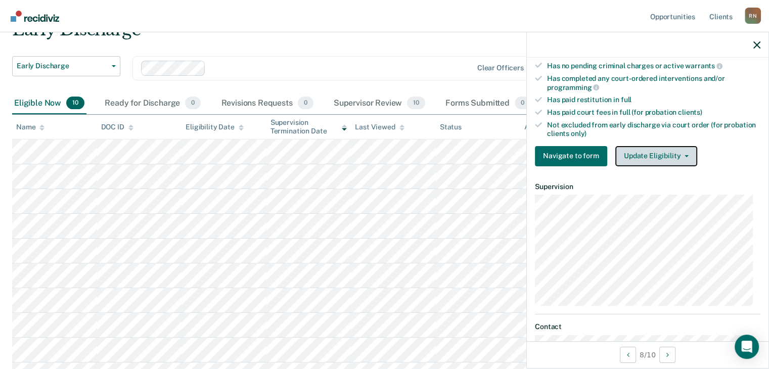
click at [666, 154] on button "Update Eligibility" at bounding box center [657, 156] width 82 height 20
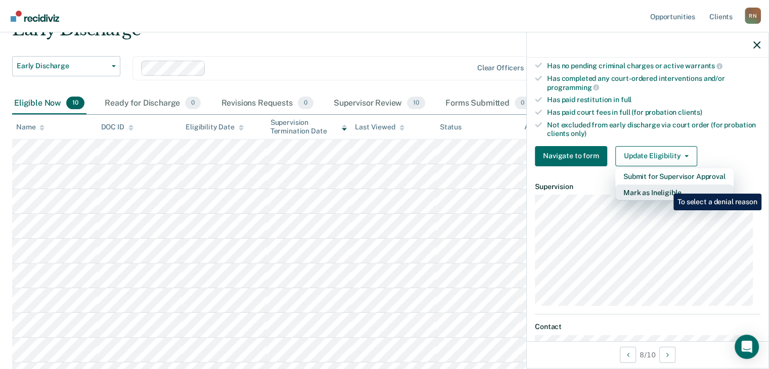
click at [666, 186] on button "Mark as Ineligible" at bounding box center [675, 193] width 118 height 16
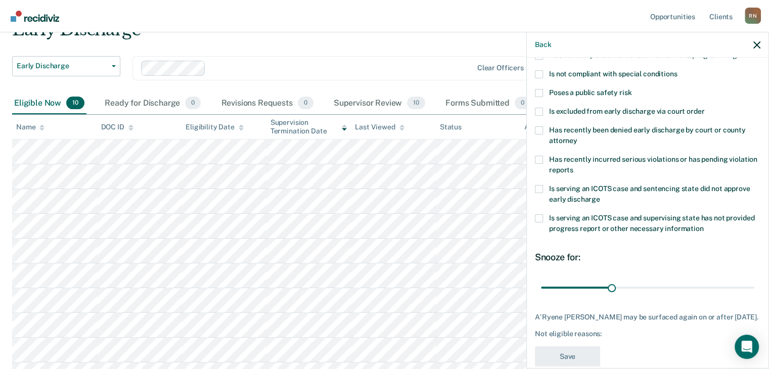
scroll to position [96, 0]
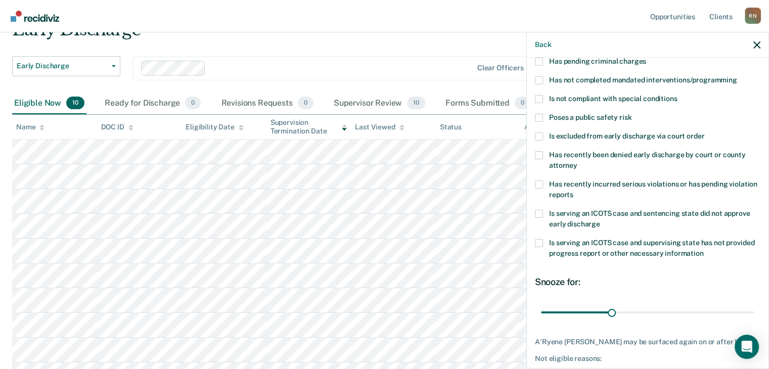
click at [542, 81] on span at bounding box center [539, 80] width 8 height 8
click at [738, 76] on input "Has not completed mandated interventions/programming" at bounding box center [738, 76] width 0 height 0
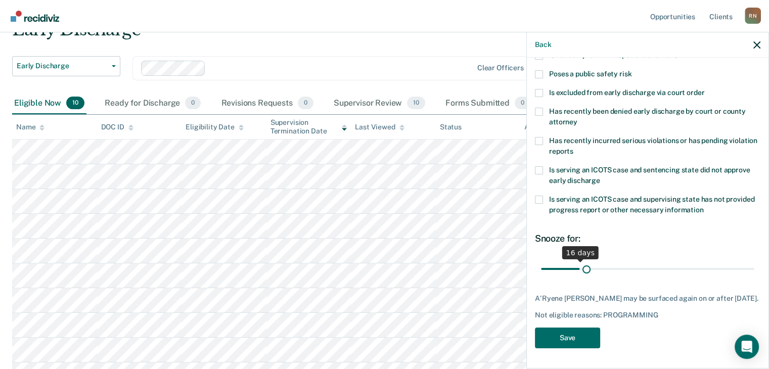
scroll to position [146, 0]
type input "30"
click at [610, 264] on input "range" at bounding box center [647, 270] width 213 height 18
click at [585, 333] on button "Save" at bounding box center [567, 338] width 65 height 21
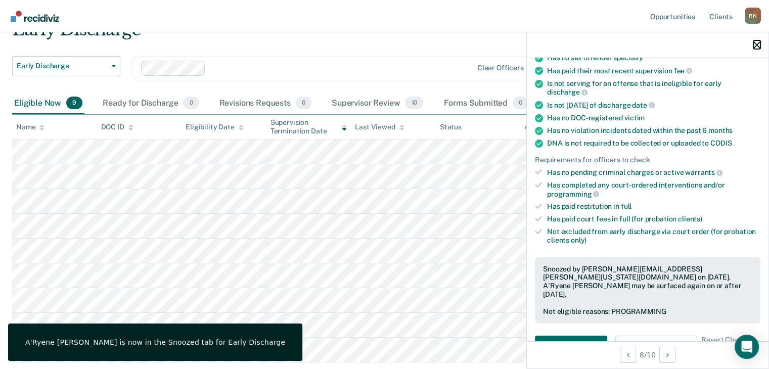
click at [757, 44] on icon "button" at bounding box center [757, 44] width 7 height 7
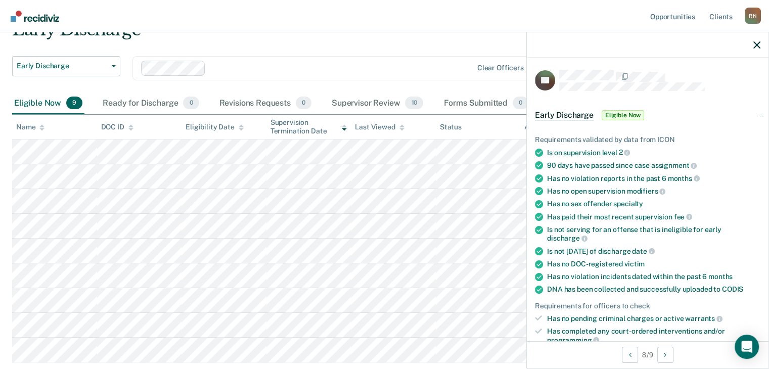
scroll to position [202, 0]
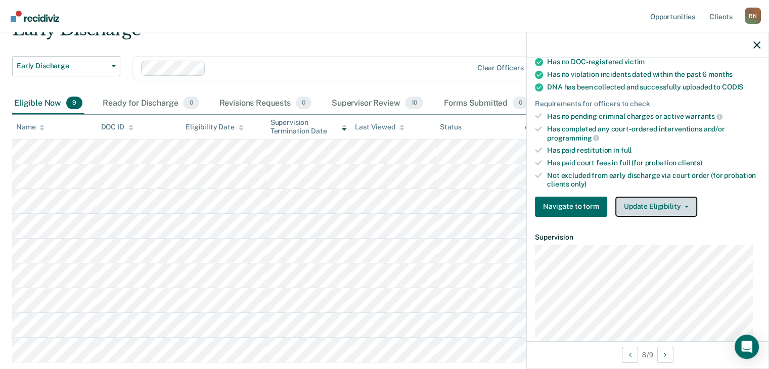
click at [680, 200] on button "Update Eligibility" at bounding box center [657, 207] width 82 height 20
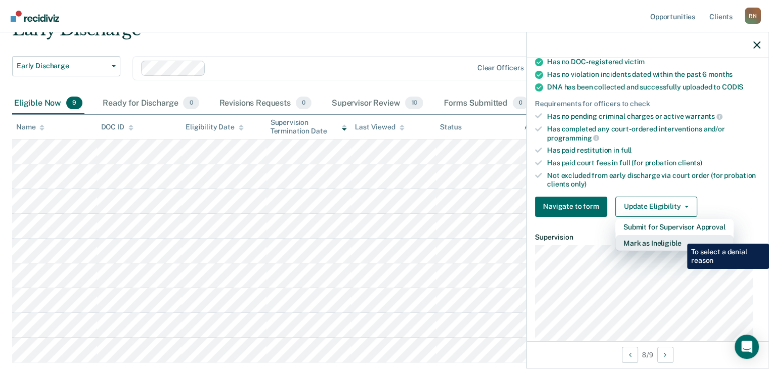
click at [680, 236] on button "Mark as Ineligible" at bounding box center [675, 243] width 118 height 16
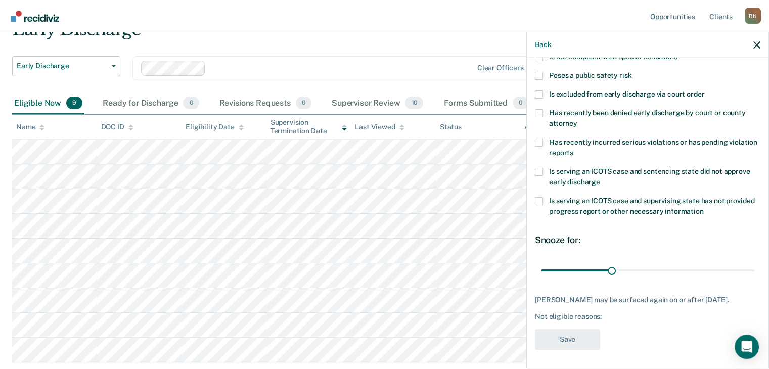
scroll to position [0, 0]
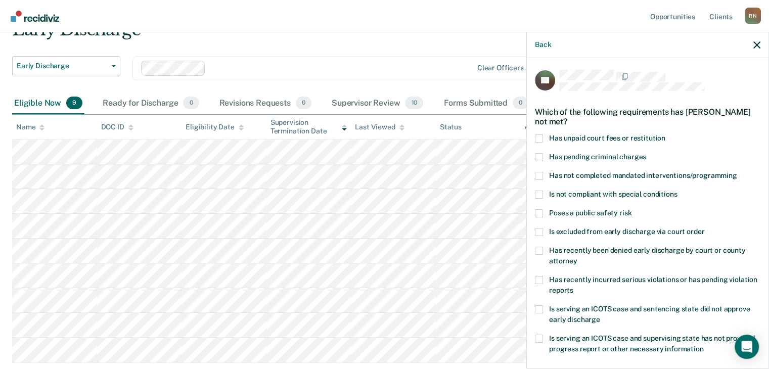
click at [541, 136] on span at bounding box center [539, 139] width 8 height 8
click at [666, 135] on input "Has unpaid court fees or restitution" at bounding box center [666, 135] width 0 height 0
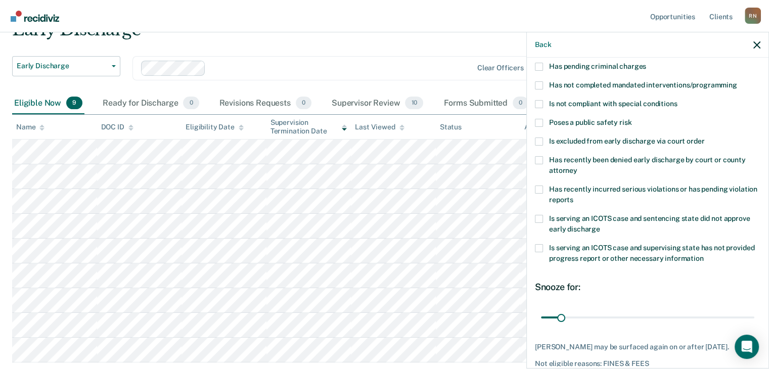
scroll to position [138, 0]
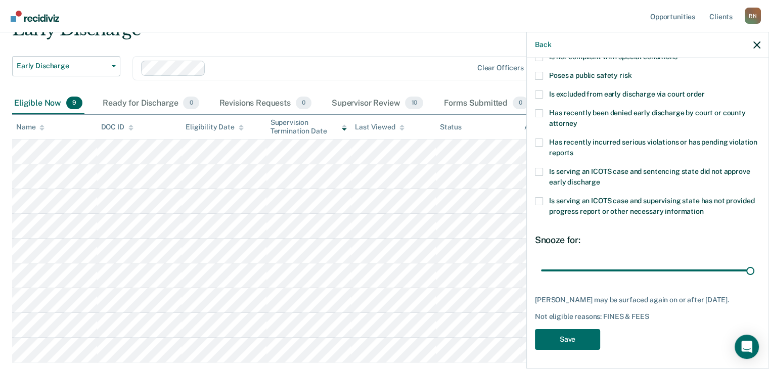
drag, startPoint x: 567, startPoint y: 266, endPoint x: 771, endPoint y: 286, distance: 204.9
type input "365"
click at [755, 280] on input "range" at bounding box center [647, 271] width 213 height 18
click at [569, 338] on button "Save" at bounding box center [567, 339] width 65 height 21
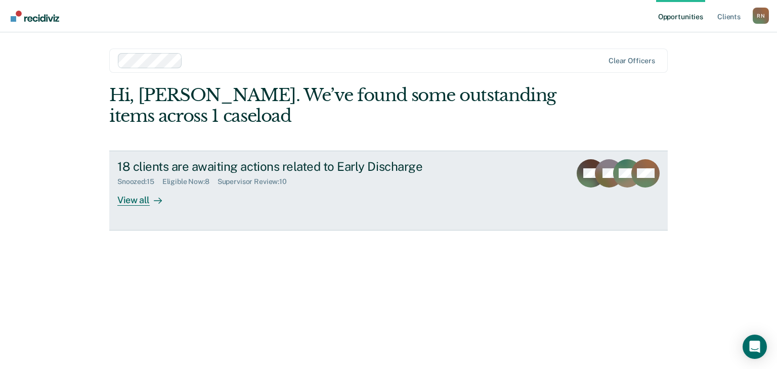
click at [144, 204] on div "View all" at bounding box center [145, 196] width 57 height 20
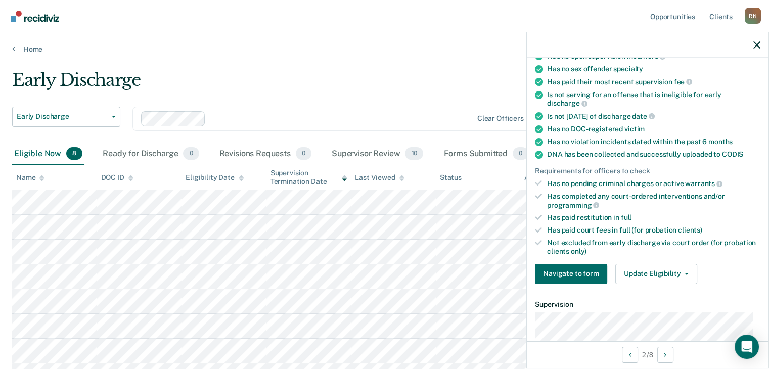
scroll to position [202, 0]
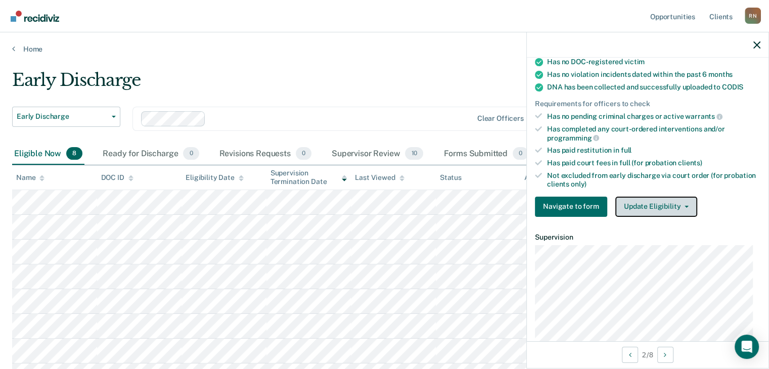
click at [668, 204] on button "Update Eligibility" at bounding box center [657, 207] width 82 height 20
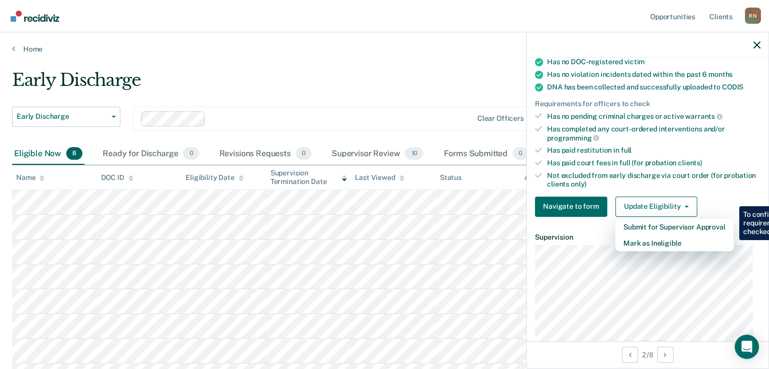
click at [717, 146] on div "Has paid restitution in full" at bounding box center [653, 150] width 213 height 9
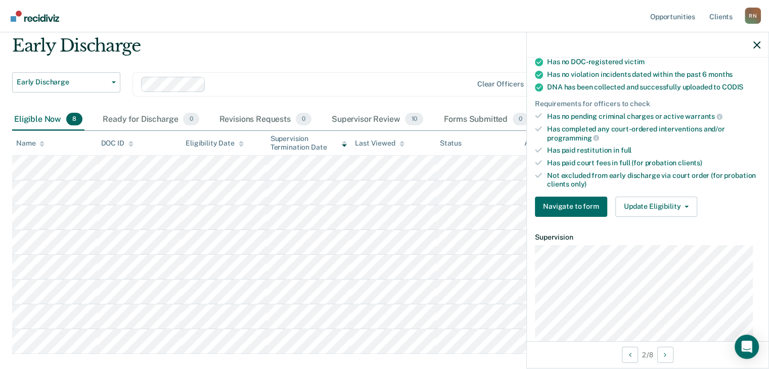
scroll to position [51, 0]
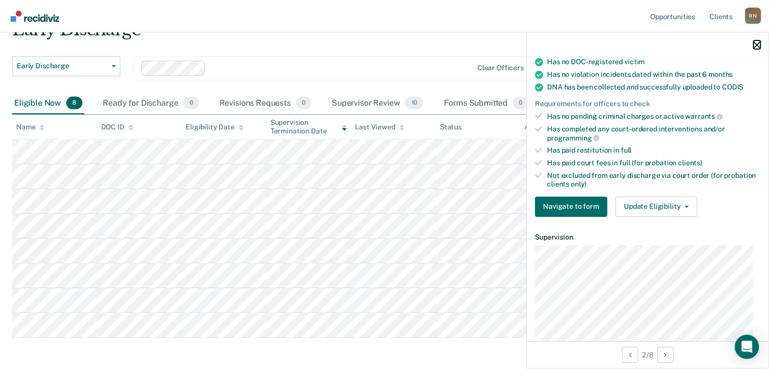
click at [758, 44] on icon "button" at bounding box center [757, 44] width 7 height 7
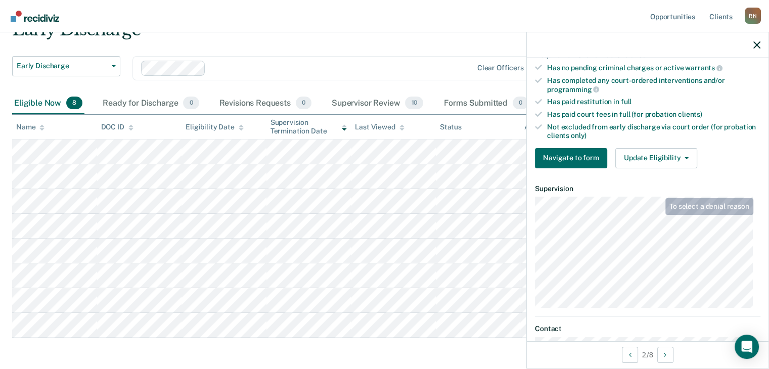
scroll to position [253, 0]
